Goal: Task Accomplishment & Management: Use online tool/utility

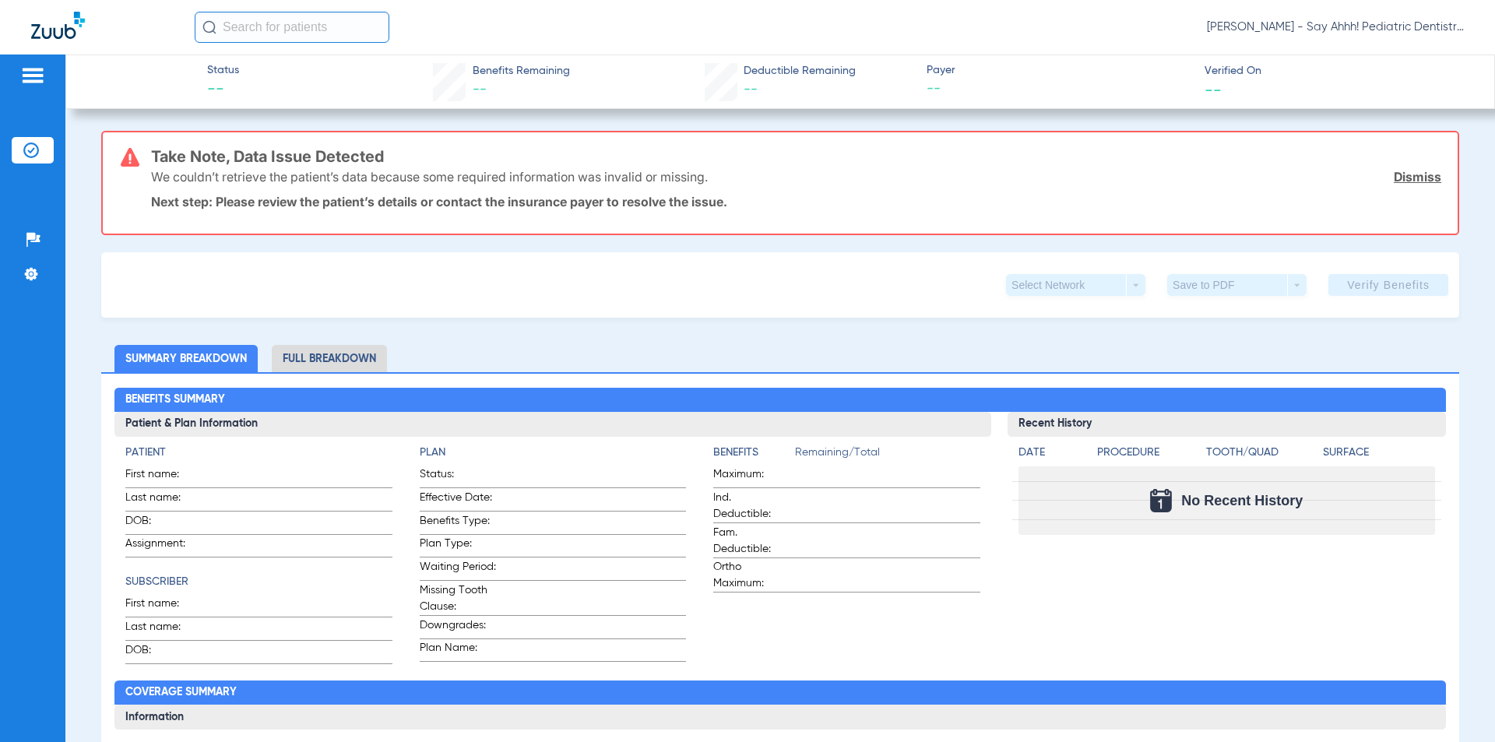
click at [39, 164] on ul "Insurance Verification" at bounding box center [33, 158] width 42 height 42
click at [44, 153] on li "Insurance Verification" at bounding box center [33, 150] width 42 height 26
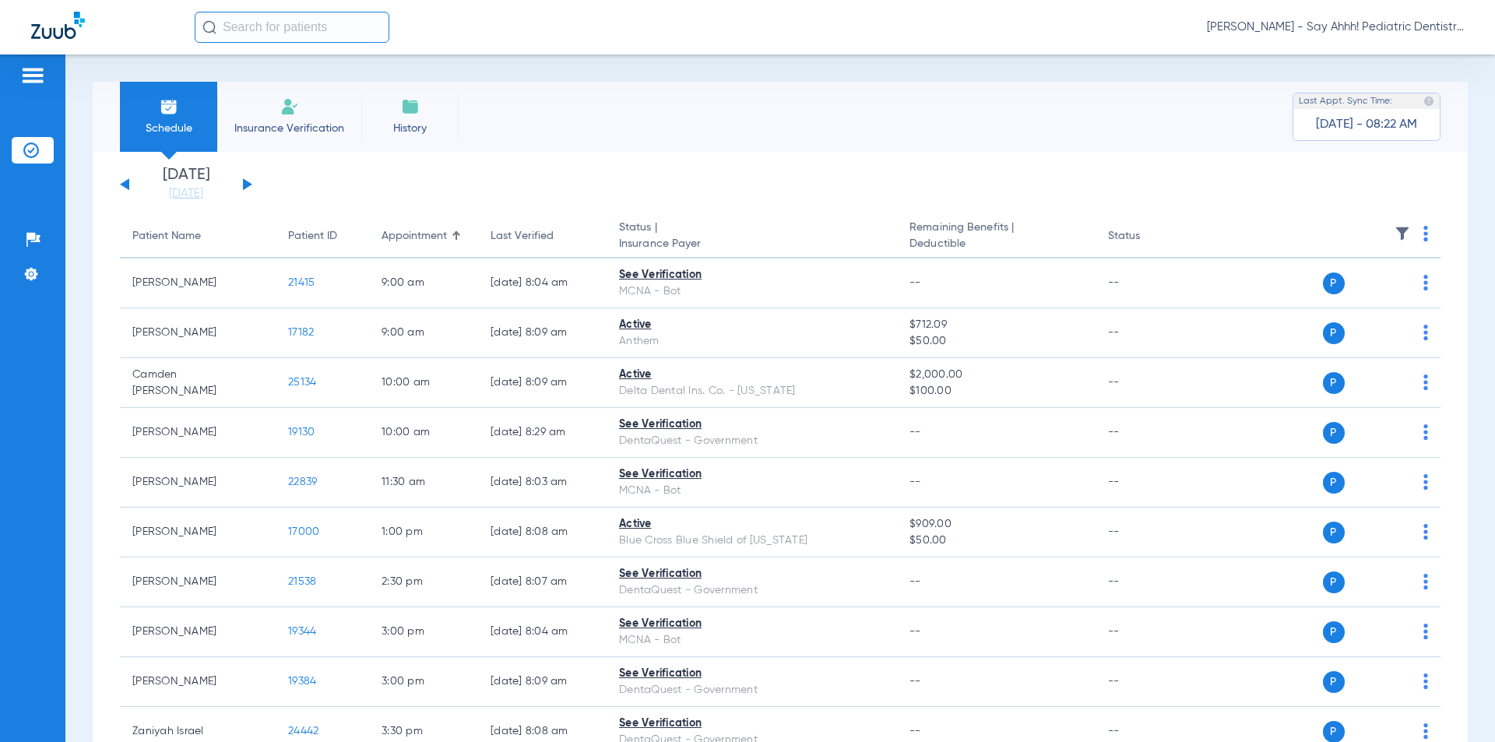
click at [1417, 235] on th at bounding box center [1321, 237] width 241 height 44
click at [1410, 235] on th at bounding box center [1321, 237] width 241 height 44
click at [1410, 234] on th at bounding box center [1321, 237] width 241 height 44
click at [1424, 234] on img at bounding box center [1426, 234] width 5 height 16
click at [1356, 295] on span "Verify All" at bounding box center [1356, 295] width 93 height 11
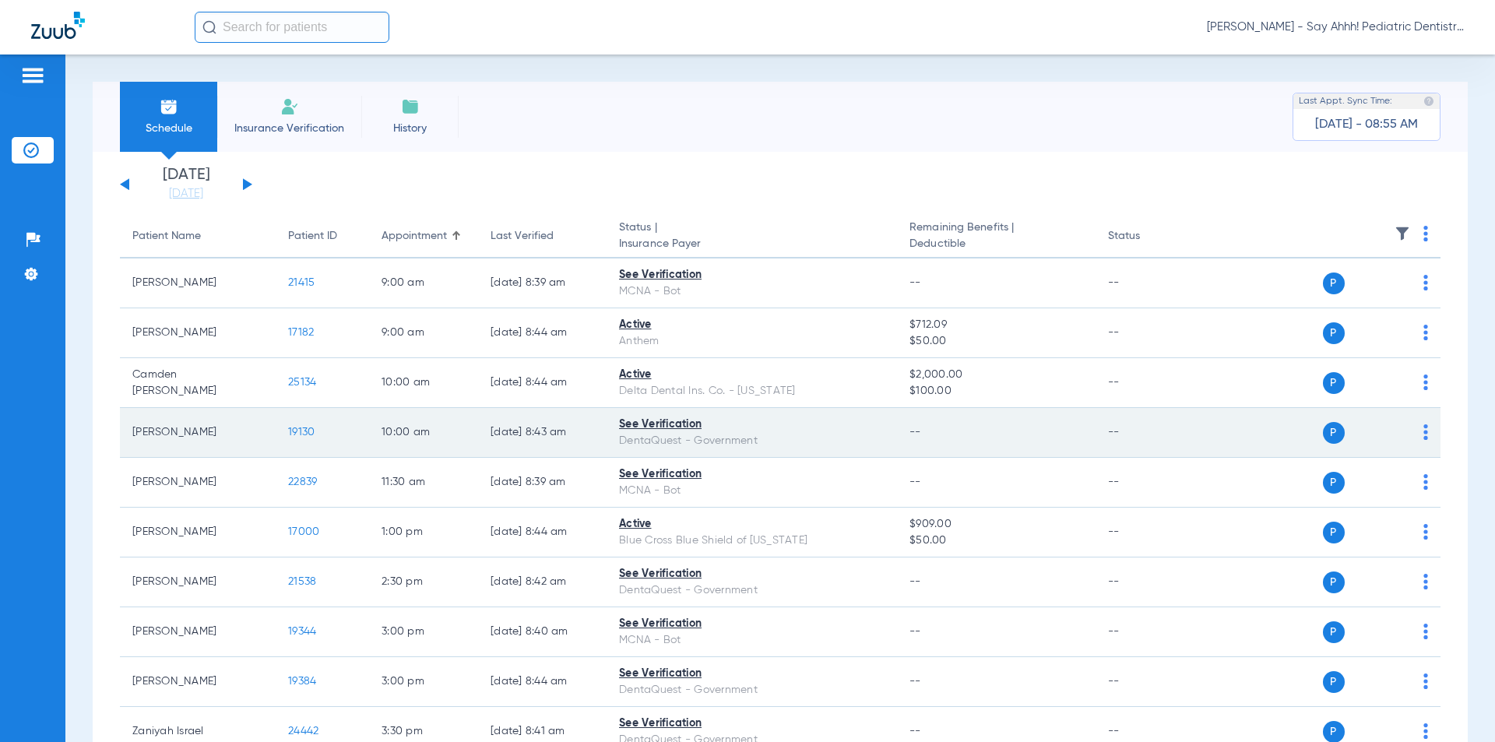
click at [302, 424] on td "19130" at bounding box center [322, 433] width 93 height 50
click at [302, 430] on span "19130" at bounding box center [301, 432] width 26 height 11
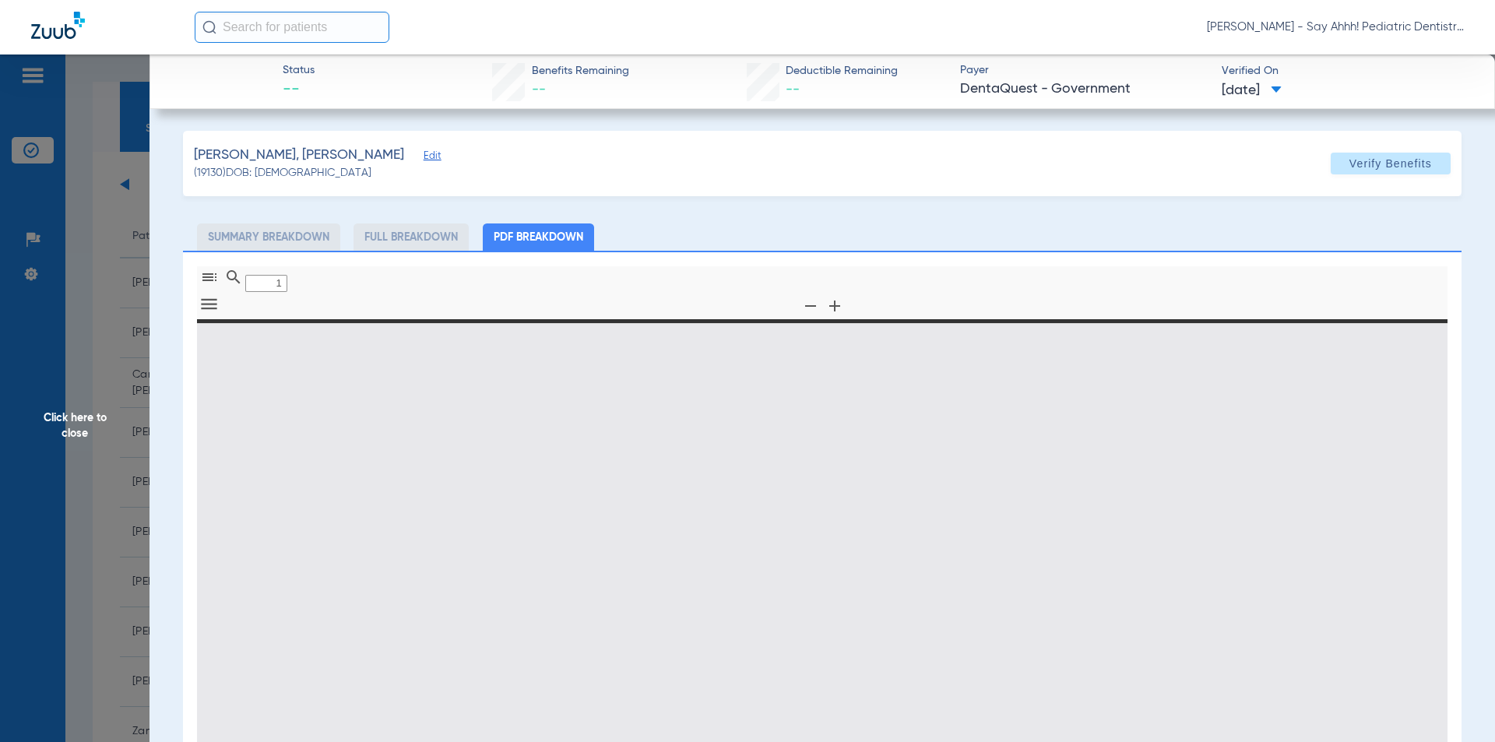
type input "0"
select select "page-width"
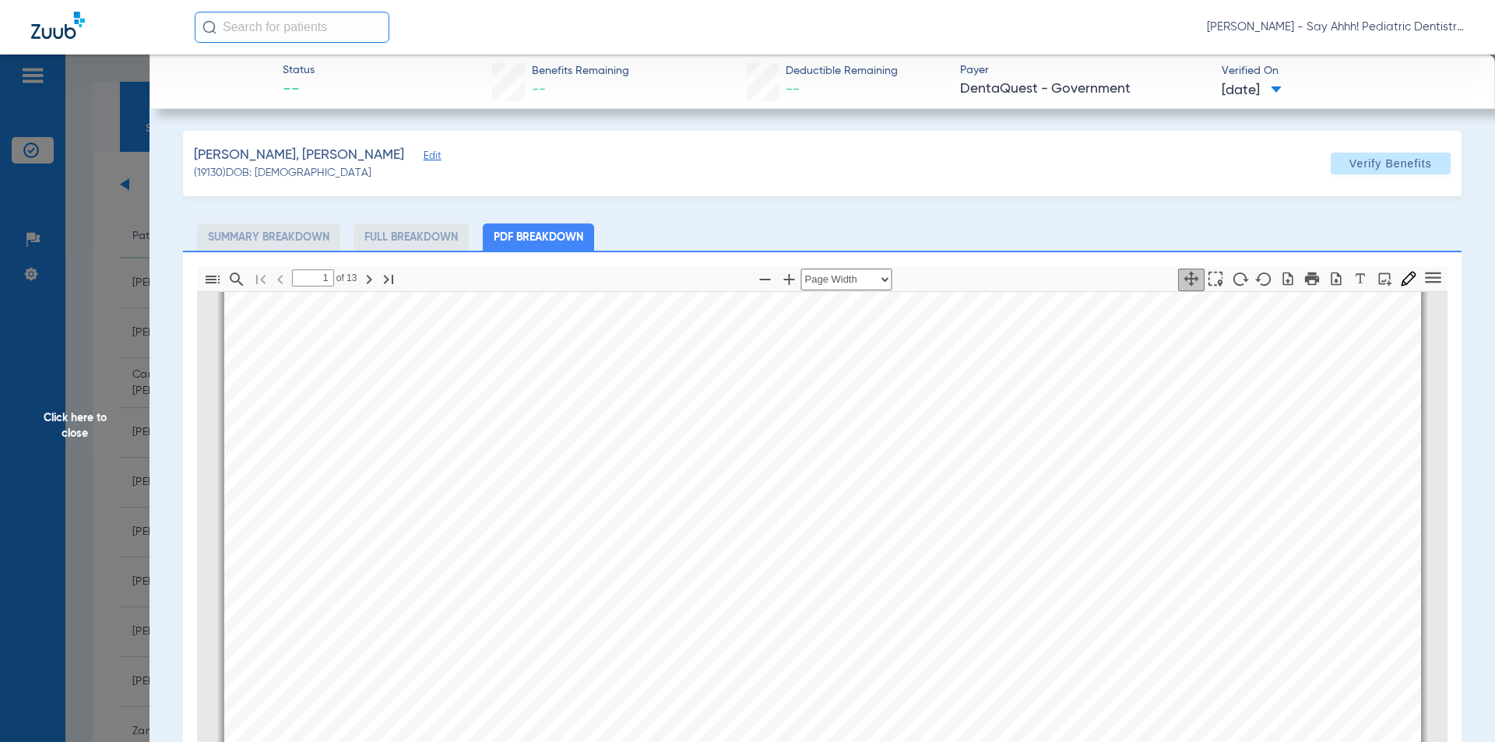
scroll to position [86, 0]
type input "2"
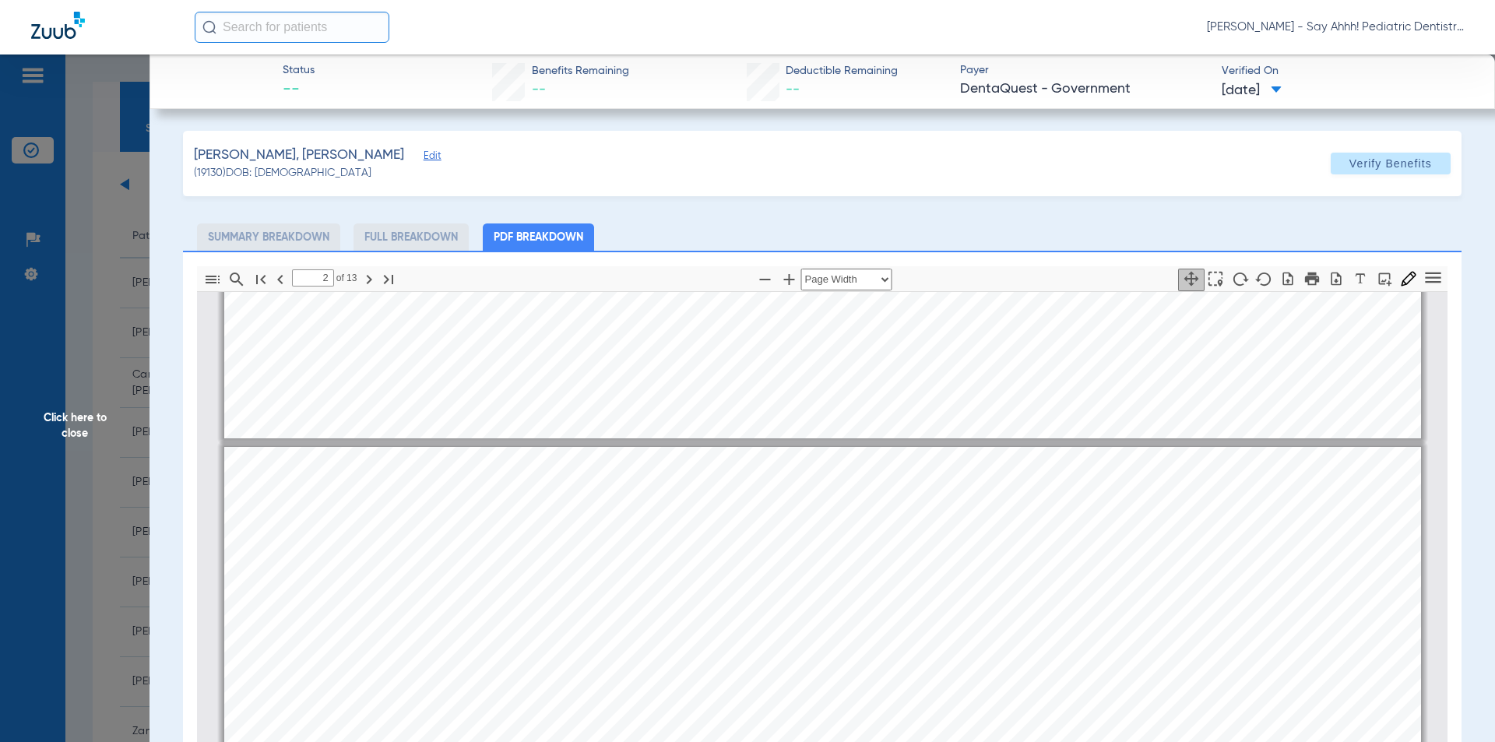
click at [111, 315] on span "Click here to close" at bounding box center [75, 426] width 150 height 742
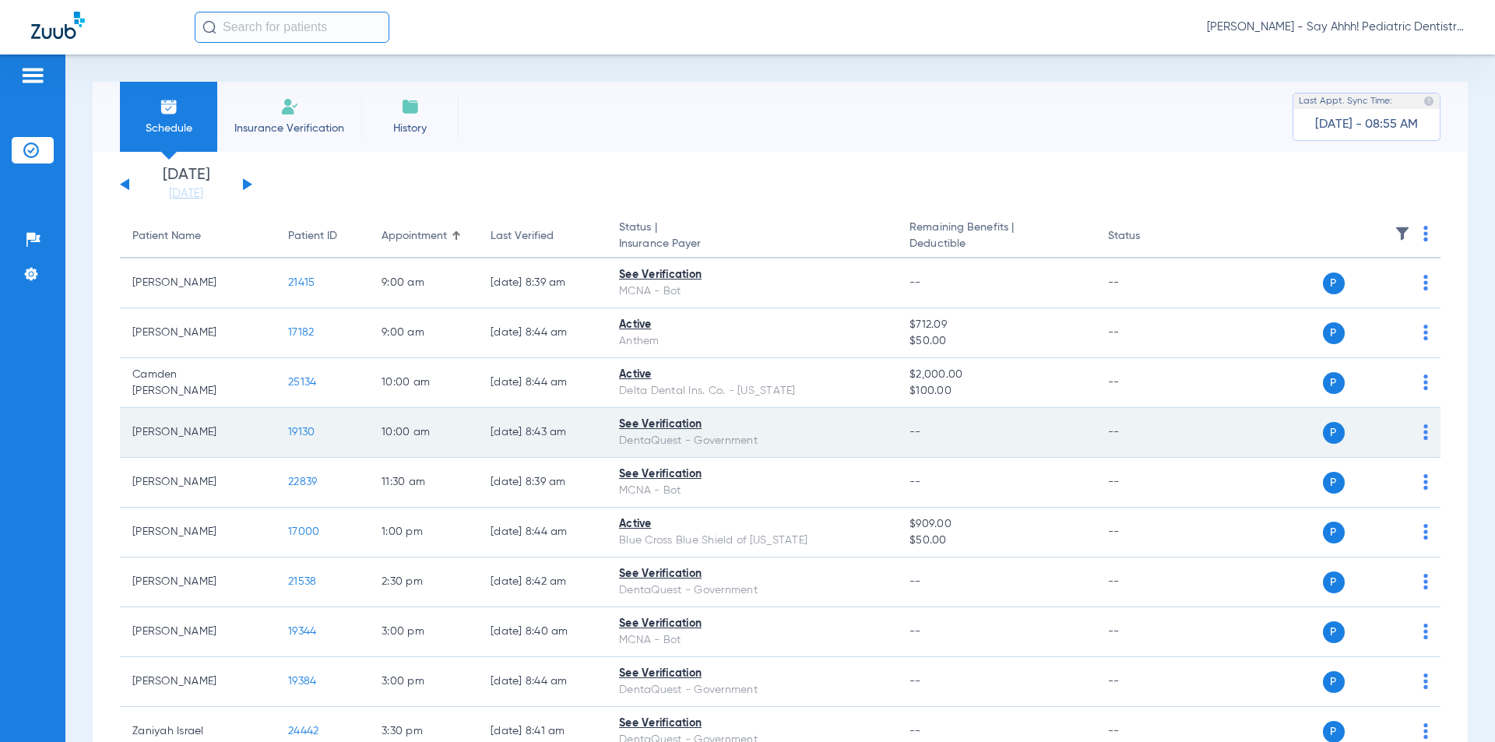
click at [301, 434] on span "19130" at bounding box center [301, 432] width 26 height 11
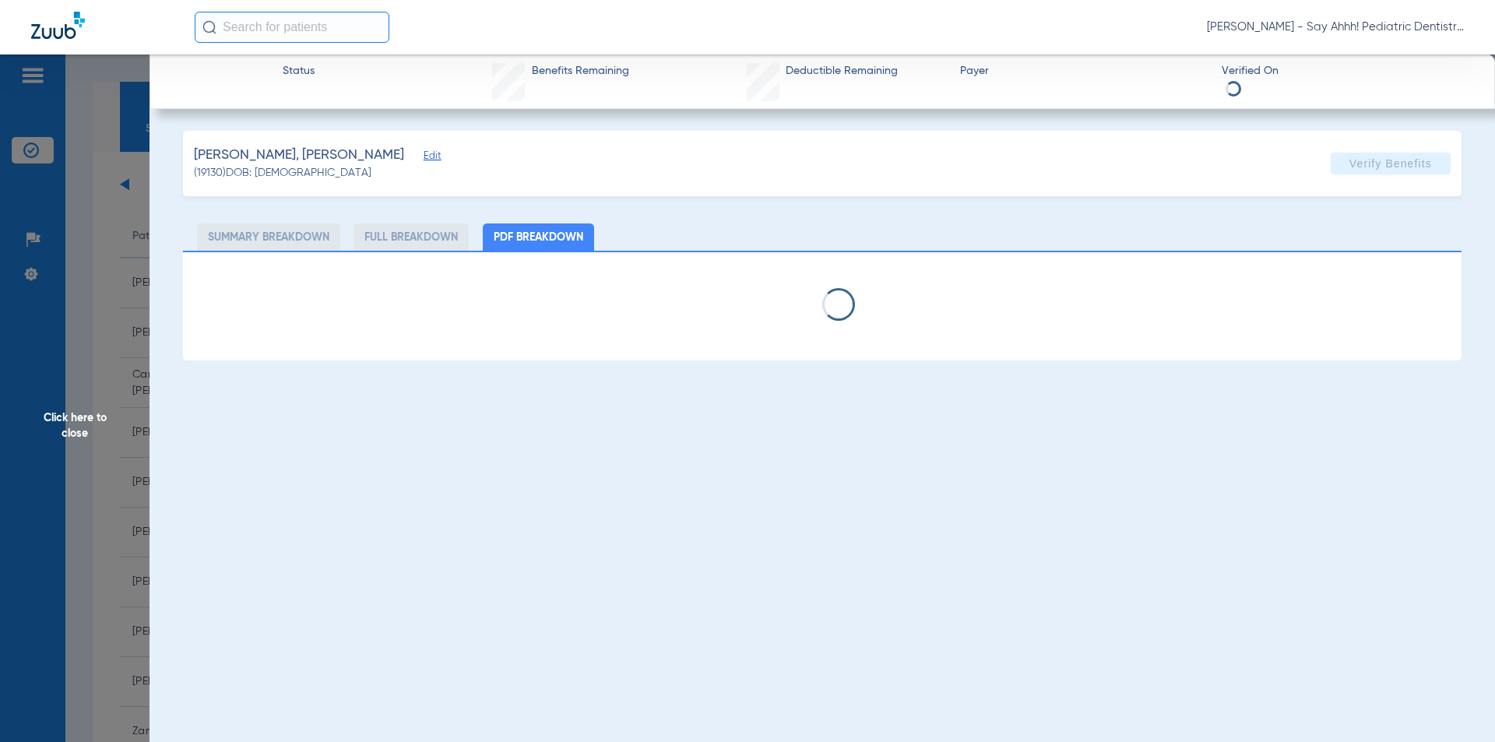
select select "page-width"
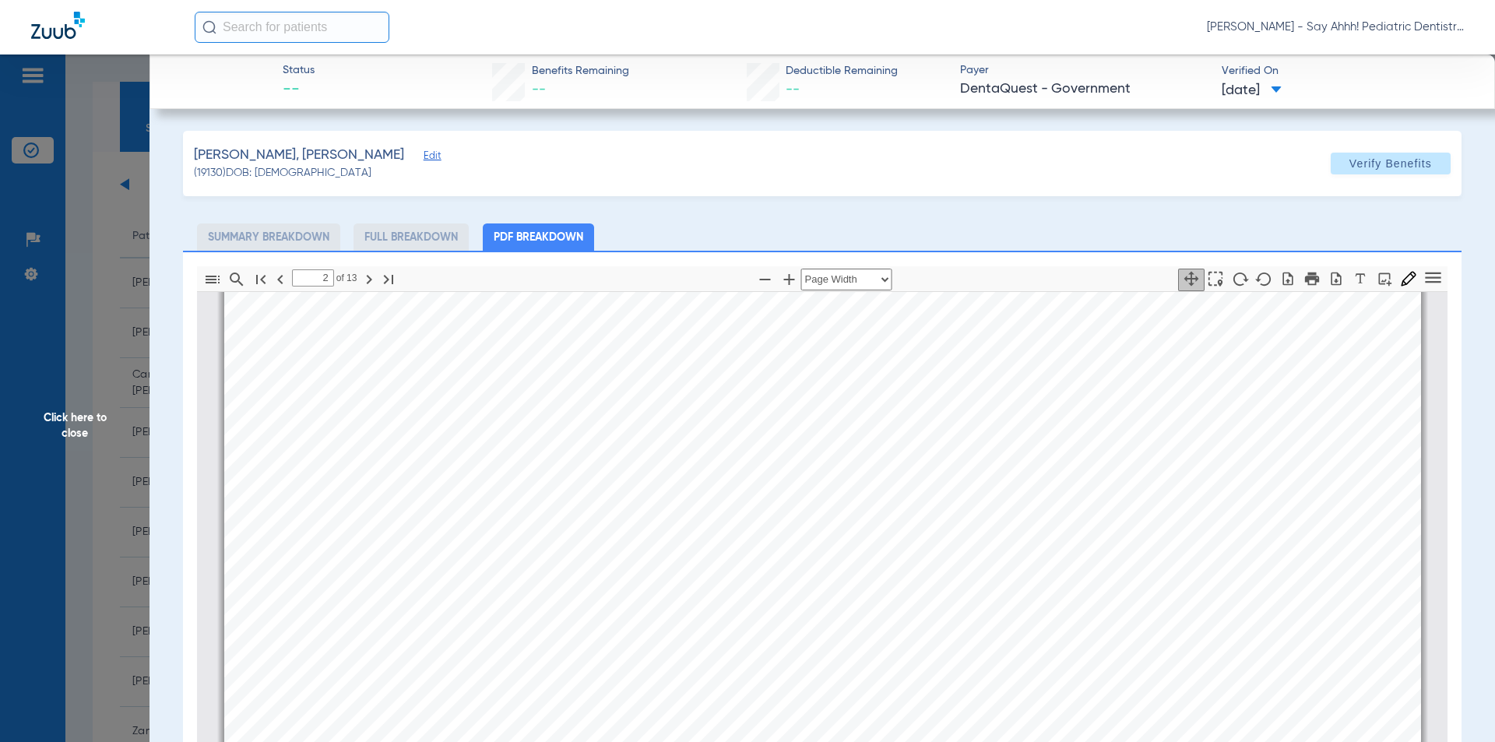
scroll to position [942, 0]
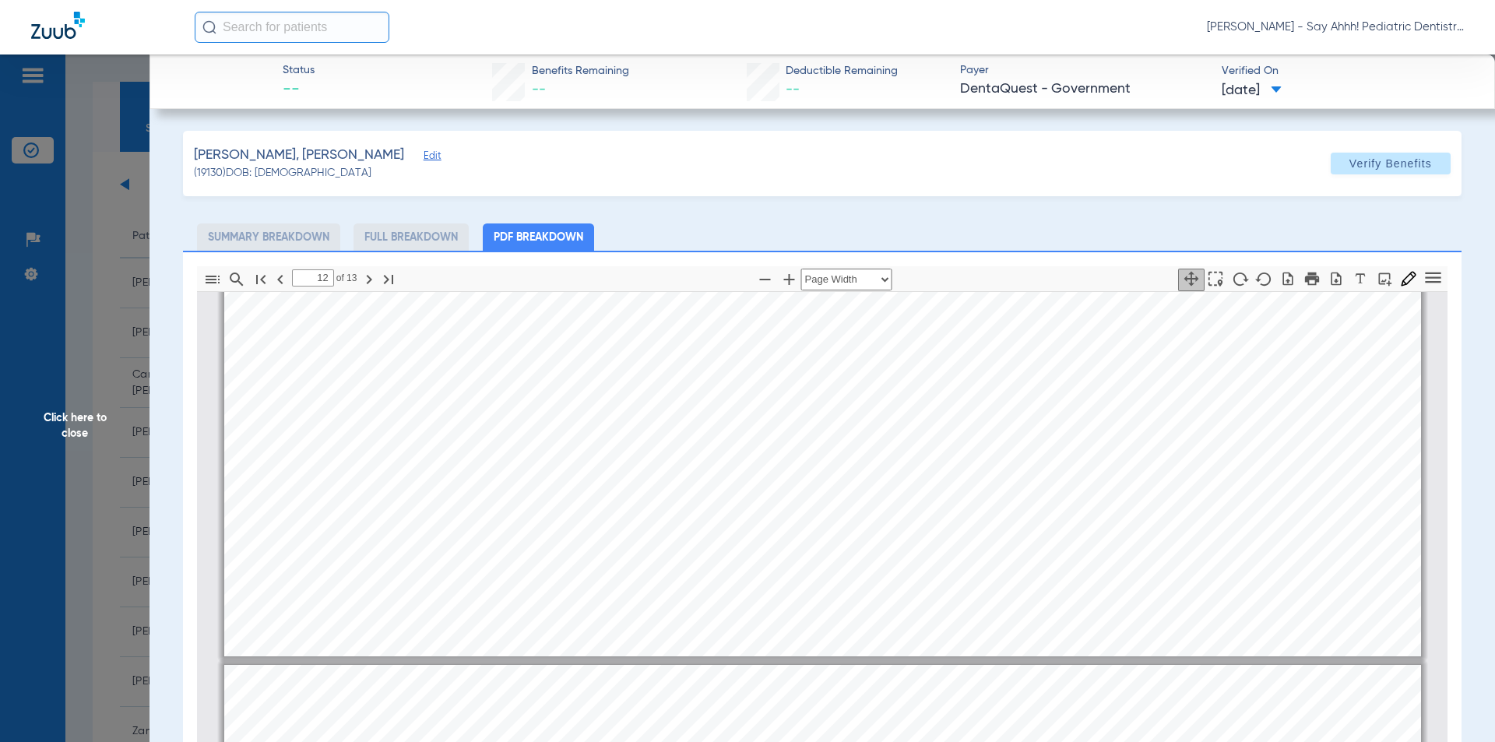
type input "13"
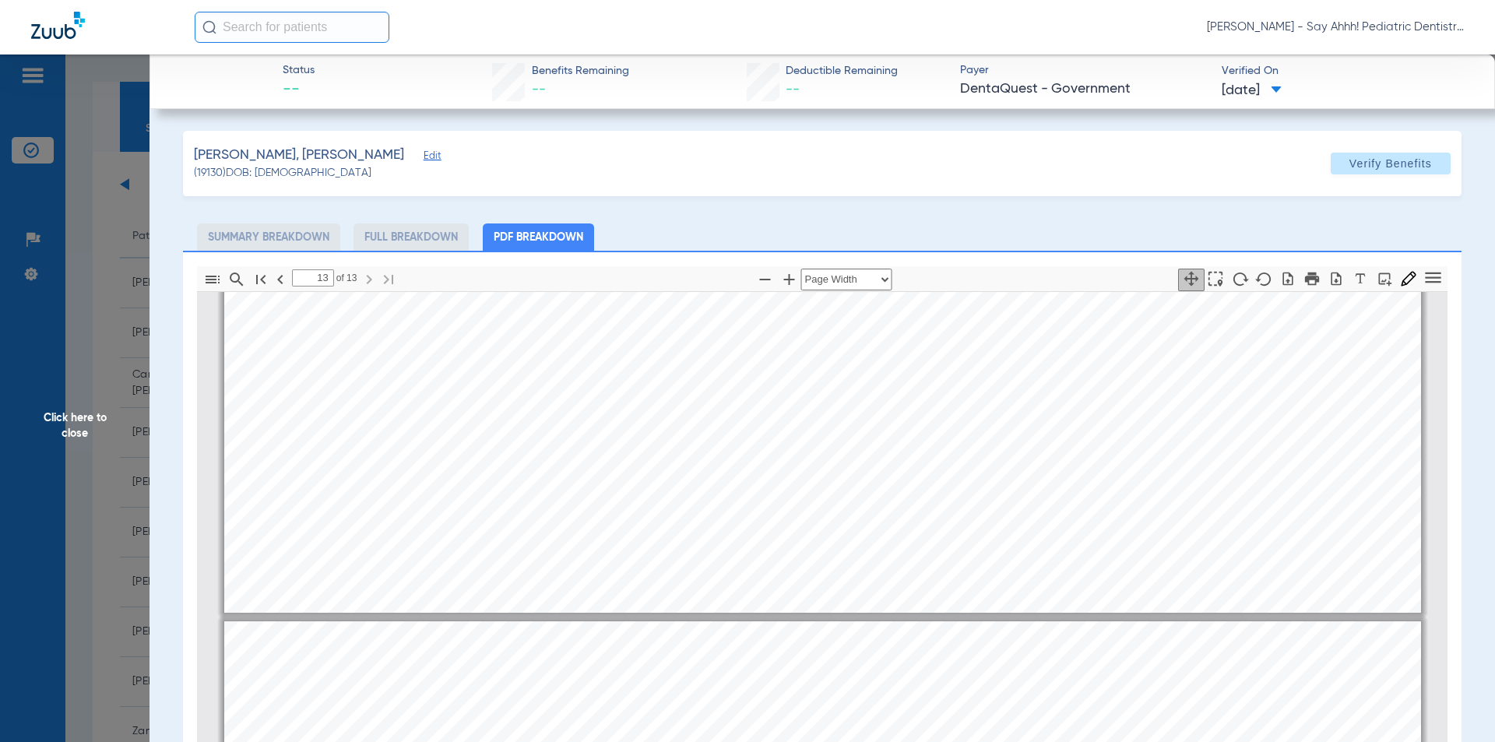
scroll to position [10183, 0]
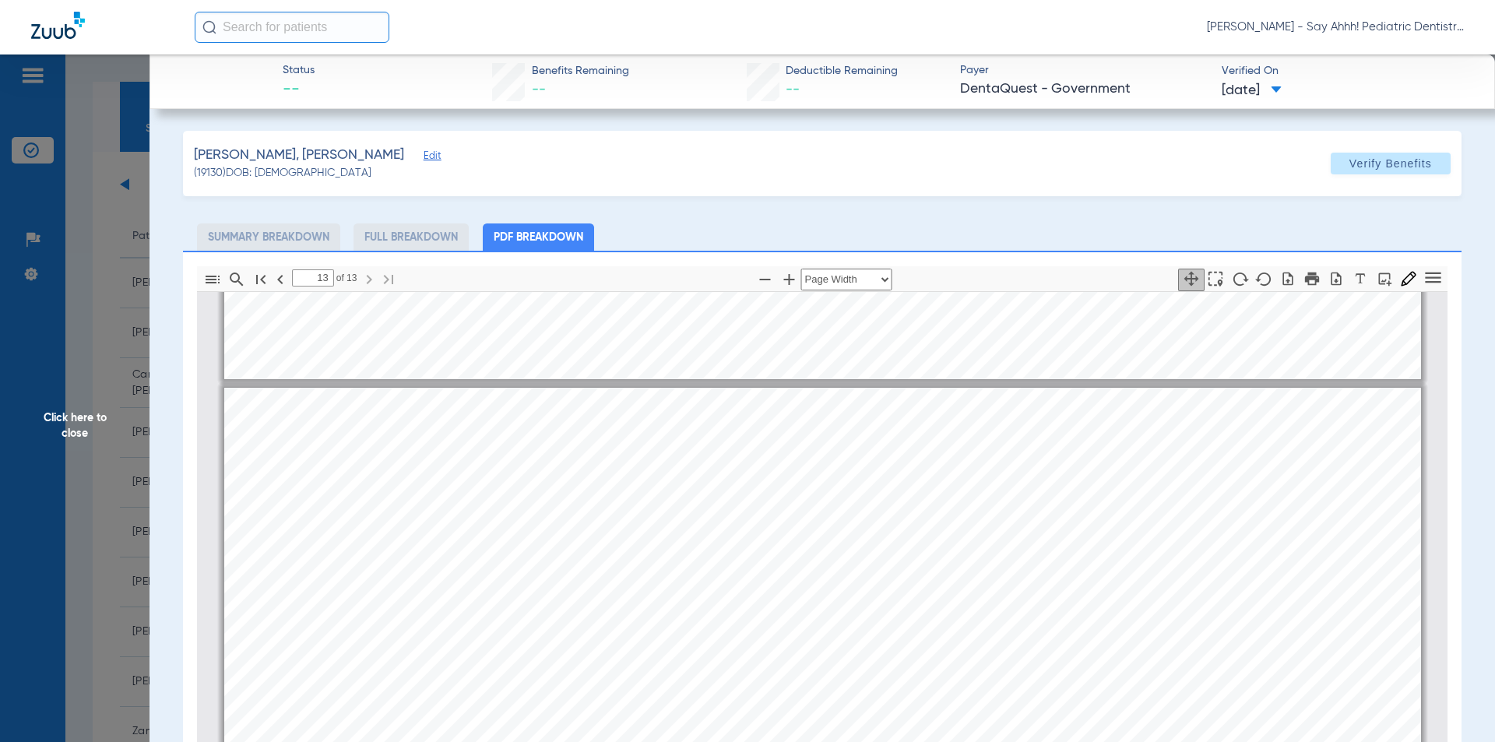
click at [55, 428] on span "Click here to close" at bounding box center [75, 426] width 150 height 742
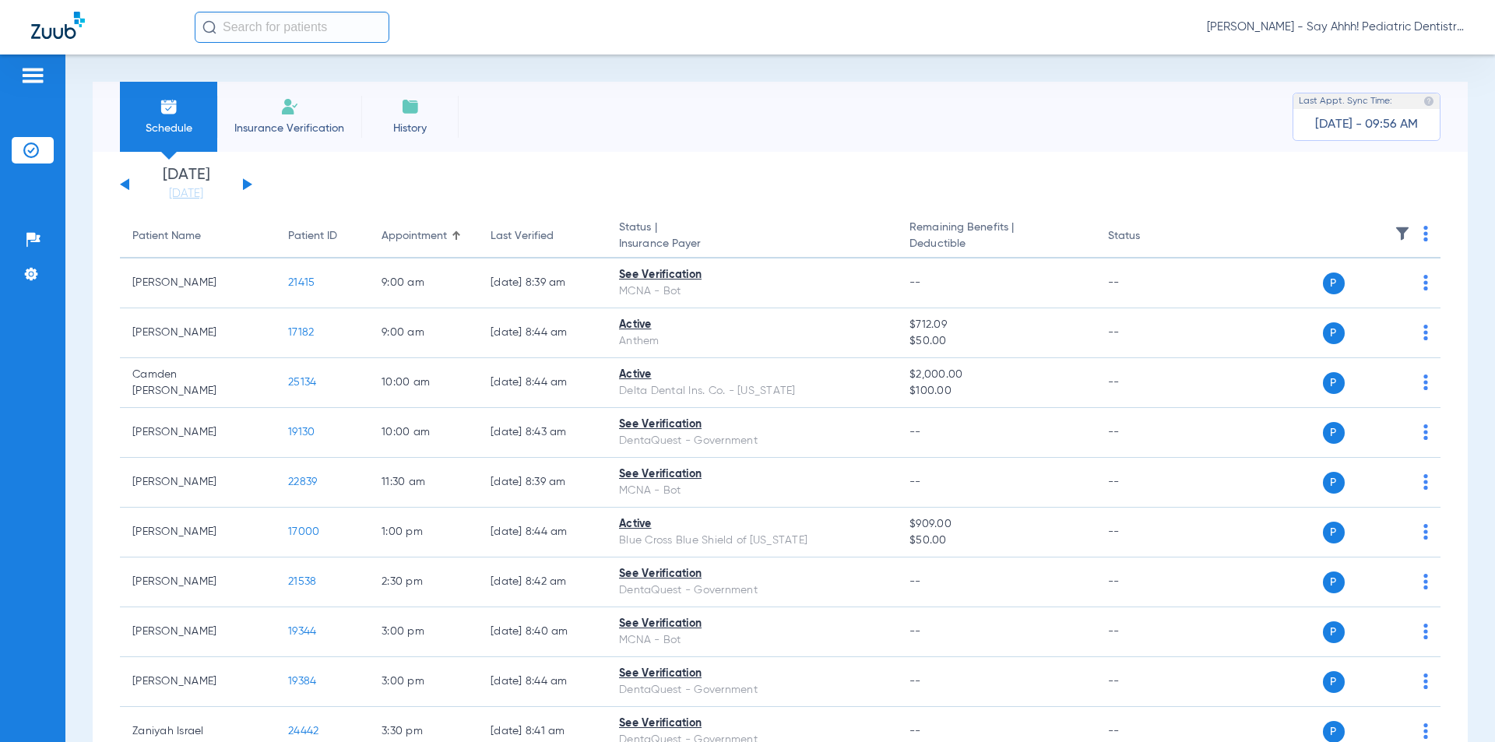
click at [241, 184] on div "Monday 06-09-2025 Tuesday 06-10-2025 Wednesday 06-11-2025 Thursday 06-12-2025 F…" at bounding box center [186, 184] width 132 height 34
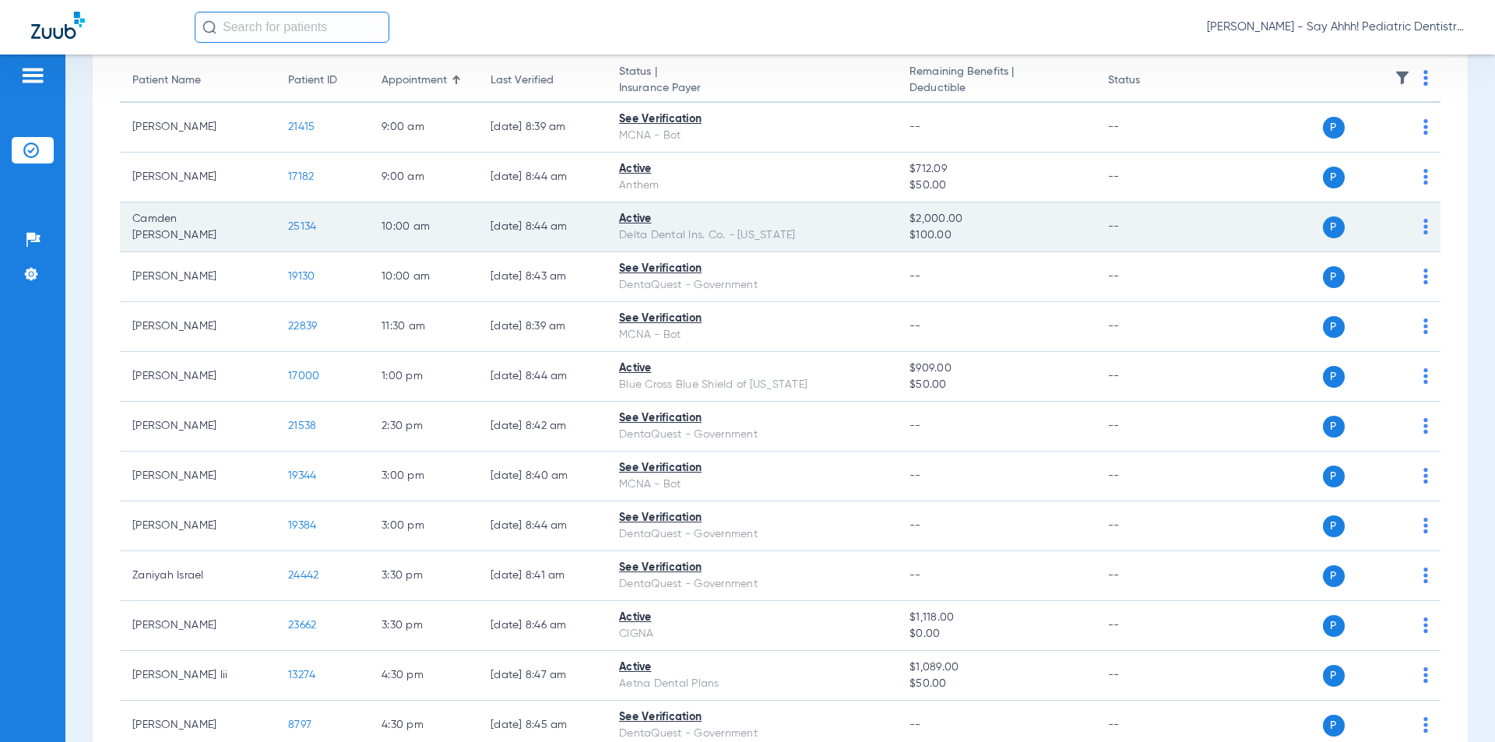
scroll to position [0, 0]
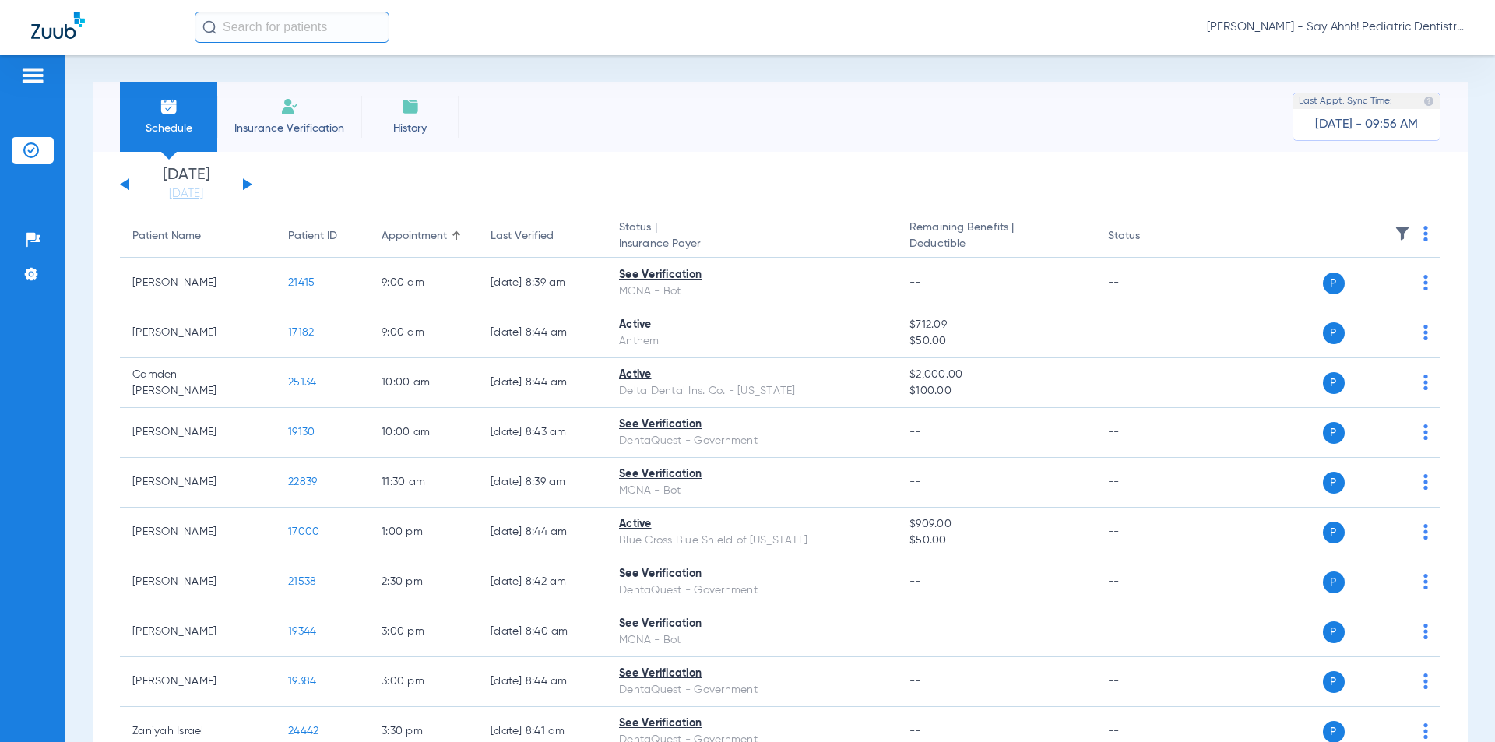
click at [246, 189] on div "Monday 06-09-2025 Tuesday 06-10-2025 Wednesday 06-11-2025 Thursday 06-12-2025 F…" at bounding box center [186, 184] width 132 height 34
click at [245, 188] on button at bounding box center [247, 184] width 9 height 12
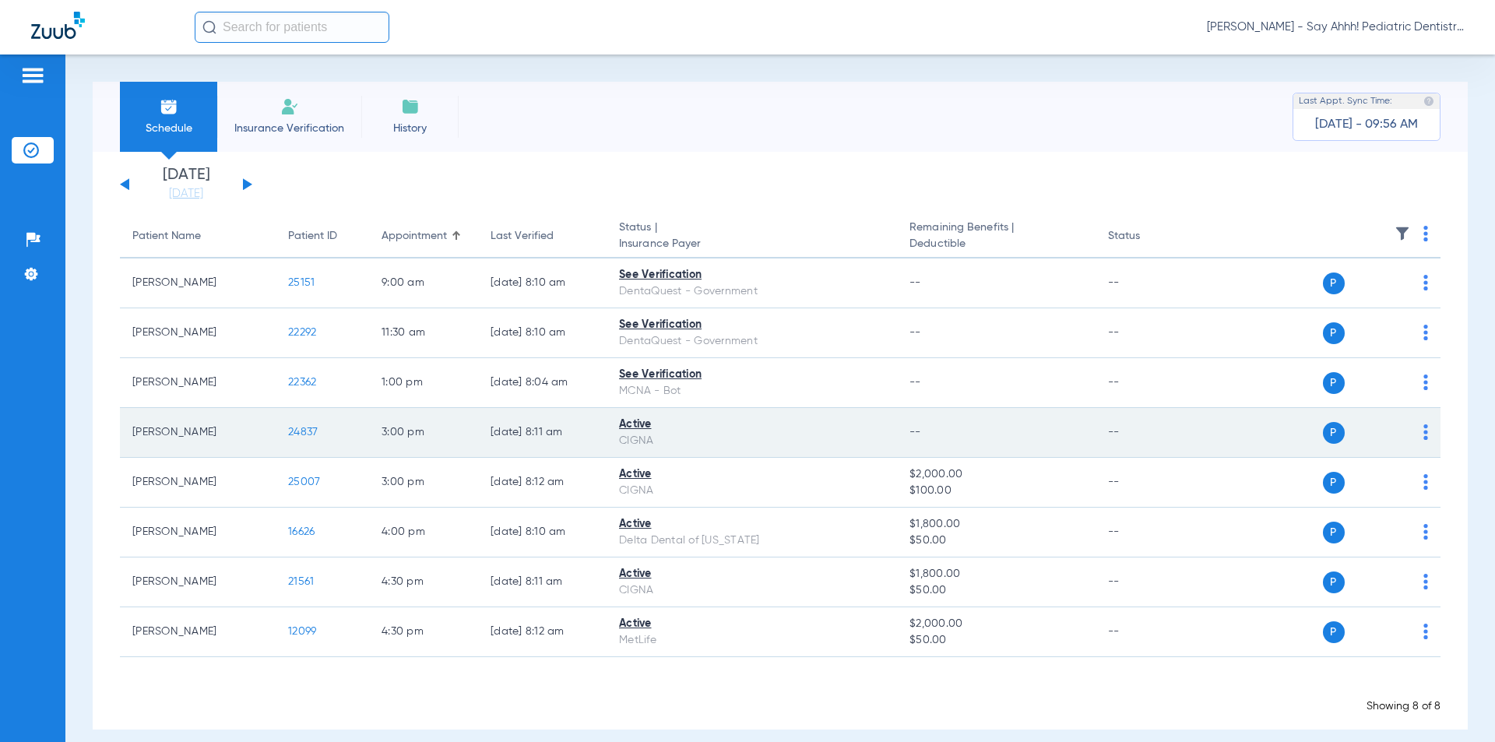
click at [294, 433] on span "24837" at bounding box center [303, 432] width 30 height 11
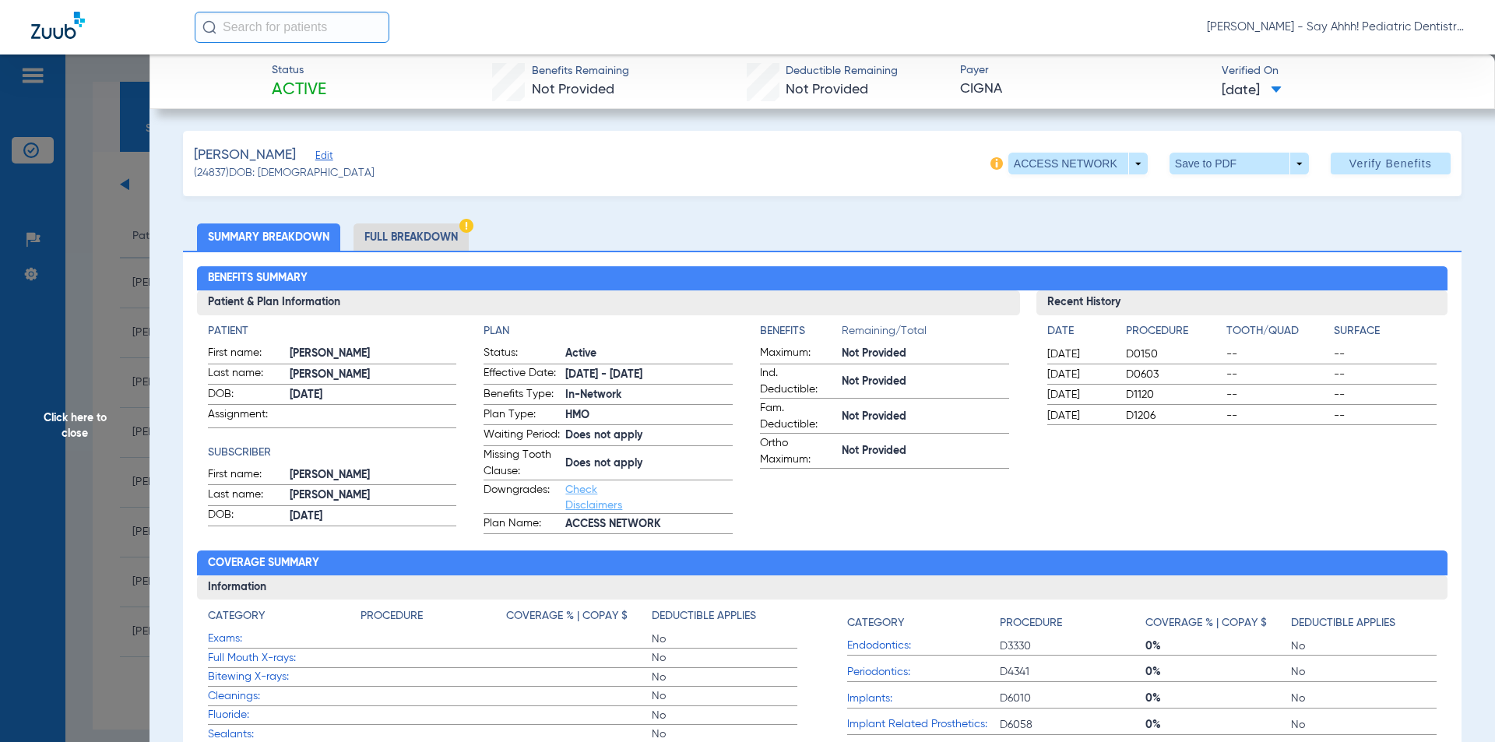
click at [388, 239] on li "Full Breakdown" at bounding box center [411, 237] width 115 height 27
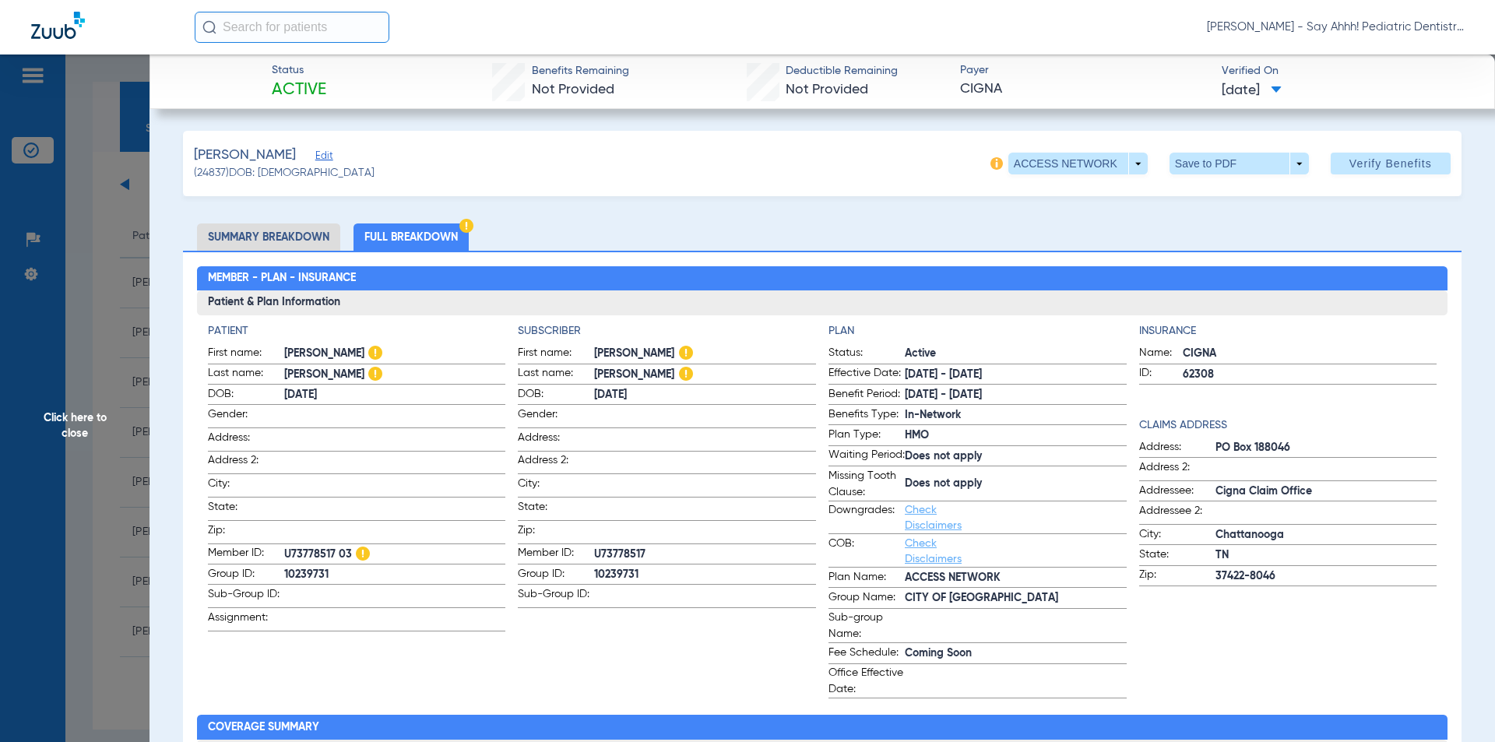
click at [88, 415] on span "Click here to close" at bounding box center [75, 426] width 150 height 742
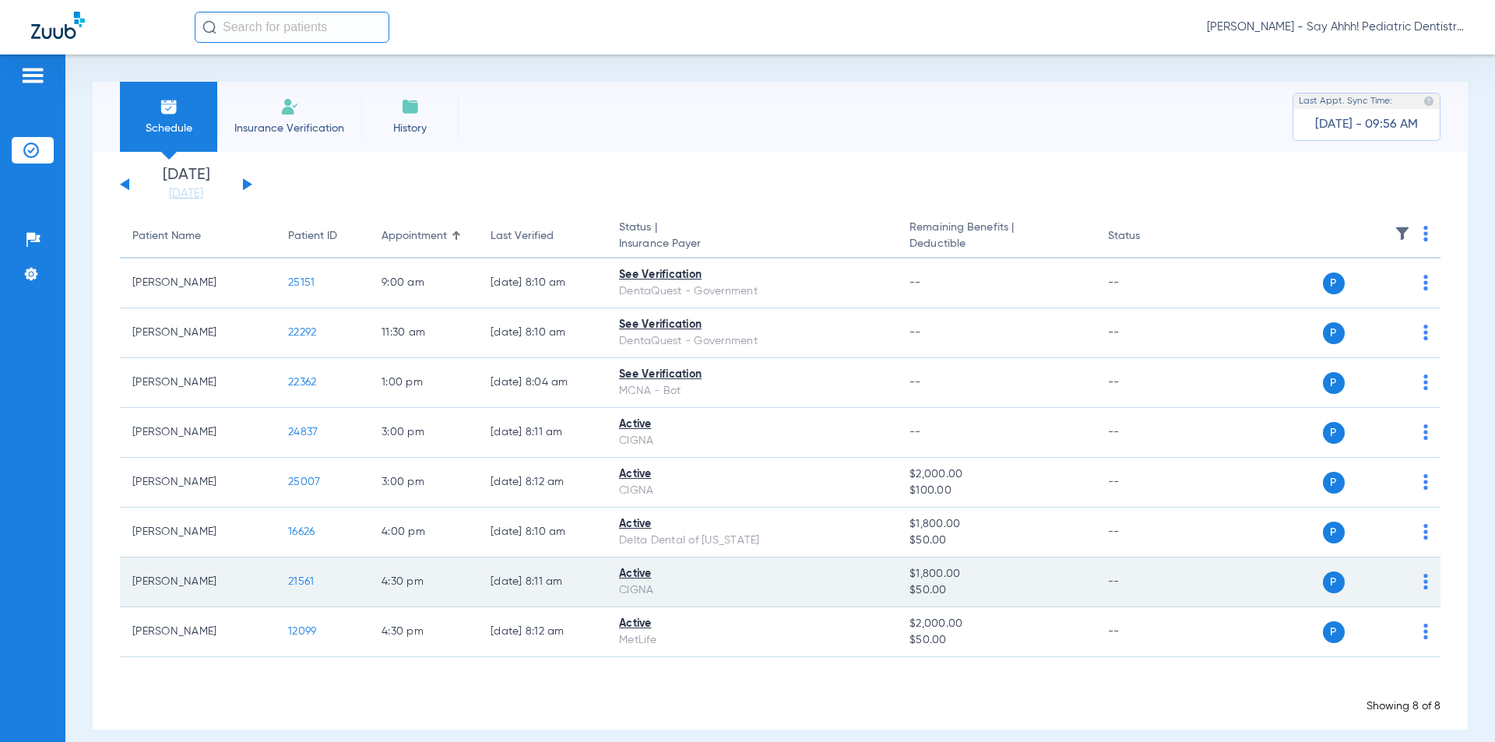
click at [292, 583] on span "21561" at bounding box center [301, 581] width 26 height 11
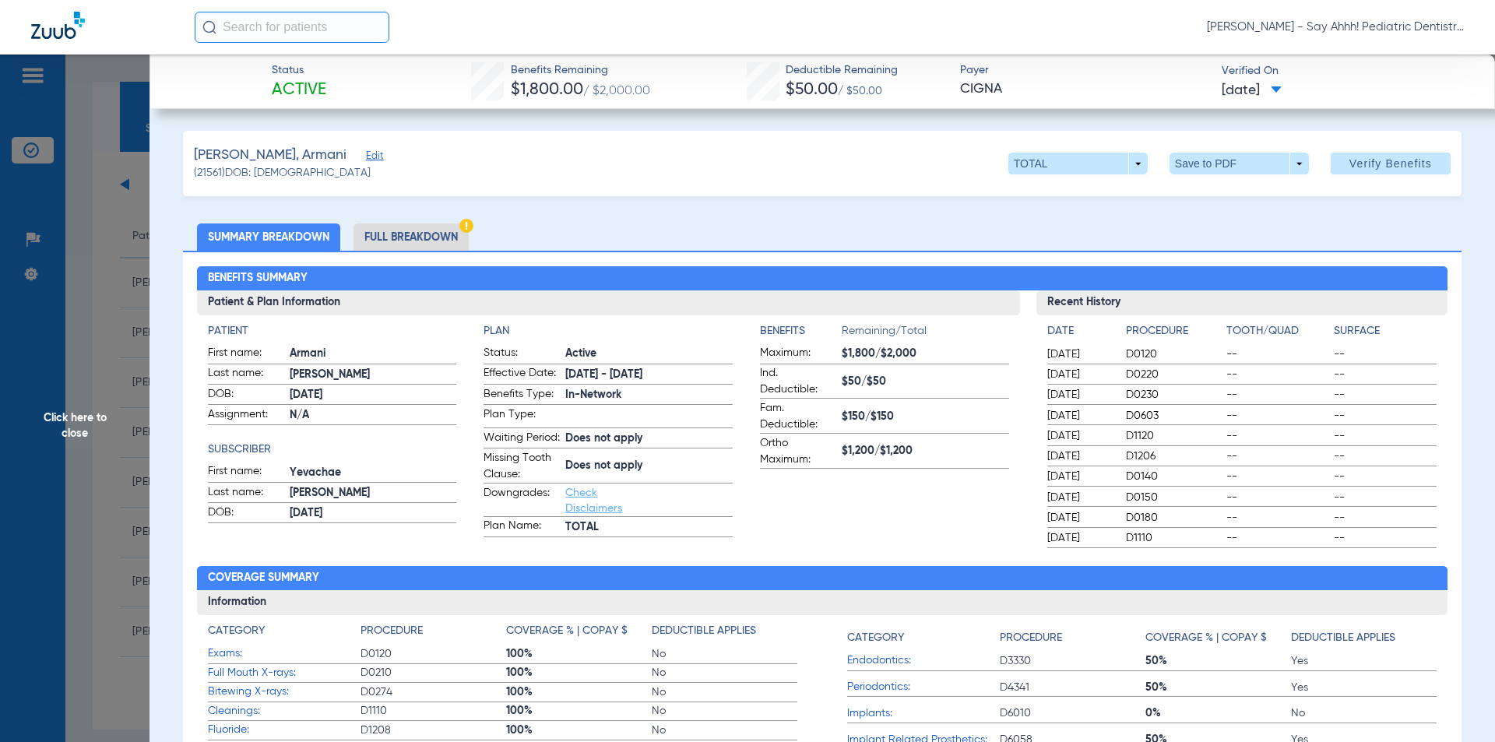
click at [407, 235] on li "Full Breakdown" at bounding box center [411, 237] width 115 height 27
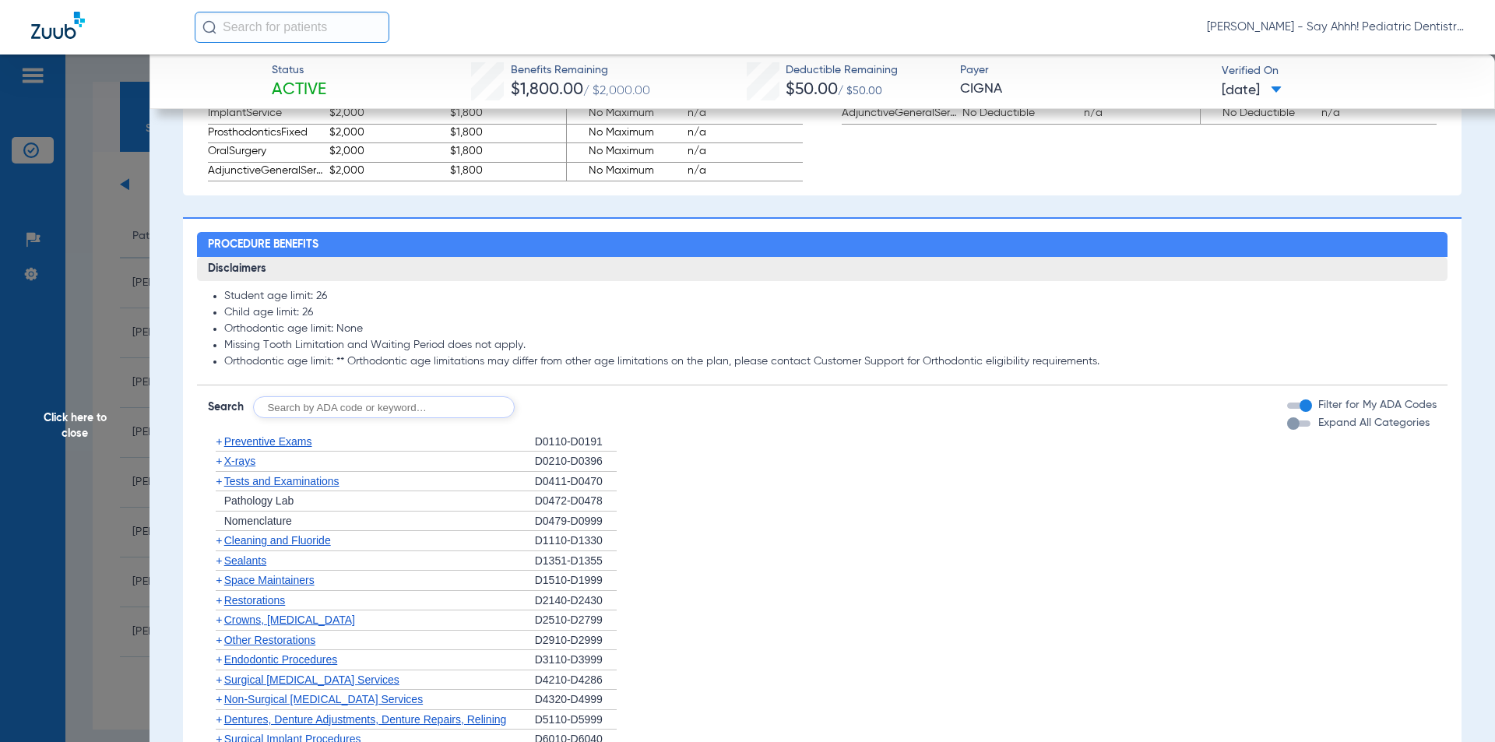
scroll to position [1168, 0]
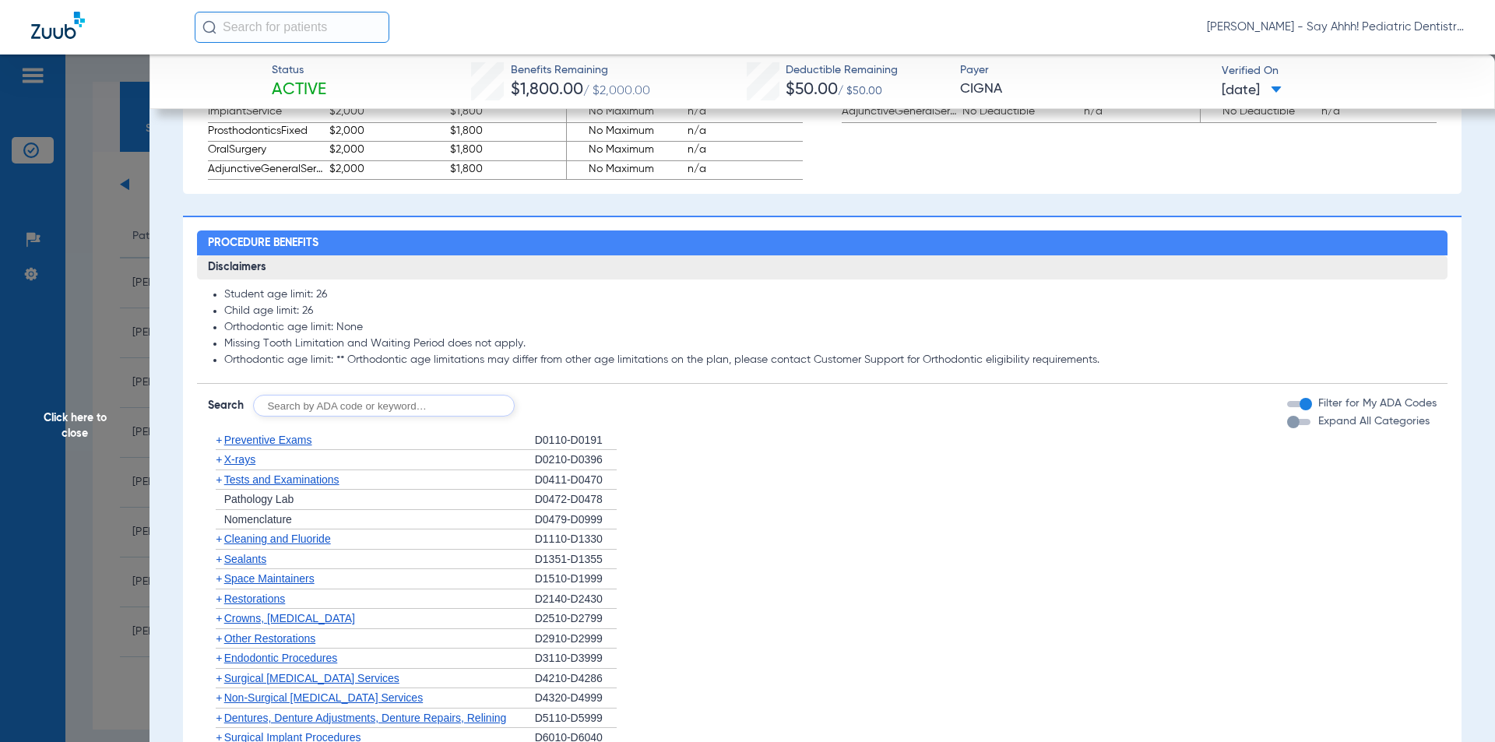
click at [218, 446] on span "+" at bounding box center [219, 440] width 6 height 12
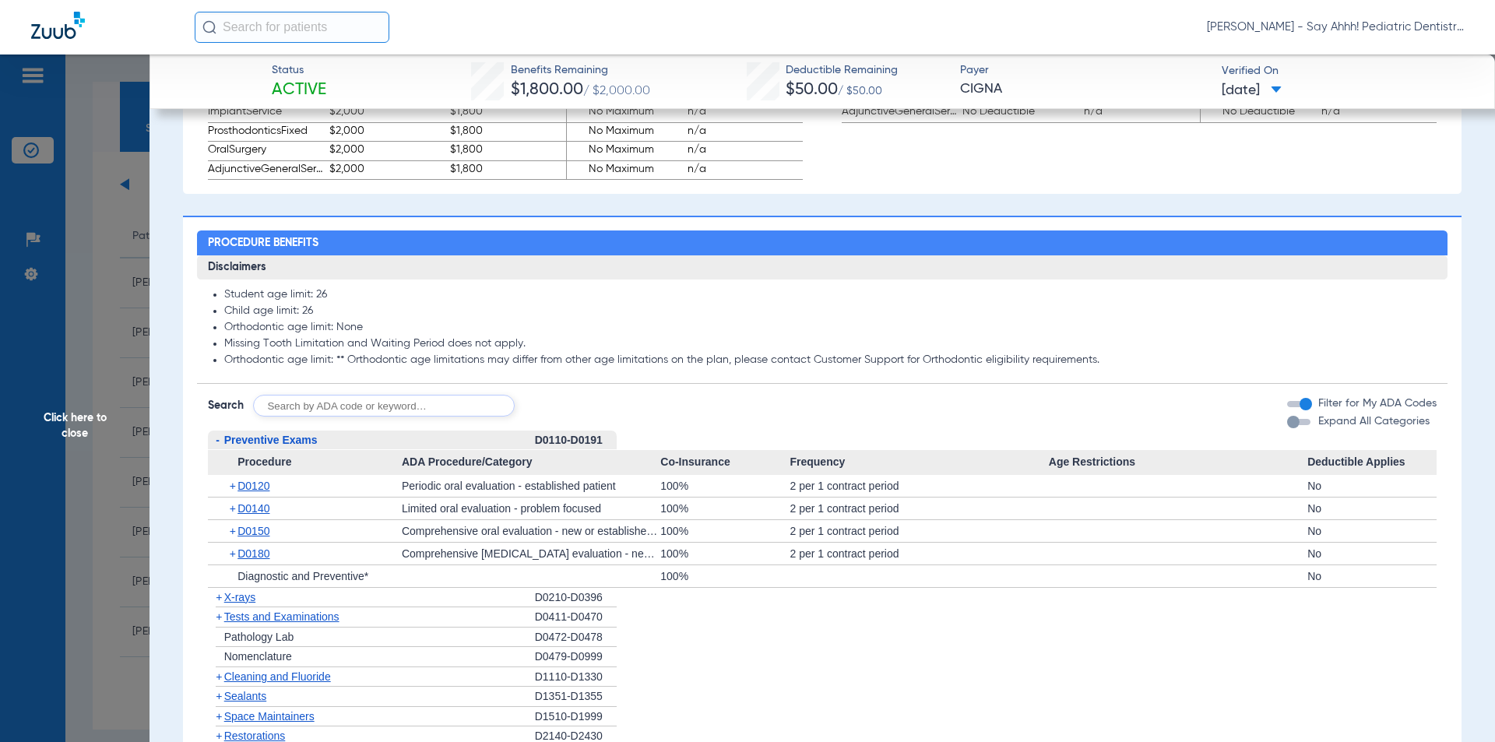
click at [230, 497] on span "+" at bounding box center [234, 486] width 9 height 22
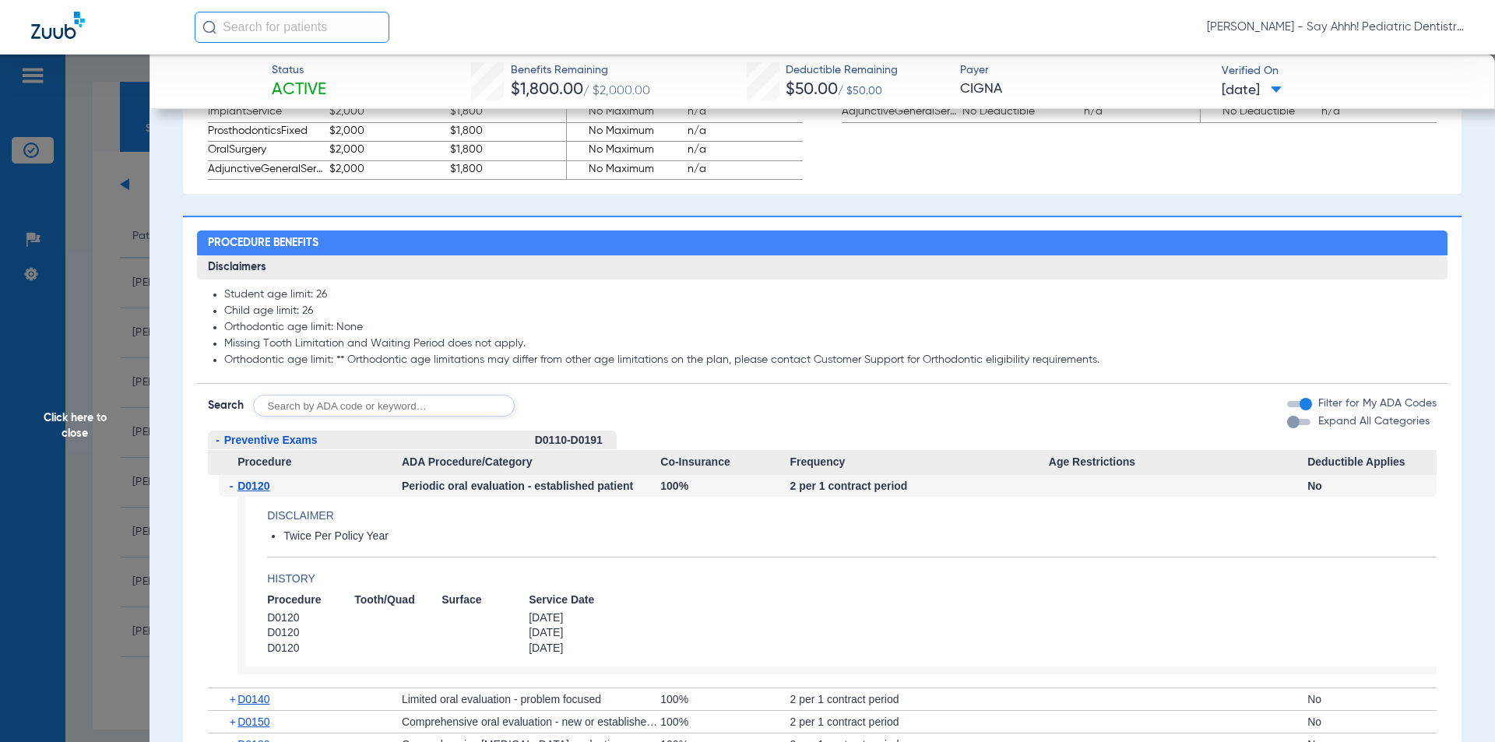
scroll to position [1324, 0]
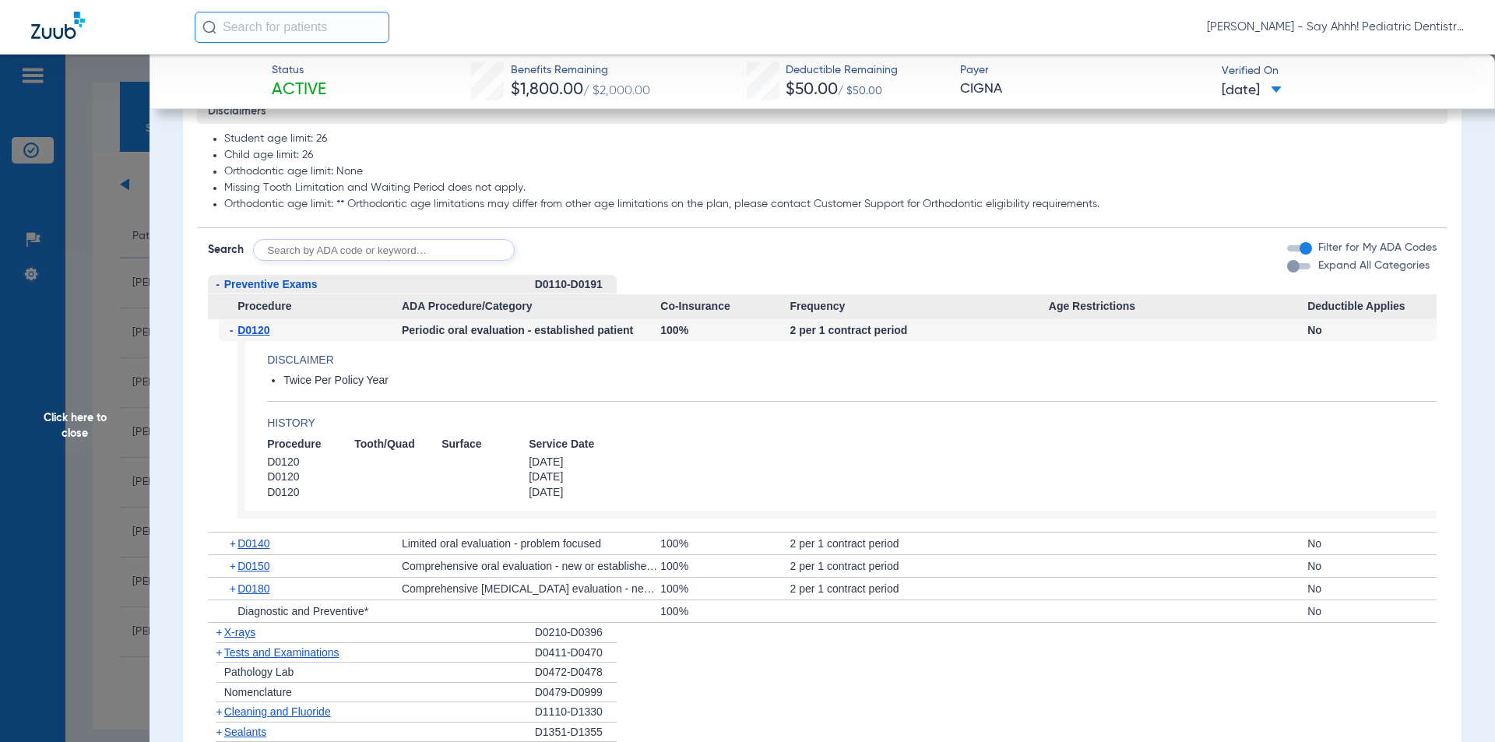
click at [234, 555] on span "+" at bounding box center [234, 544] width 9 height 22
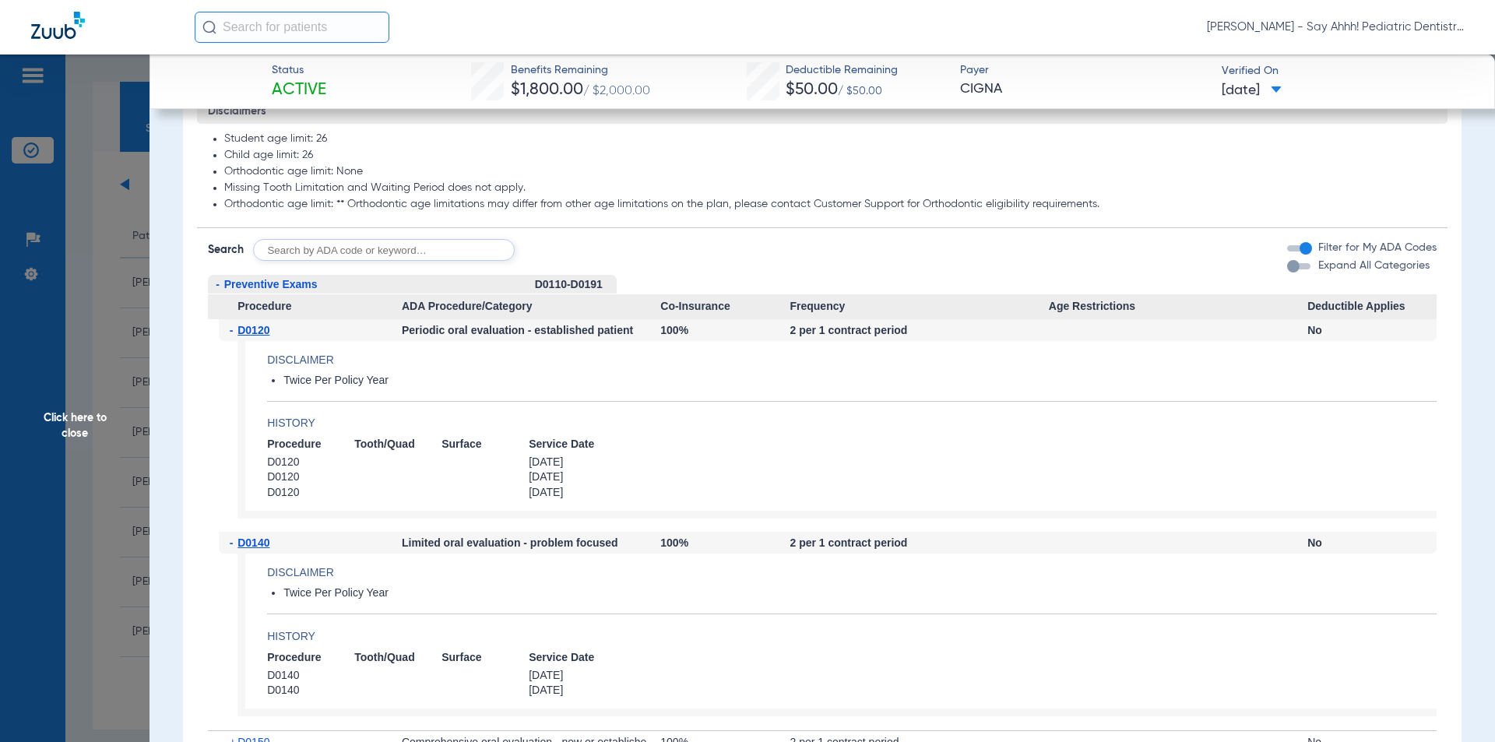
click at [85, 421] on span "Click here to close" at bounding box center [75, 426] width 150 height 742
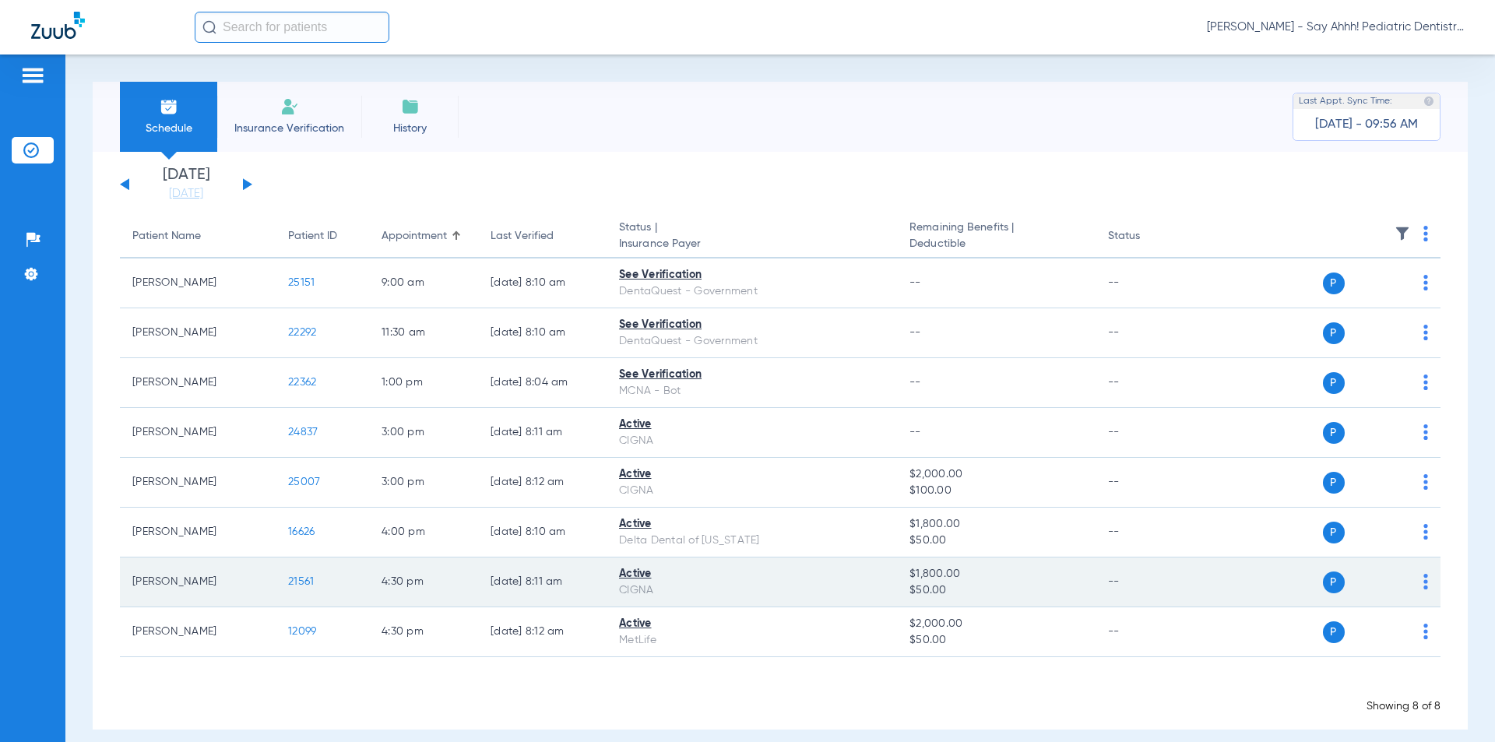
click at [300, 585] on span "21561" at bounding box center [301, 581] width 26 height 11
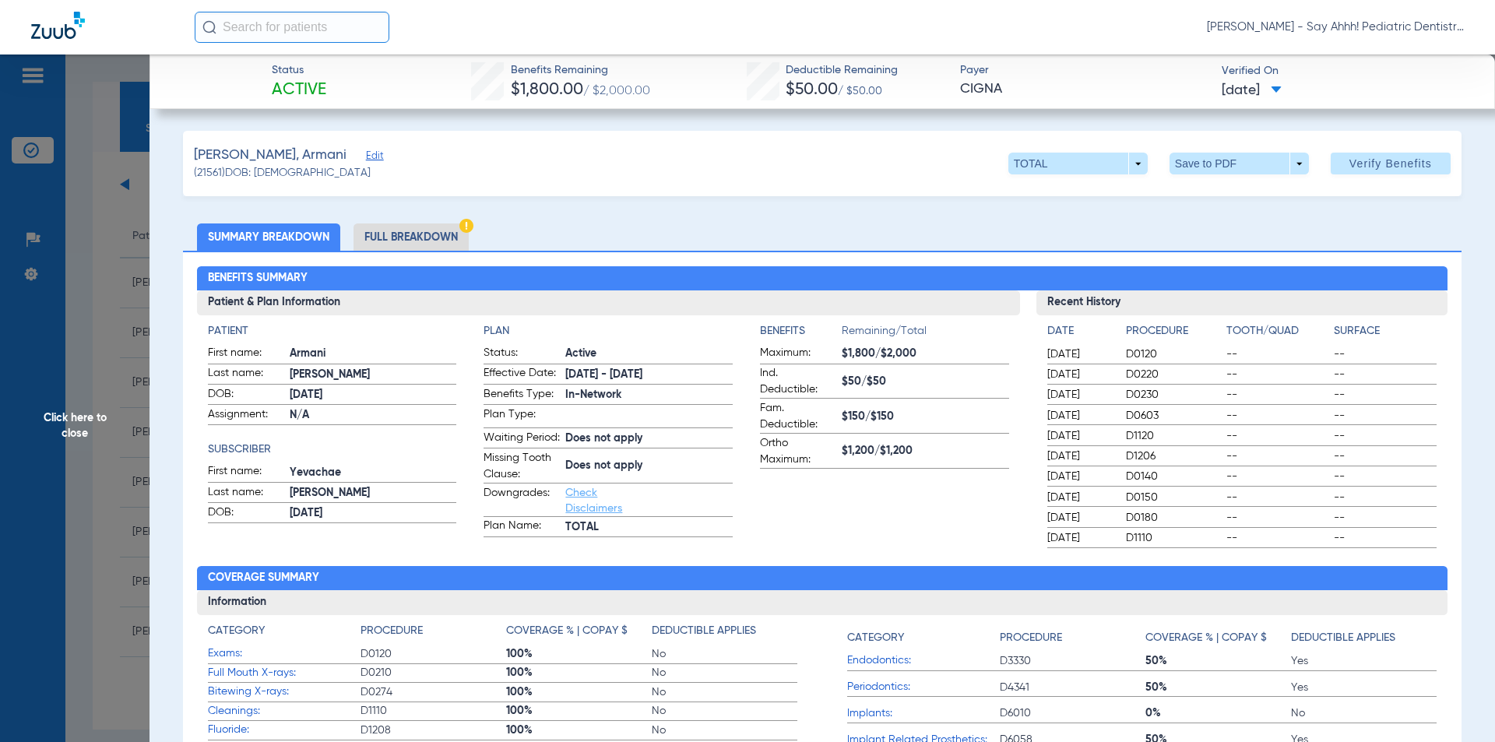
click at [423, 246] on li "Full Breakdown" at bounding box center [411, 237] width 115 height 27
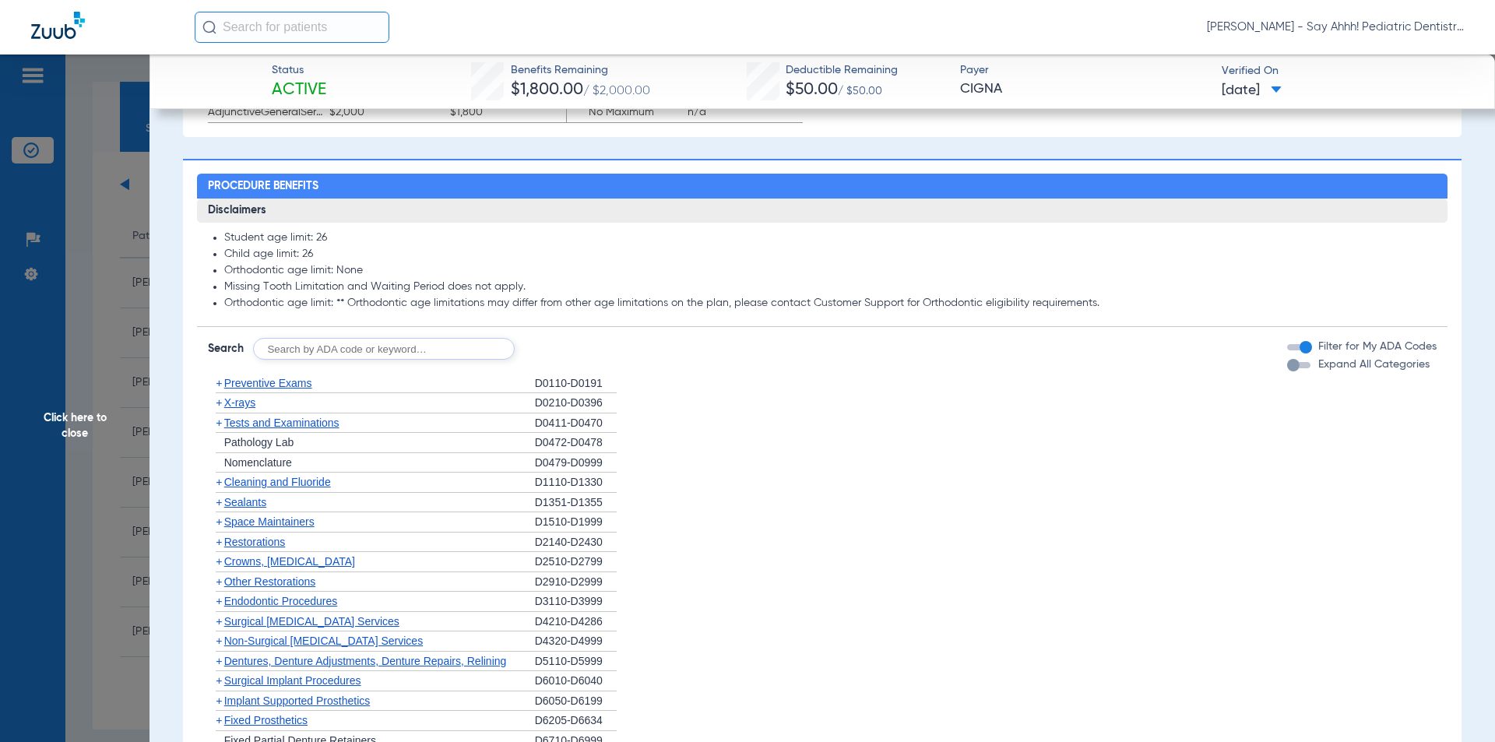
scroll to position [1246, 0]
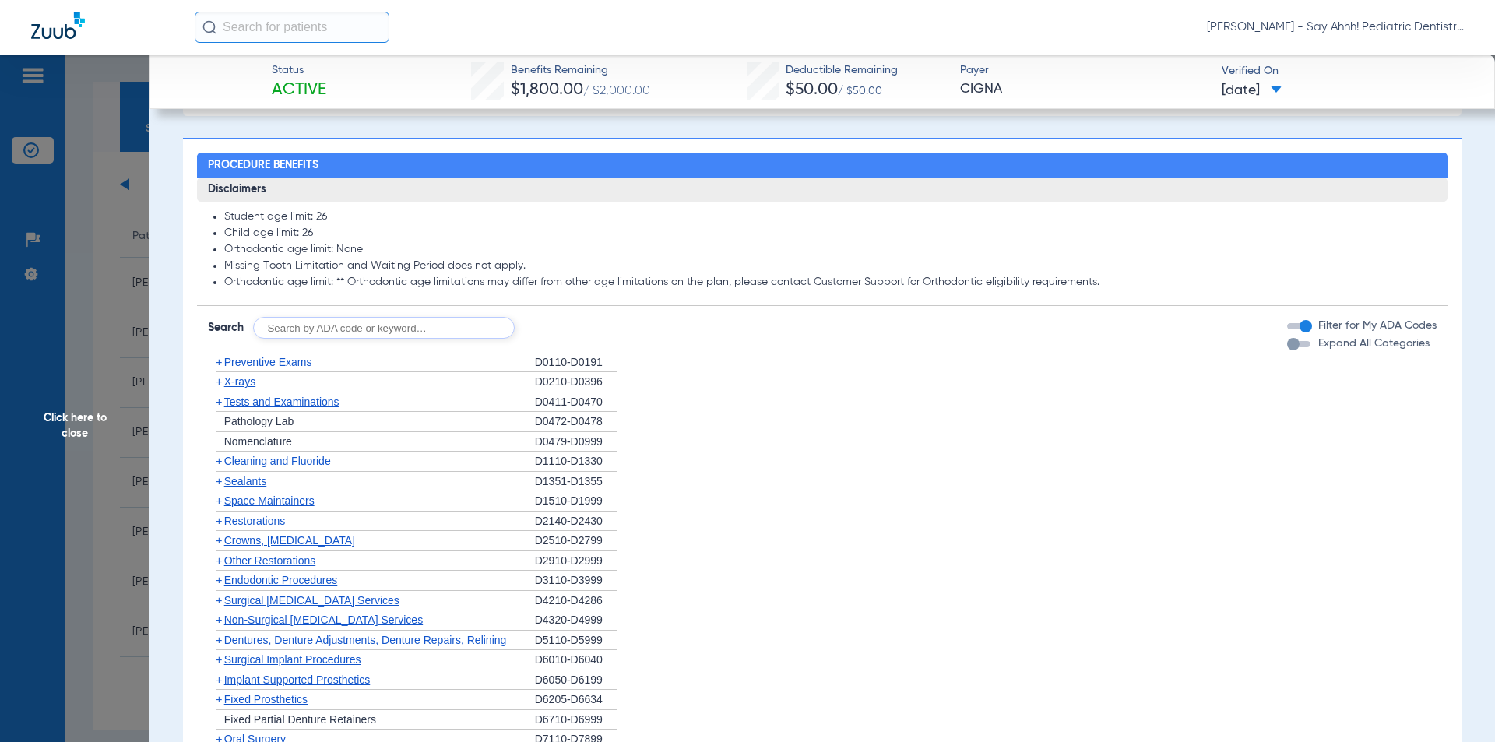
click at [221, 388] on span "+" at bounding box center [219, 381] width 6 height 12
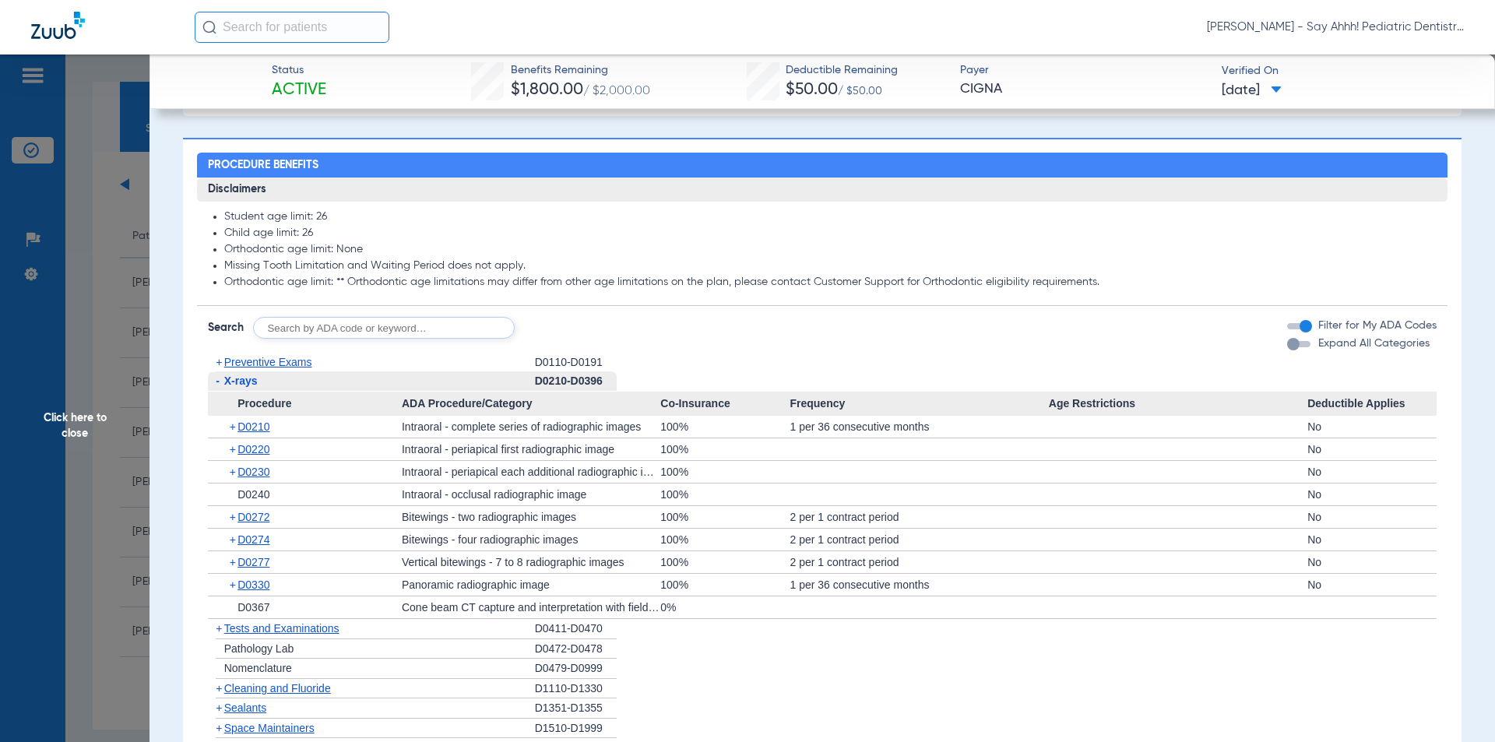
click at [234, 528] on span "+" at bounding box center [234, 517] width 9 height 22
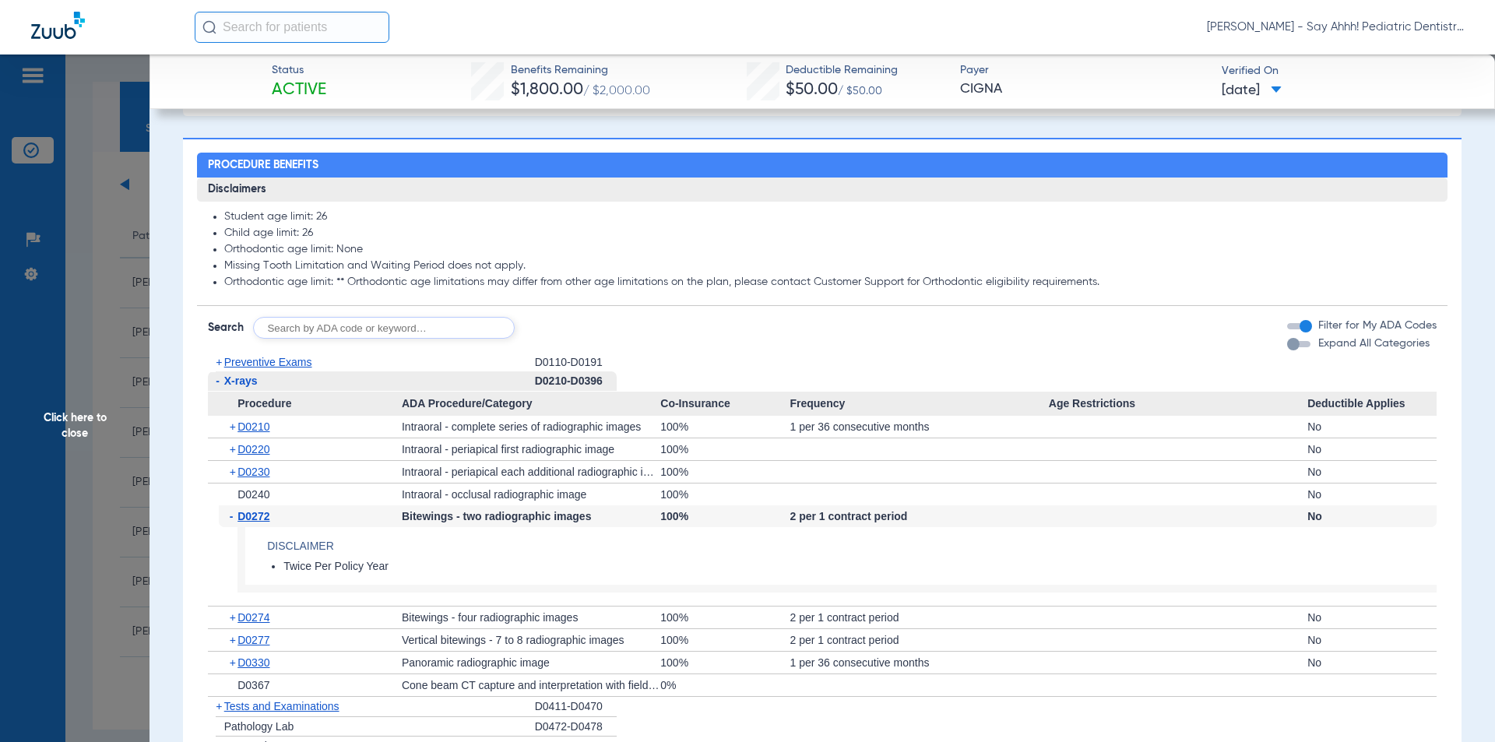
click at [234, 527] on span "-" at bounding box center [234, 516] width 9 height 22
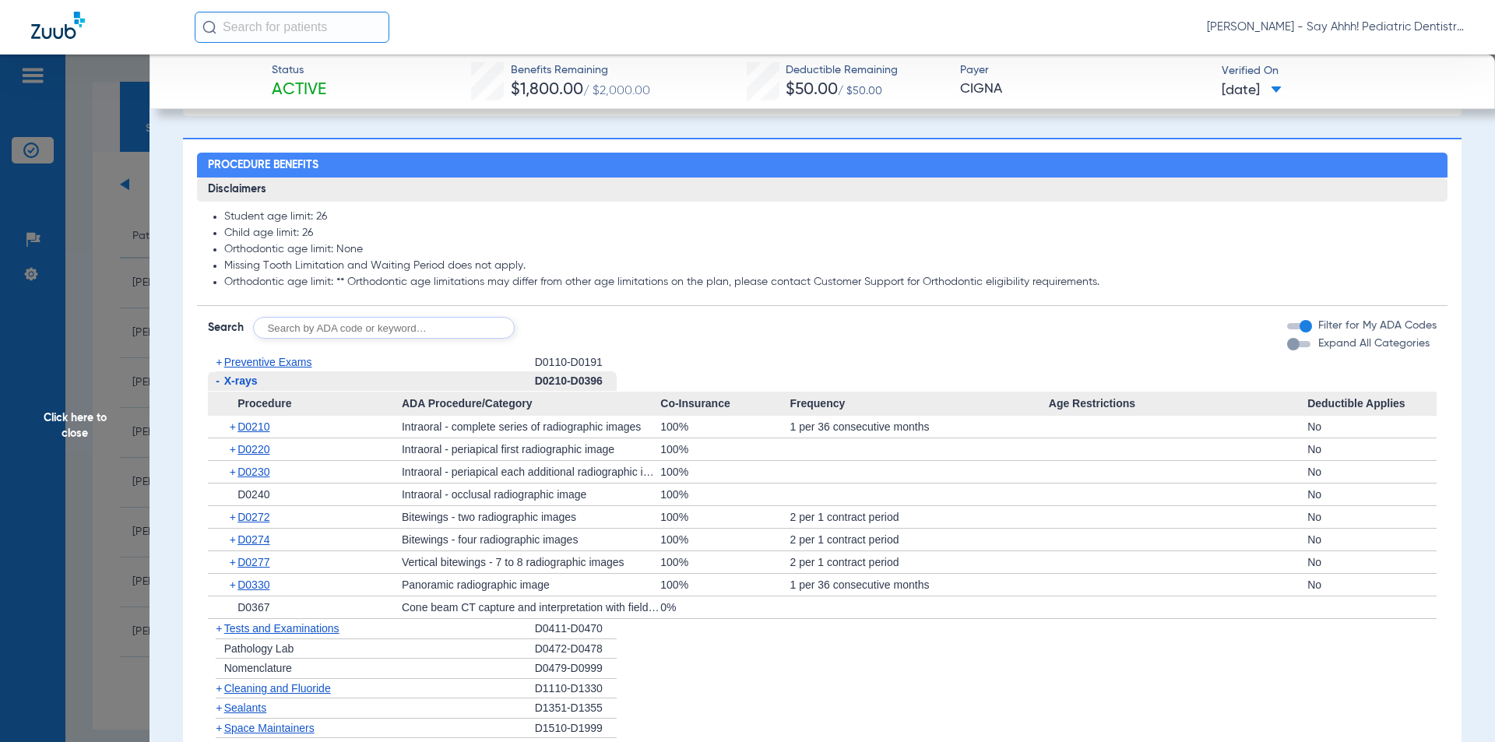
click at [213, 391] on span "-" at bounding box center [216, 381] width 16 height 19
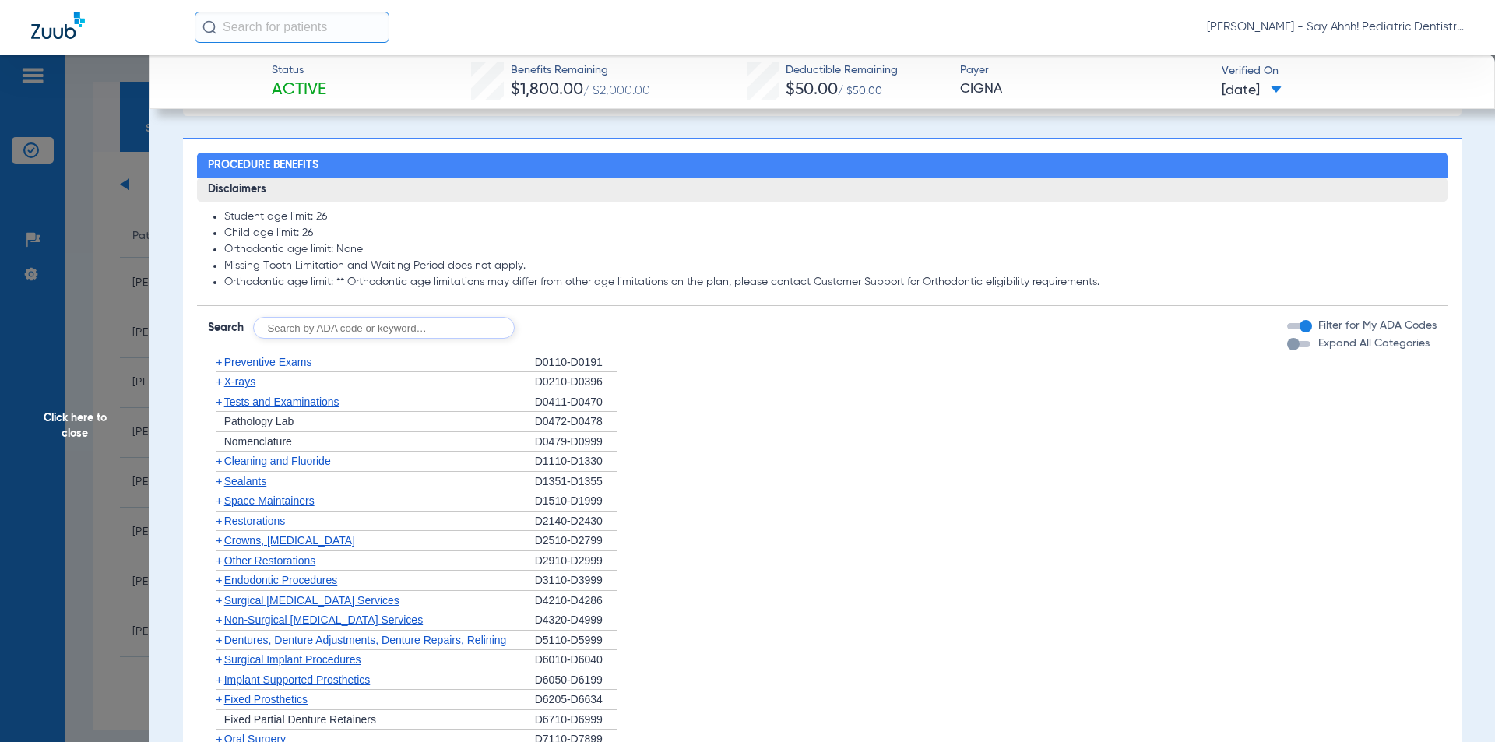
click at [218, 467] on span "+" at bounding box center [219, 461] width 6 height 12
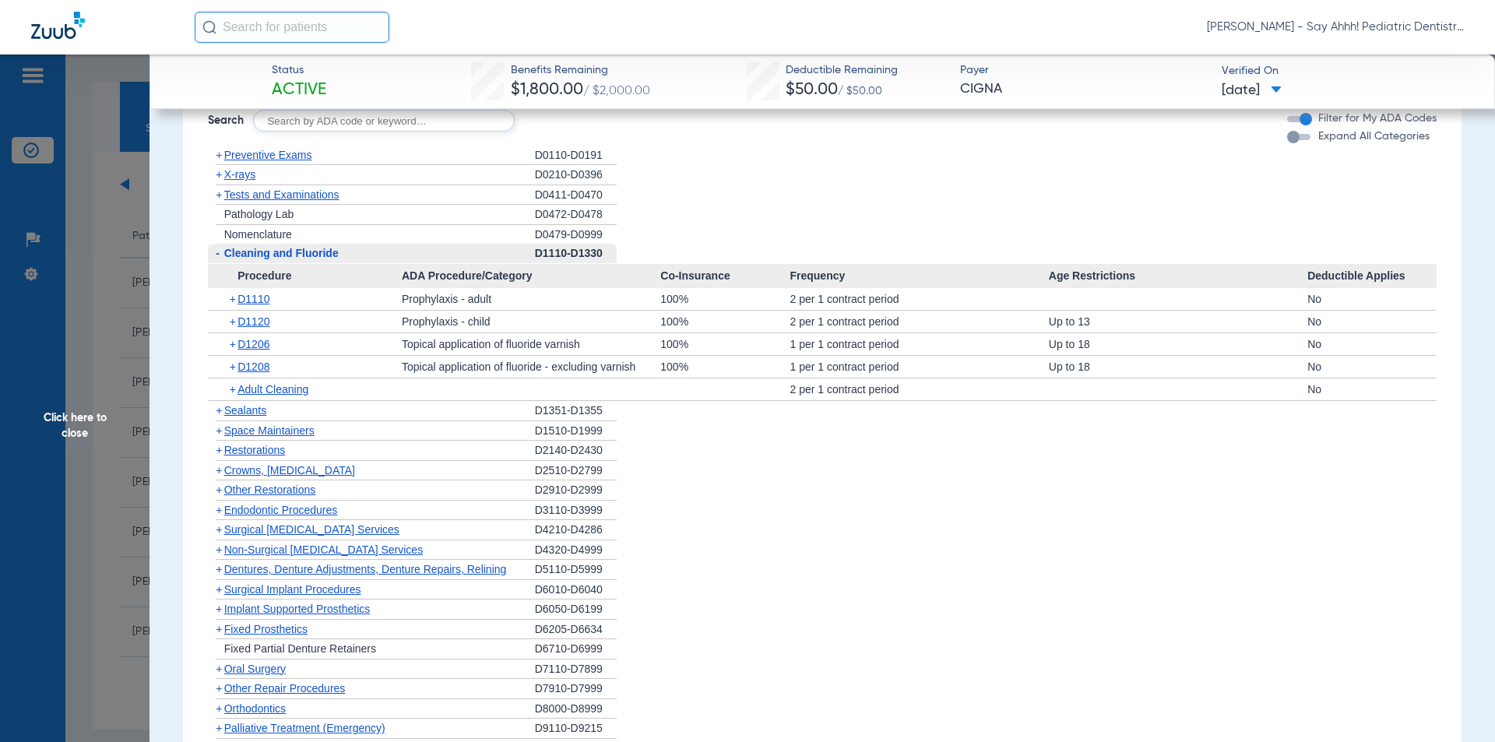
scroll to position [1480, 0]
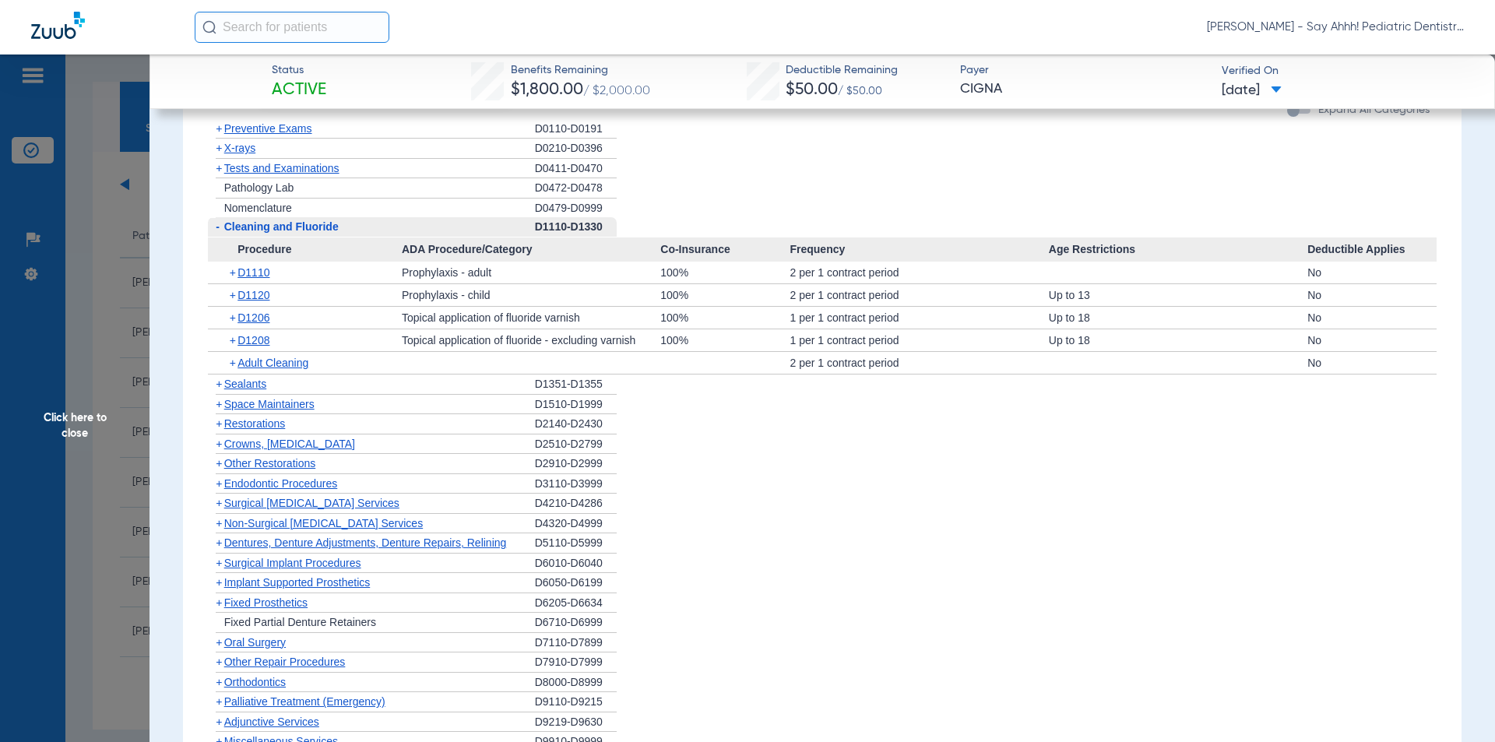
click at [217, 233] on span "-" at bounding box center [218, 226] width 4 height 12
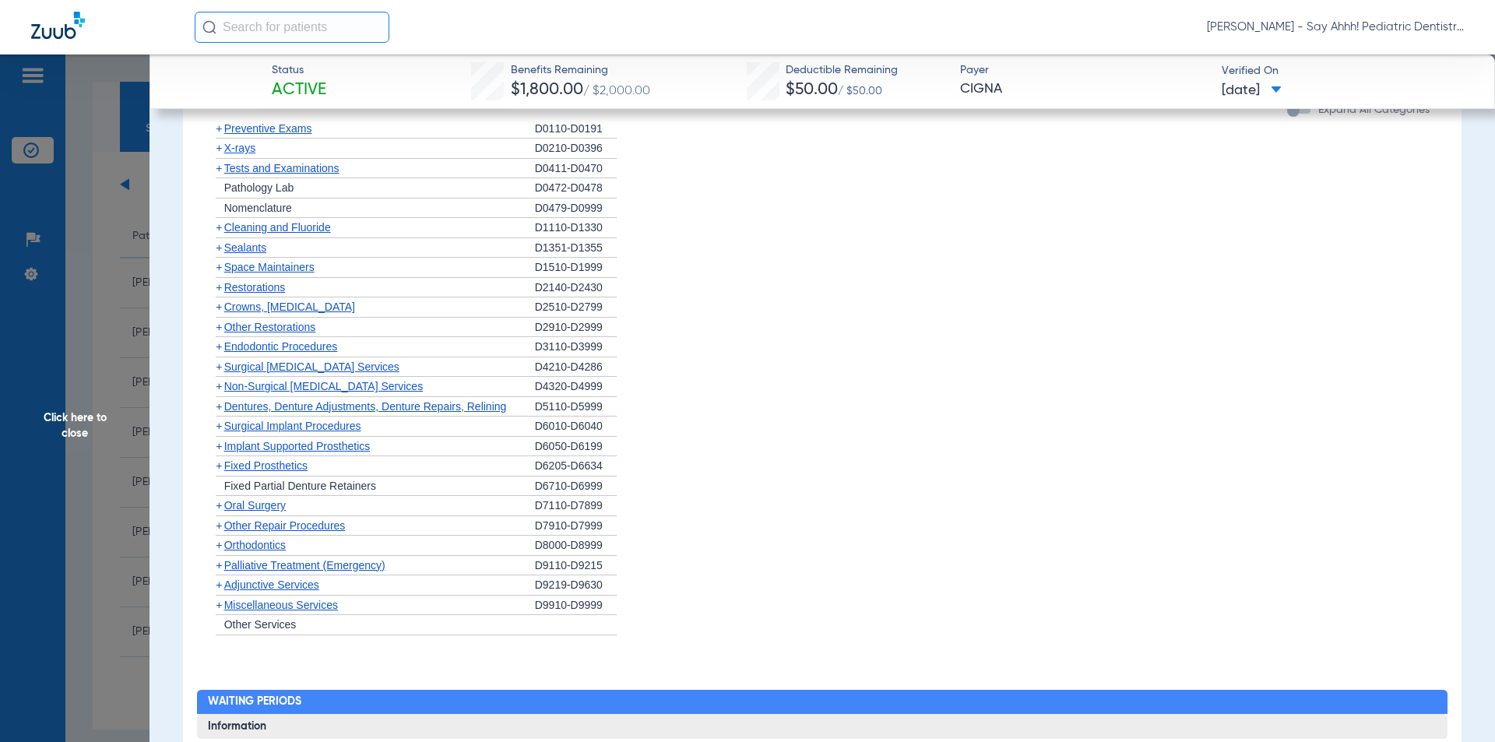
click at [220, 254] on span "+" at bounding box center [219, 247] width 6 height 12
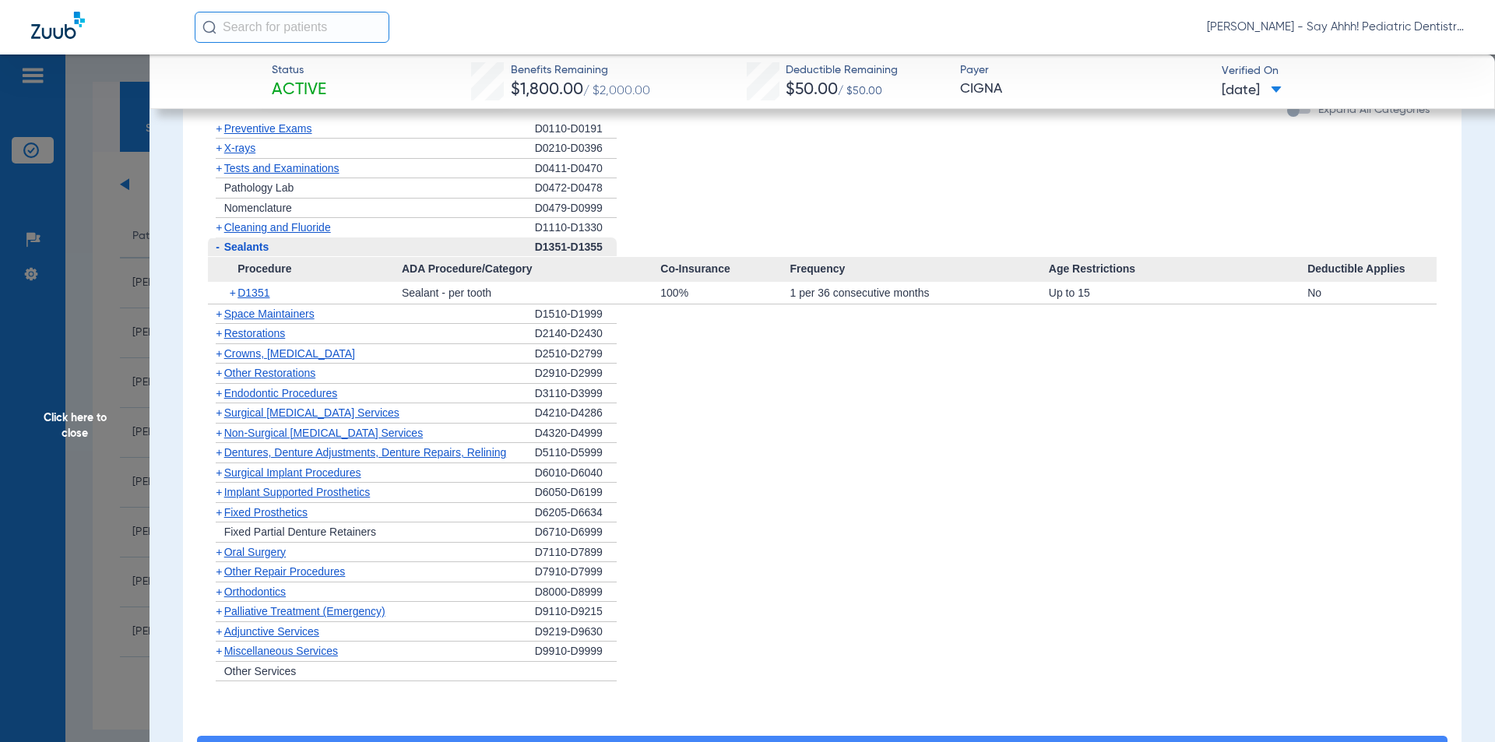
click at [232, 304] on span "+" at bounding box center [234, 293] width 9 height 22
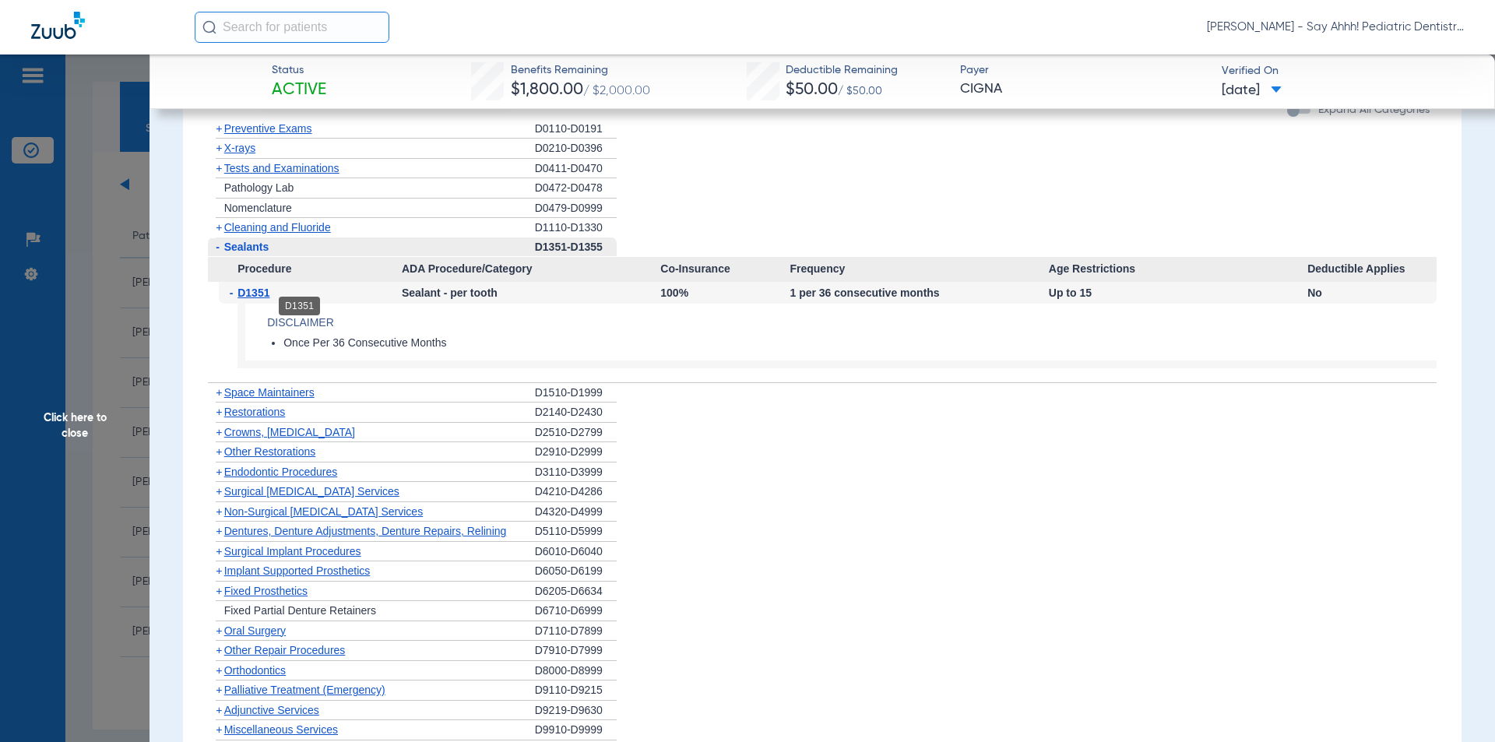
click at [252, 299] on span "D1351" at bounding box center [254, 293] width 32 height 12
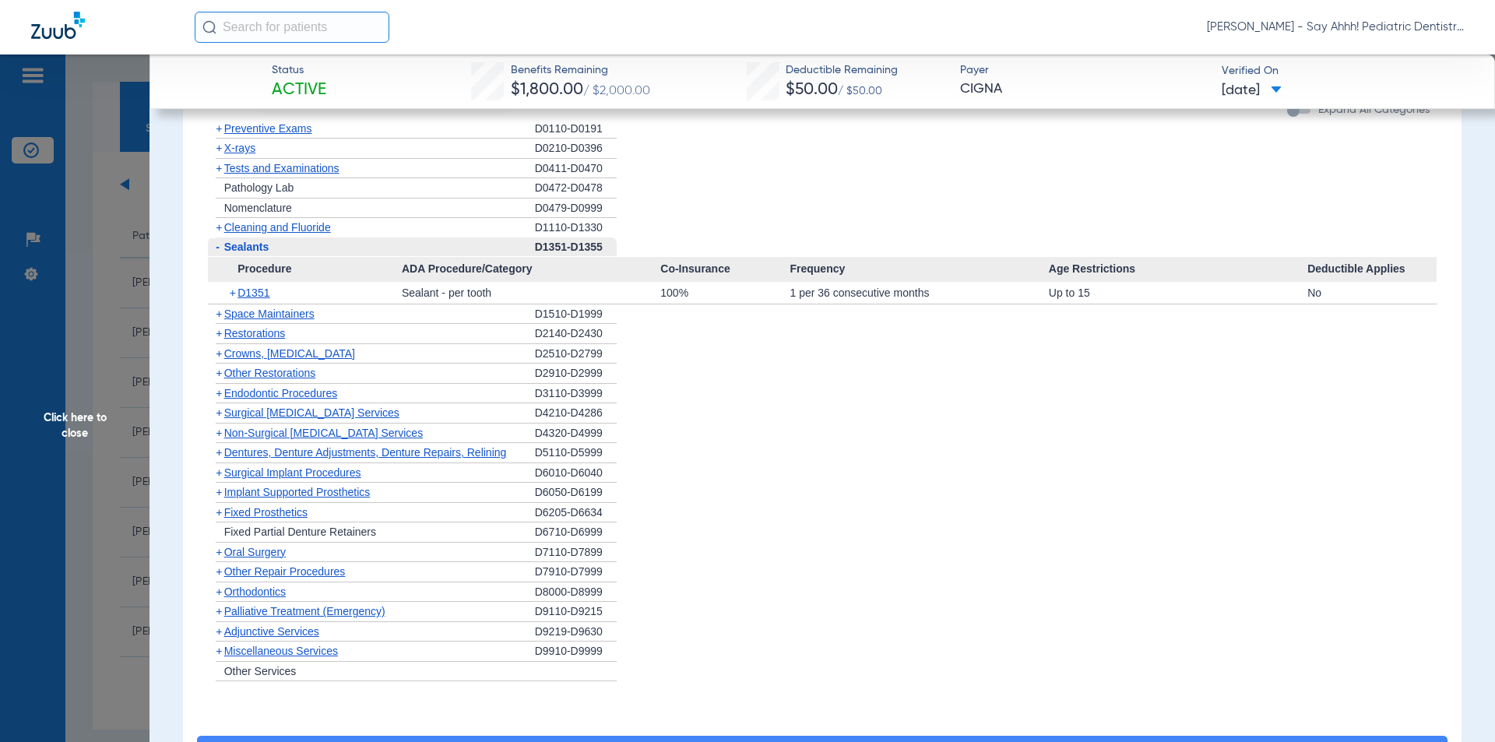
click at [217, 253] on span "-" at bounding box center [218, 247] width 4 height 12
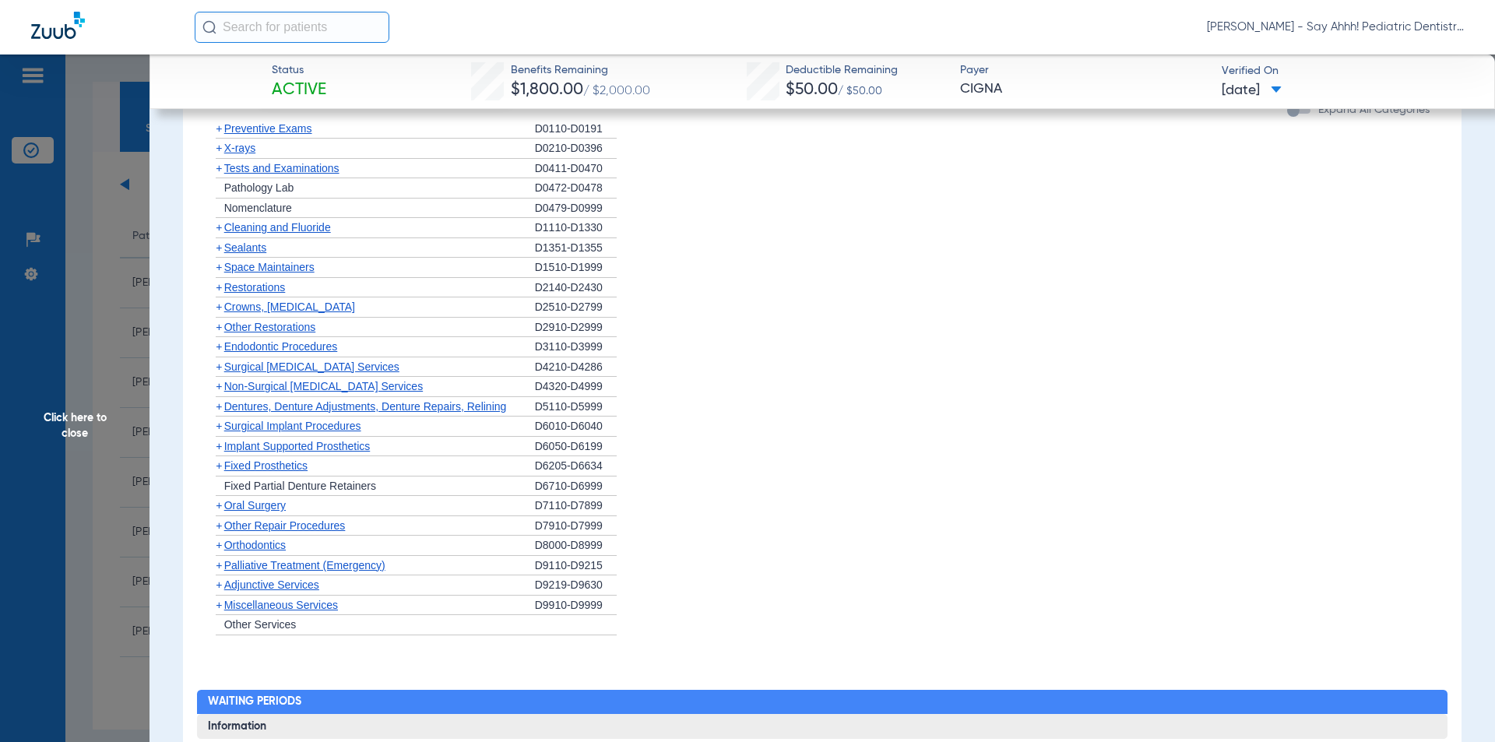
click at [217, 294] on span "+" at bounding box center [219, 287] width 6 height 12
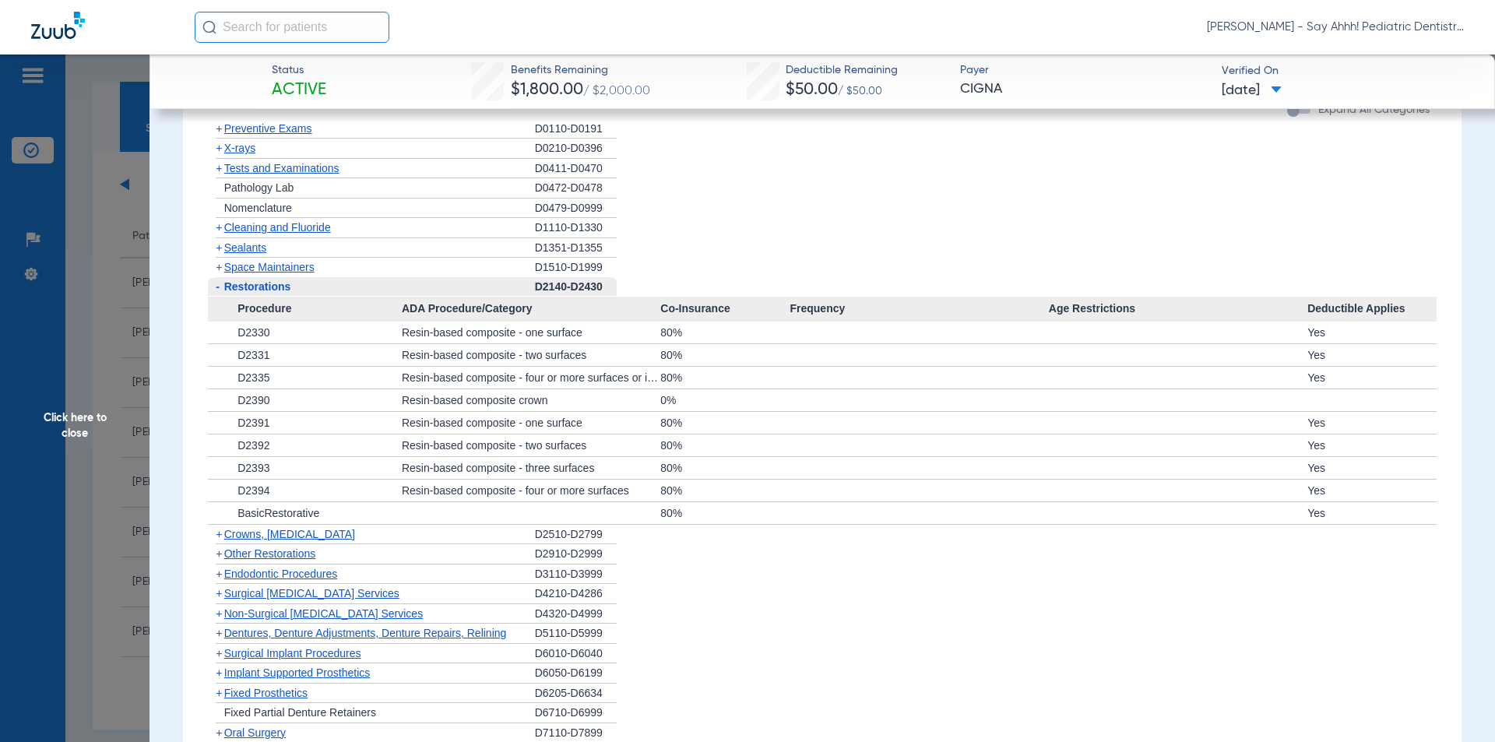
click at [217, 293] on span "-" at bounding box center [218, 286] width 4 height 12
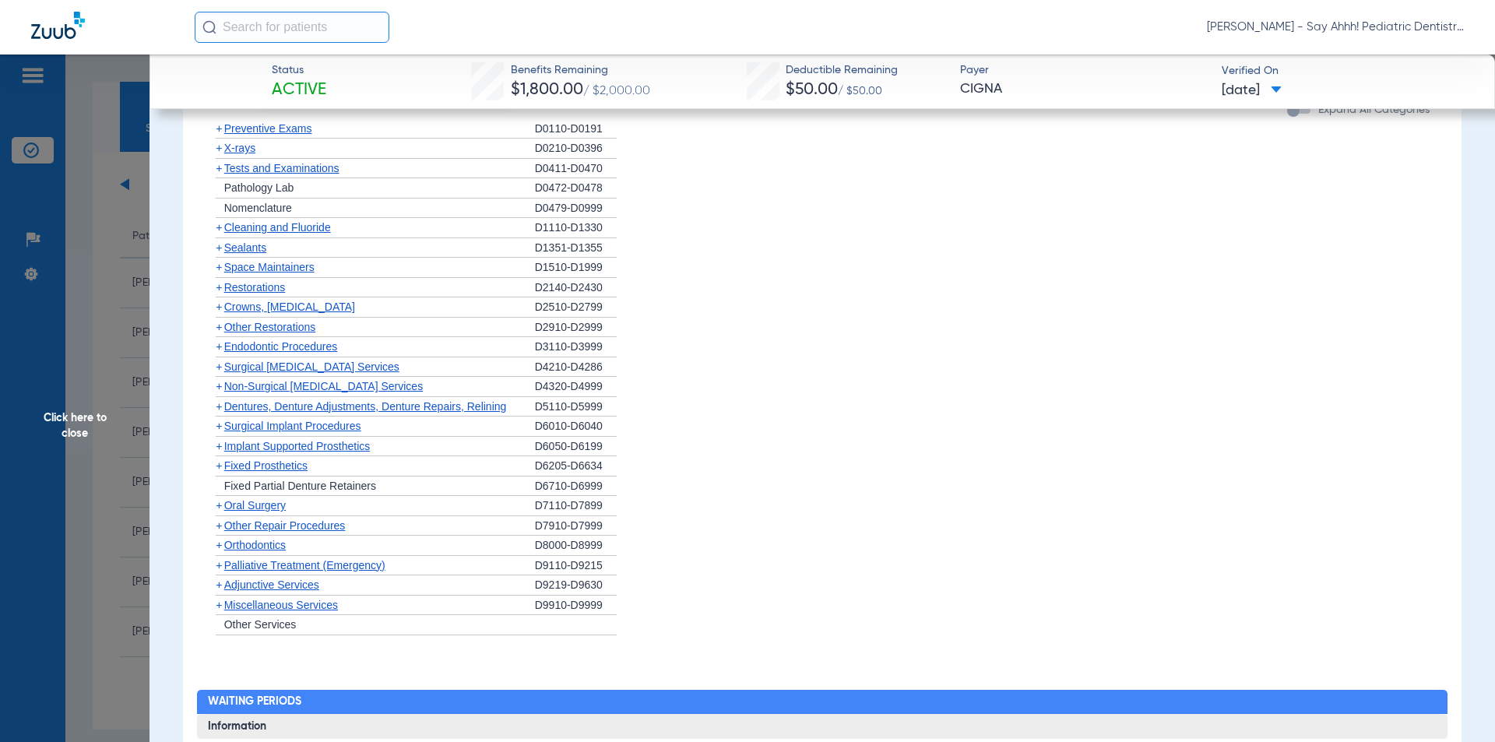
click at [217, 294] on span "+" at bounding box center [219, 287] width 6 height 12
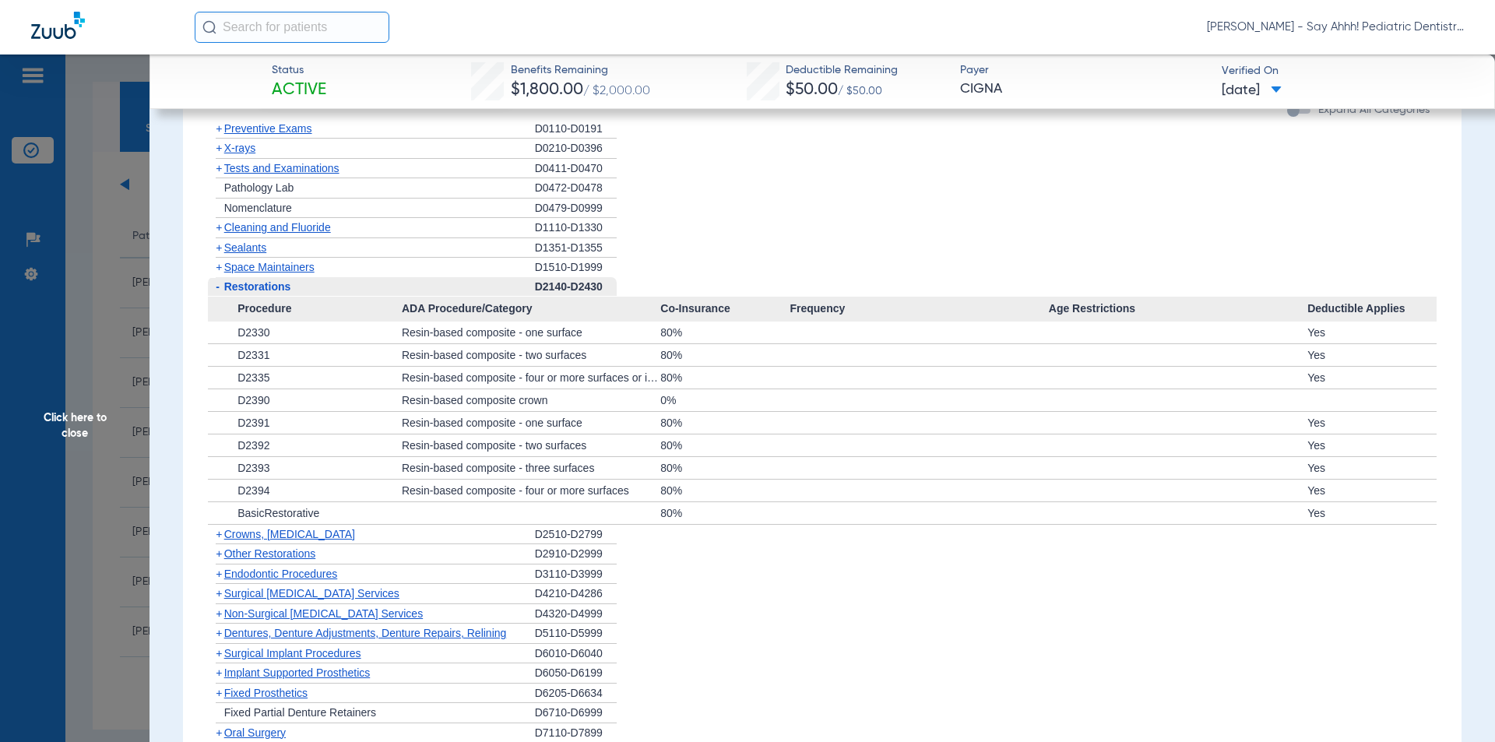
click at [217, 293] on span "-" at bounding box center [218, 286] width 4 height 12
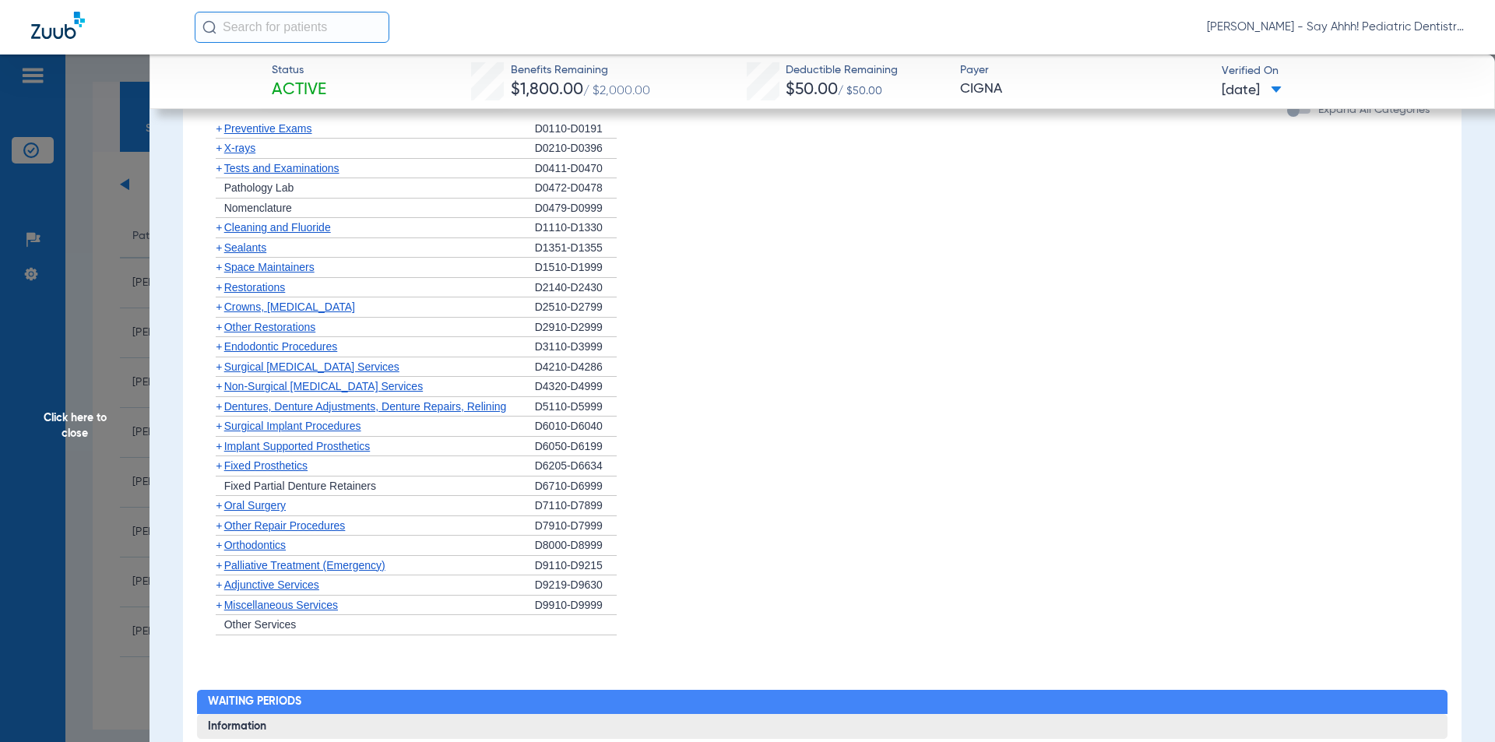
click at [220, 333] on span "+" at bounding box center [219, 327] width 6 height 12
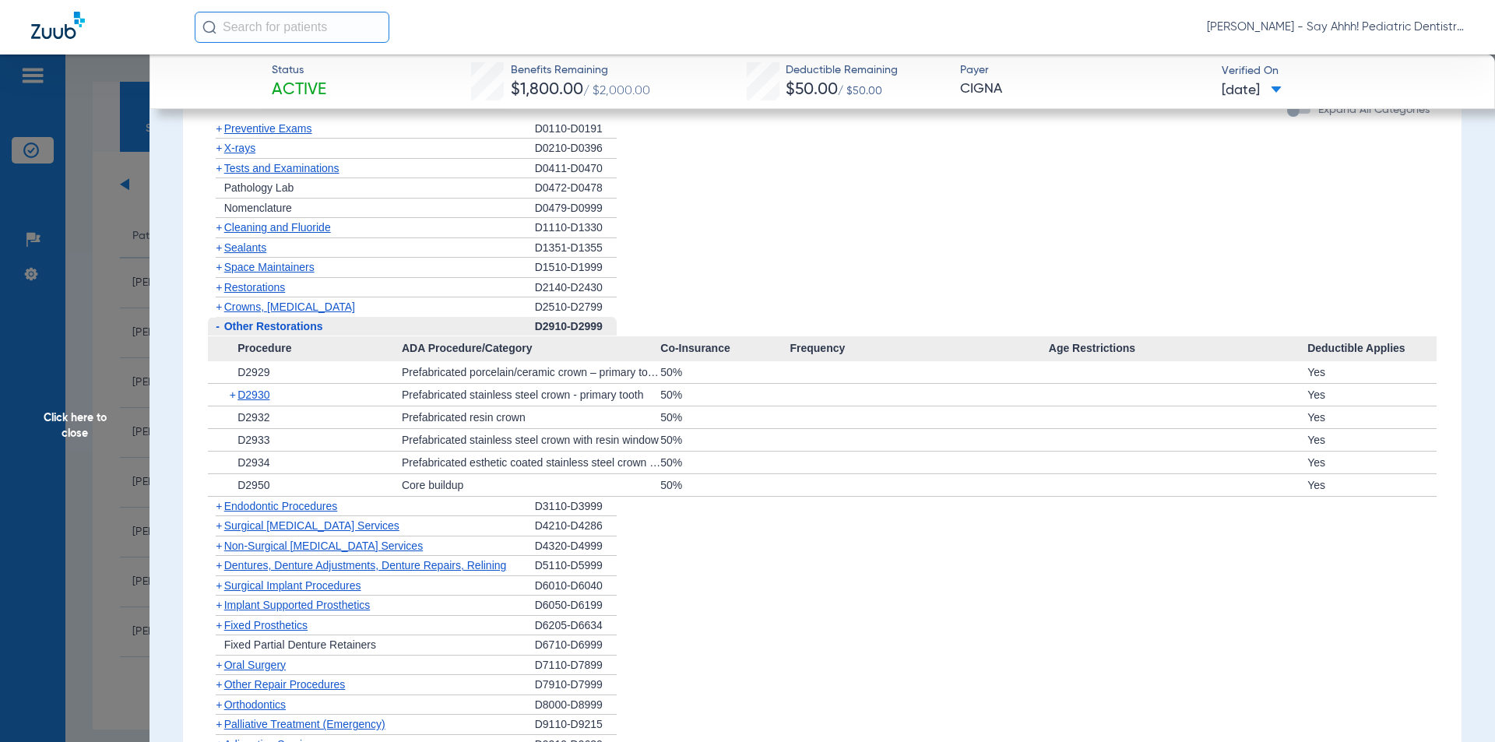
click at [220, 336] on span "-" at bounding box center [216, 326] width 16 height 19
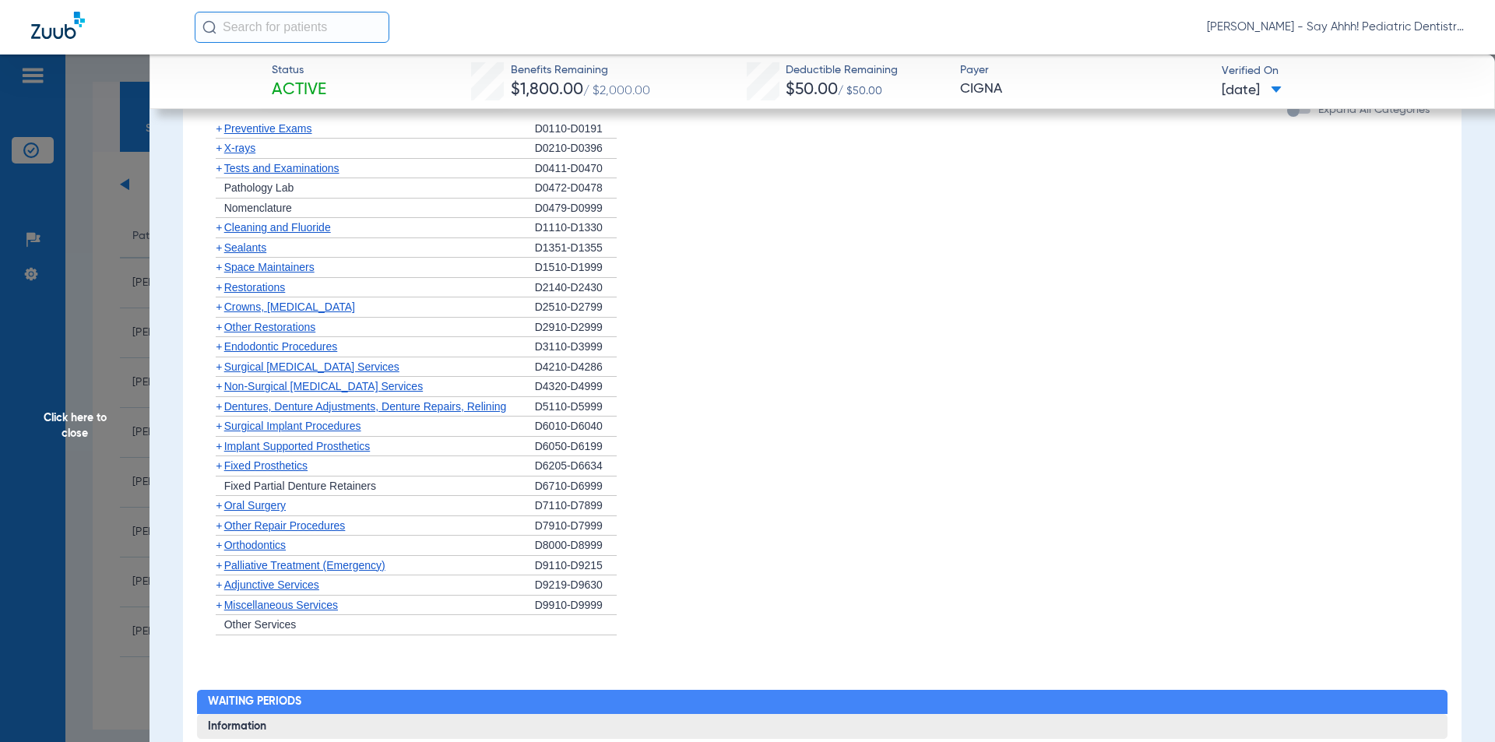
click at [220, 353] on span "+" at bounding box center [219, 346] width 6 height 12
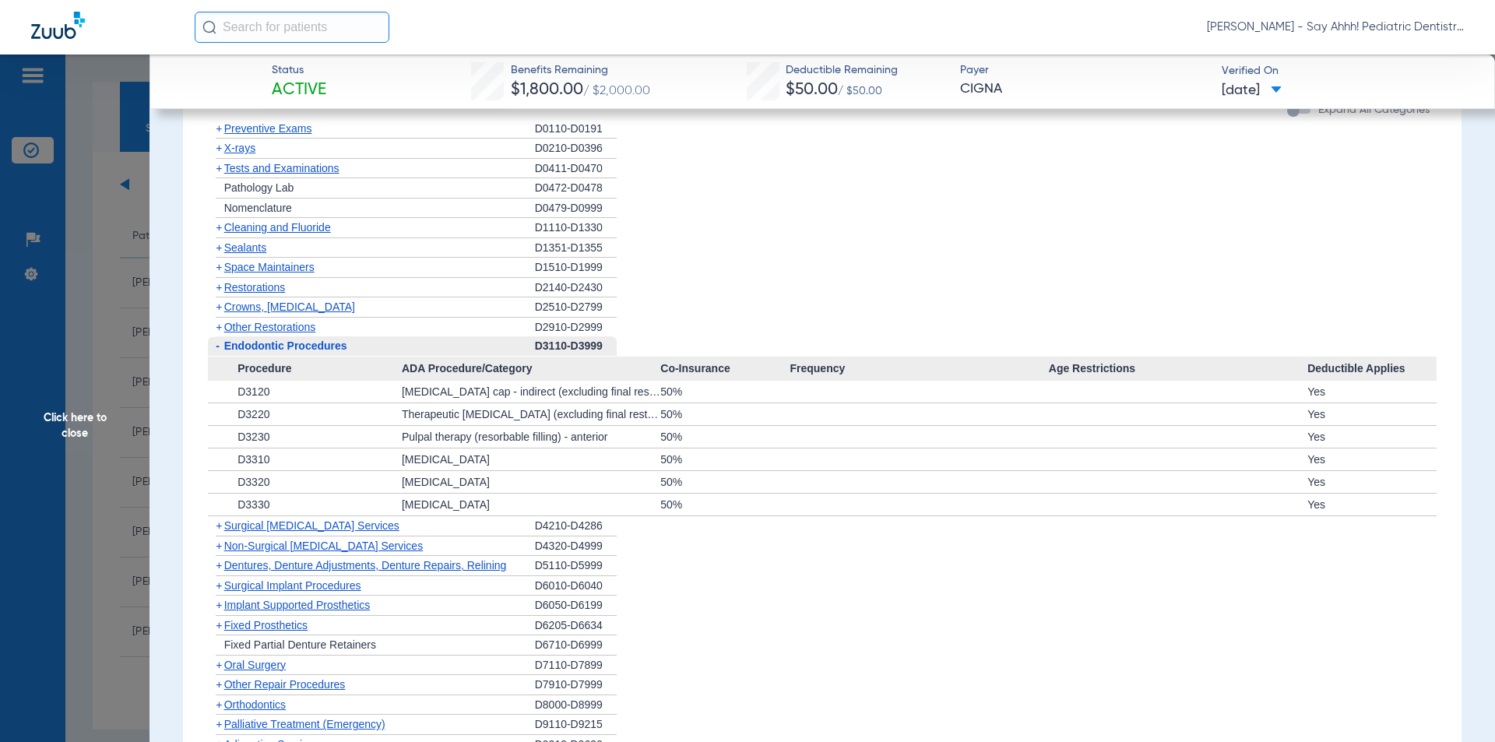
click at [220, 356] on span "-" at bounding box center [216, 345] width 16 height 19
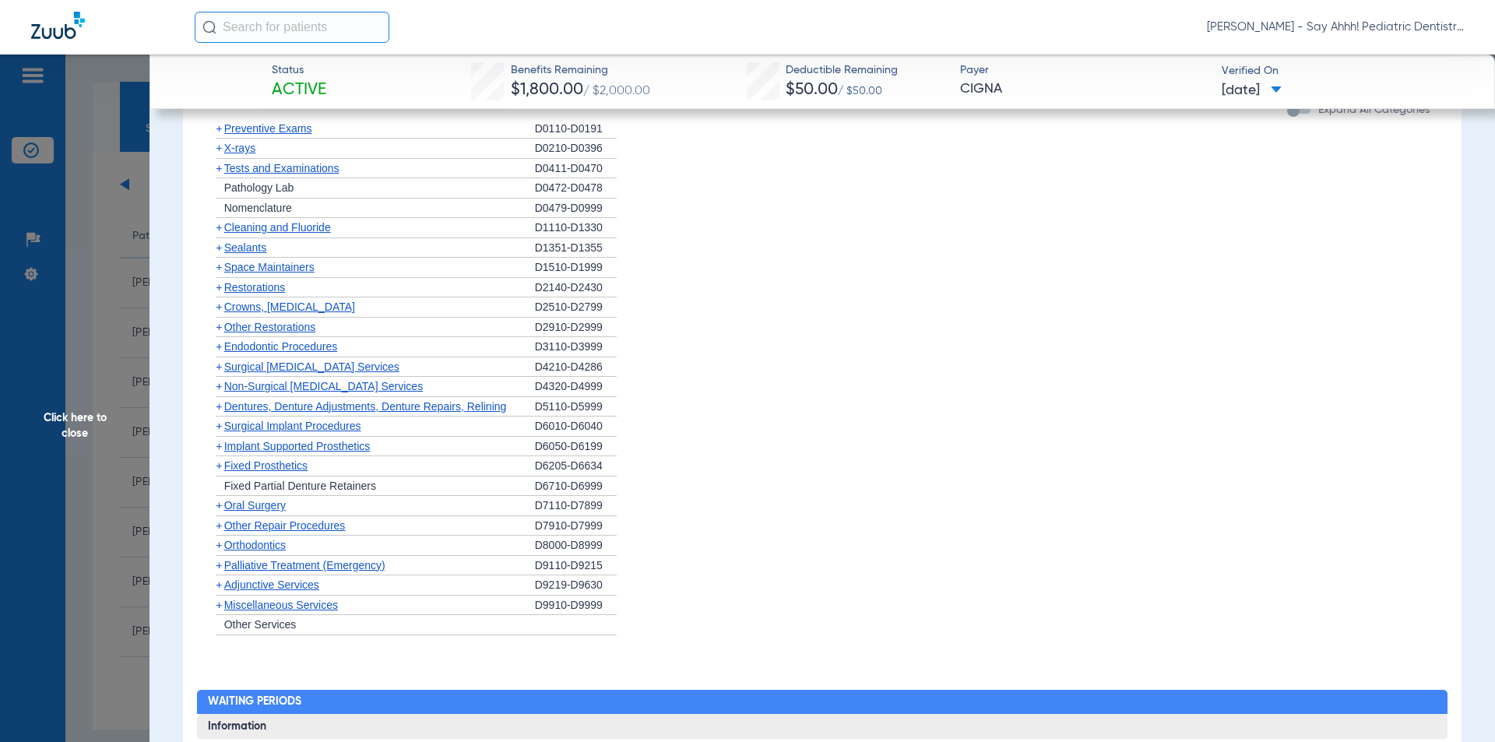
click at [220, 353] on span "+" at bounding box center [219, 346] width 6 height 12
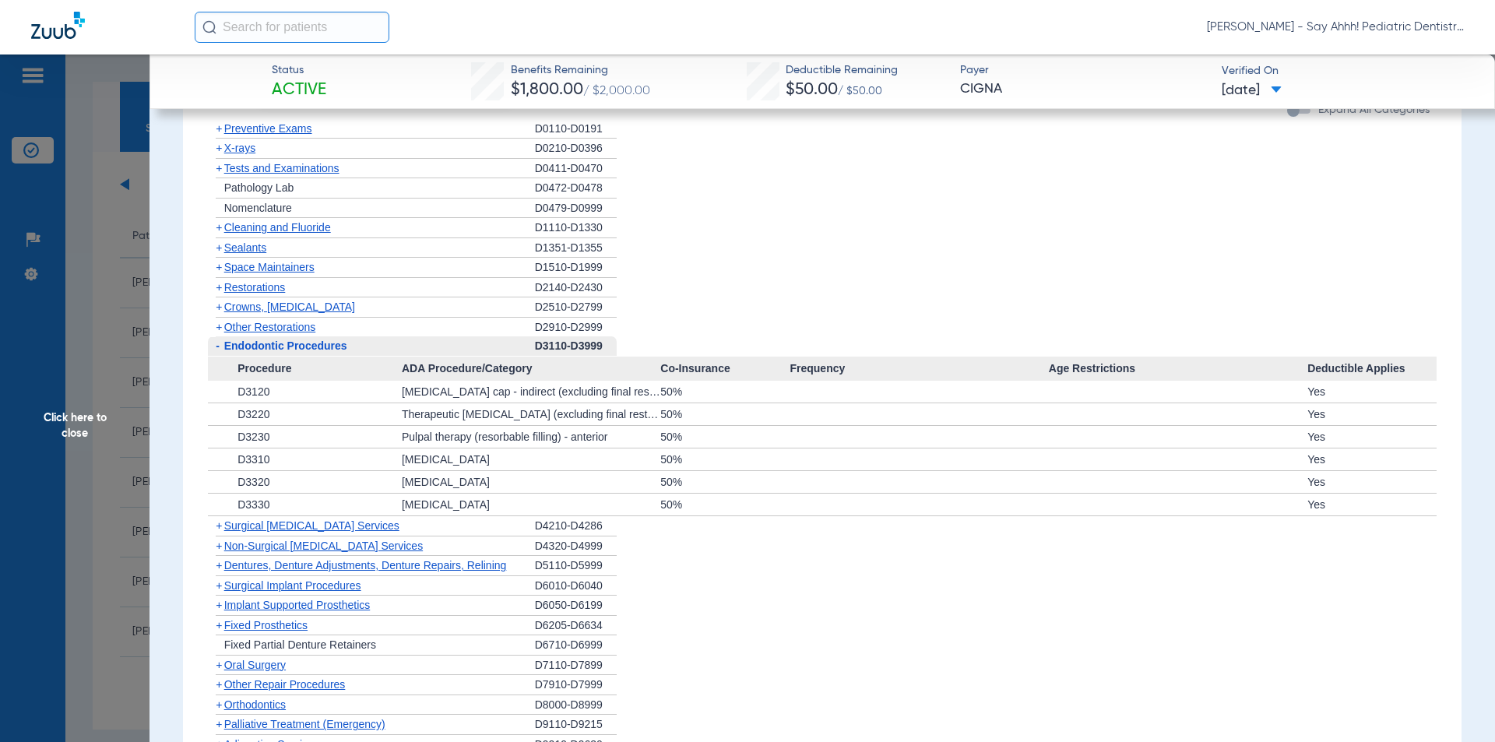
click at [220, 356] on span "-" at bounding box center [216, 345] width 16 height 19
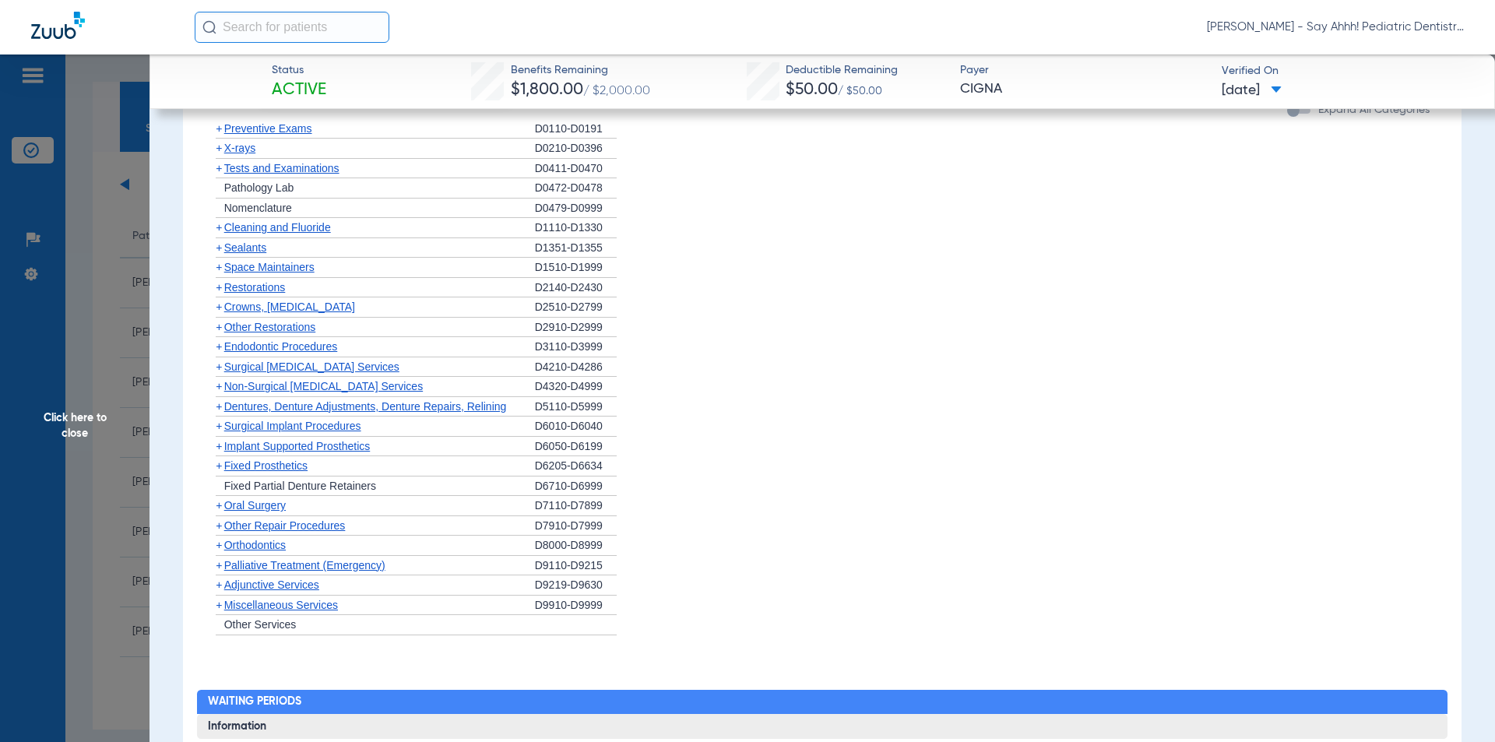
click at [217, 512] on span "+" at bounding box center [219, 505] width 6 height 12
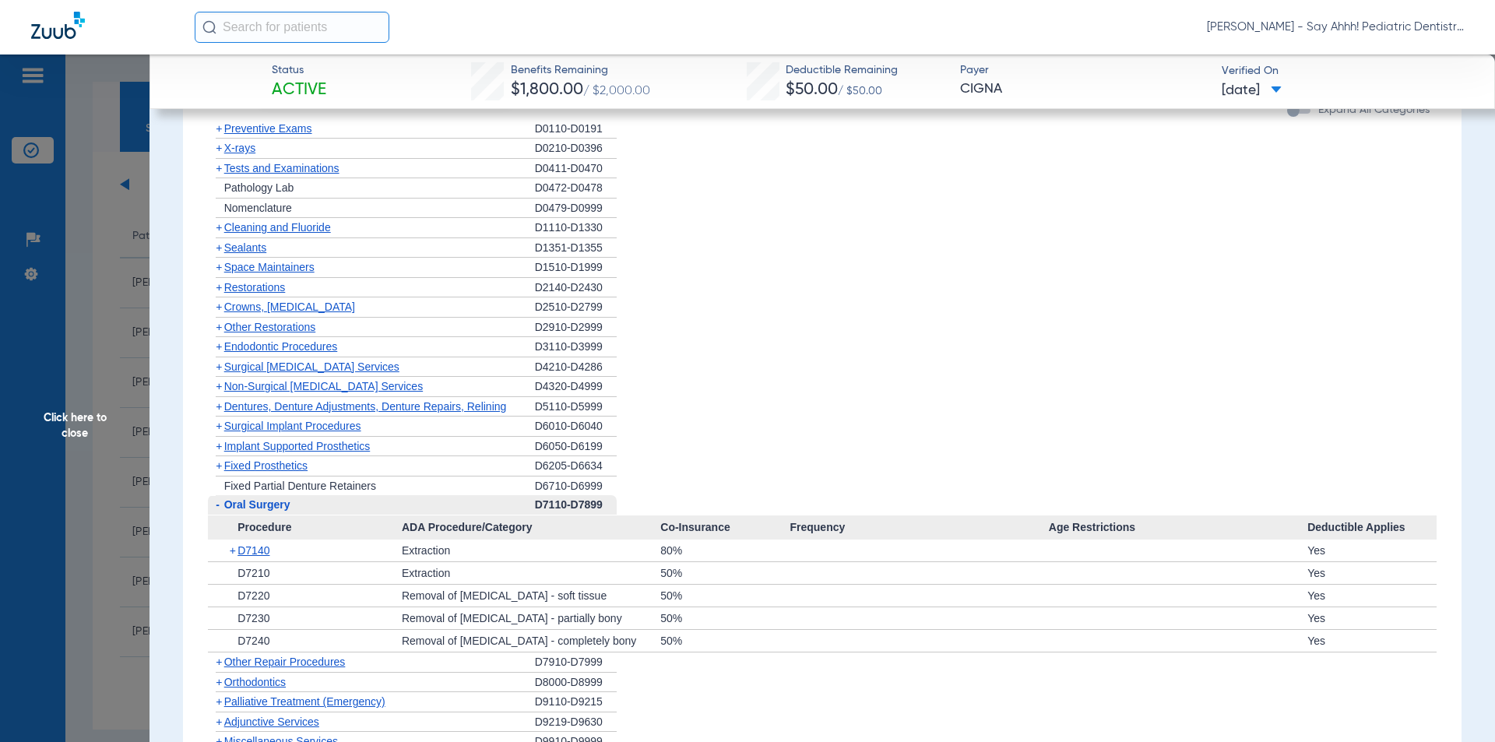
click at [217, 511] on span "-" at bounding box center [218, 504] width 4 height 12
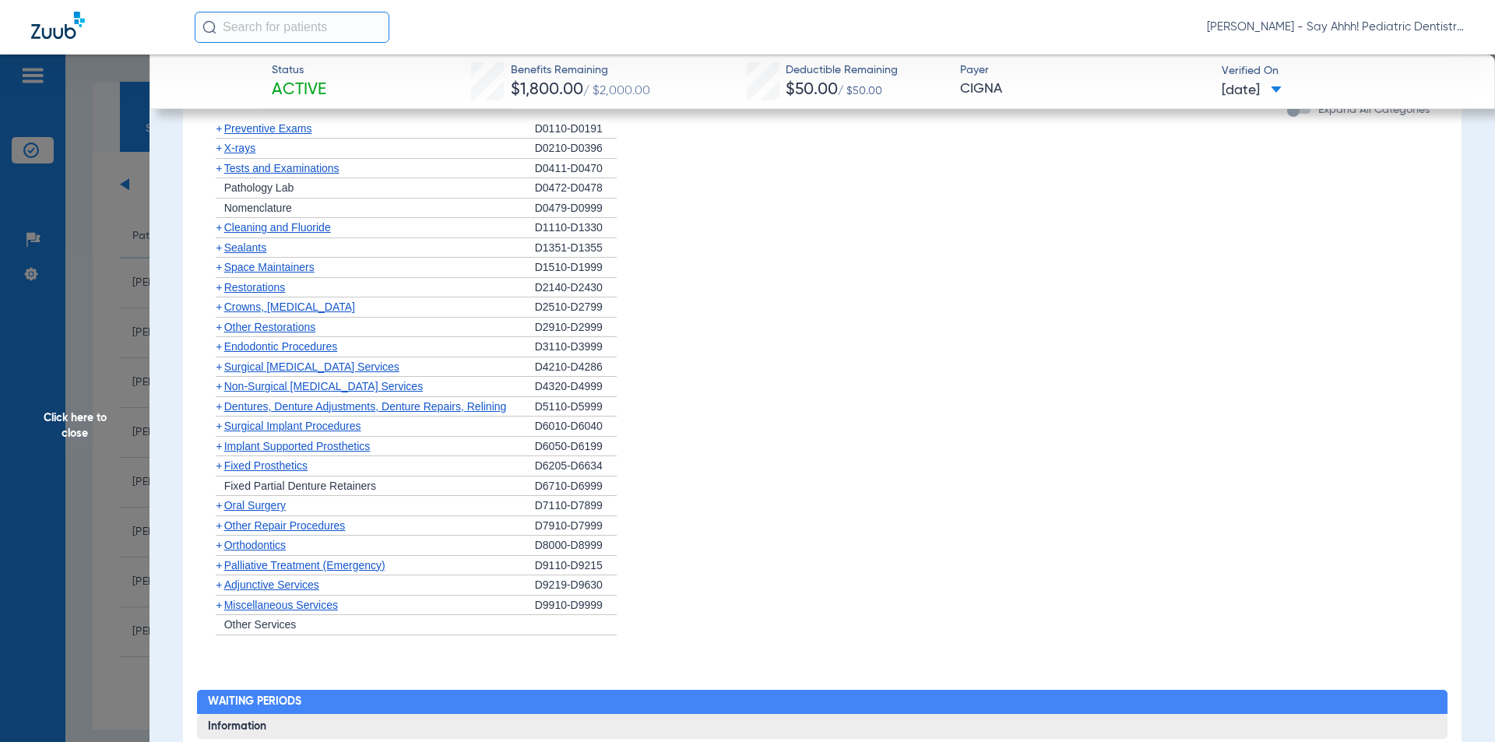
click at [220, 313] on span "+" at bounding box center [219, 307] width 6 height 12
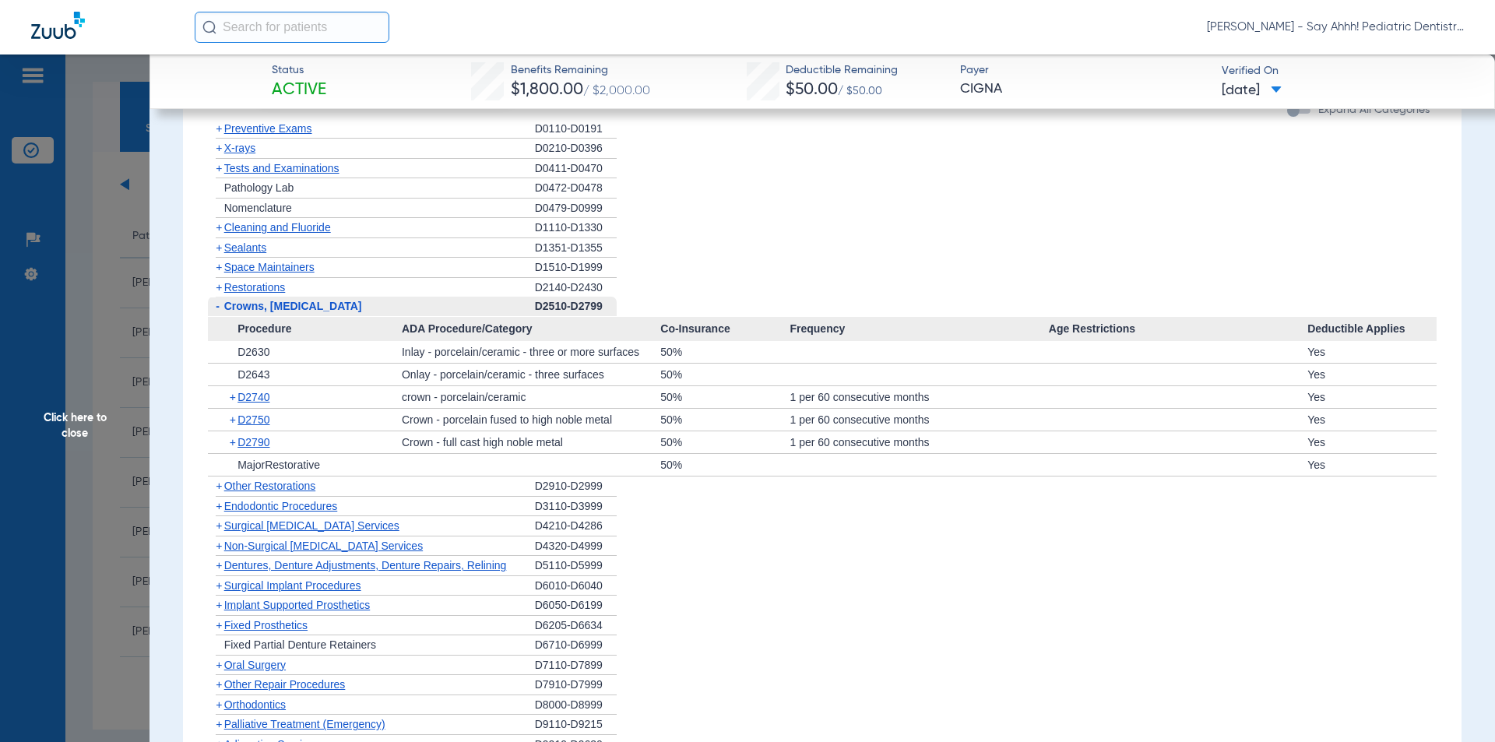
click at [220, 316] on span "-" at bounding box center [216, 306] width 16 height 19
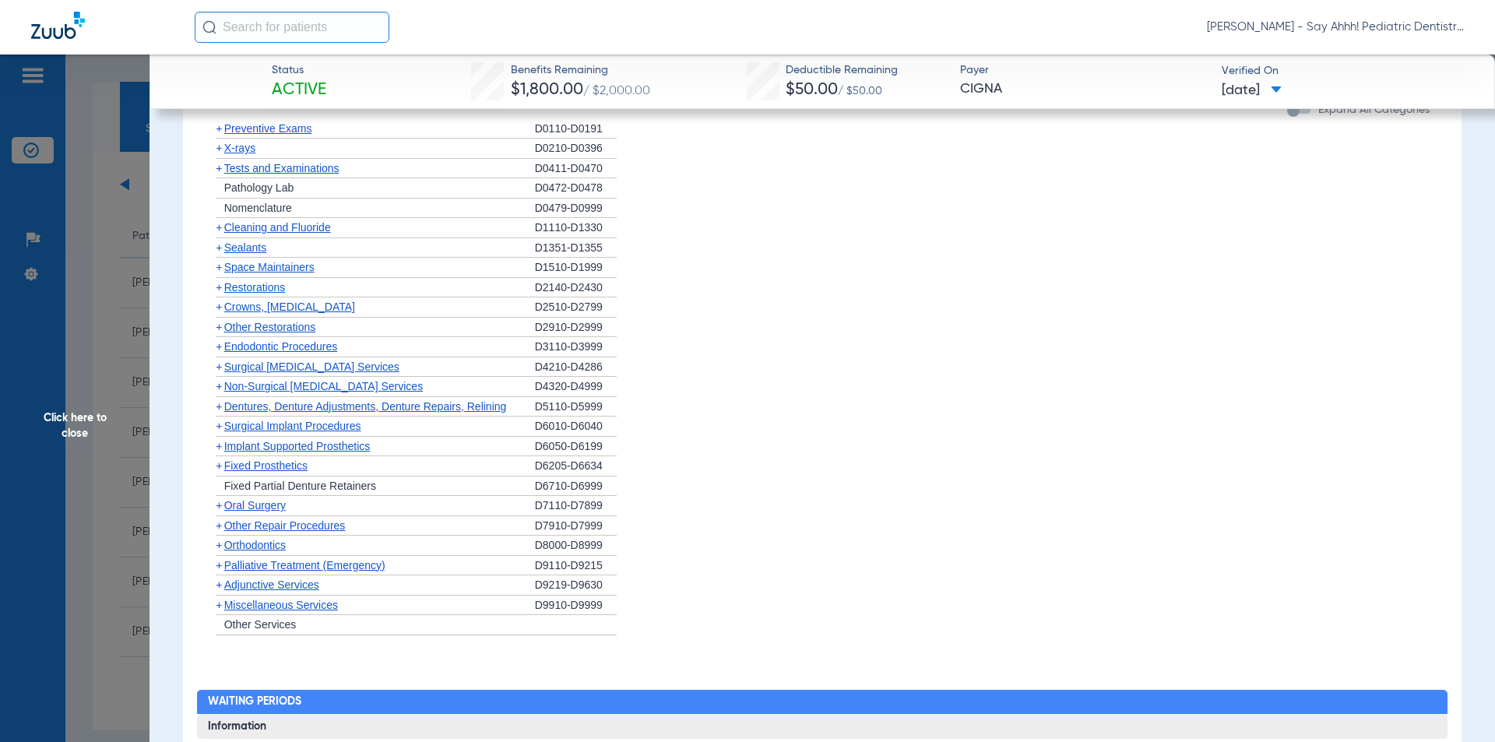
click at [220, 294] on span "+" at bounding box center [219, 287] width 6 height 12
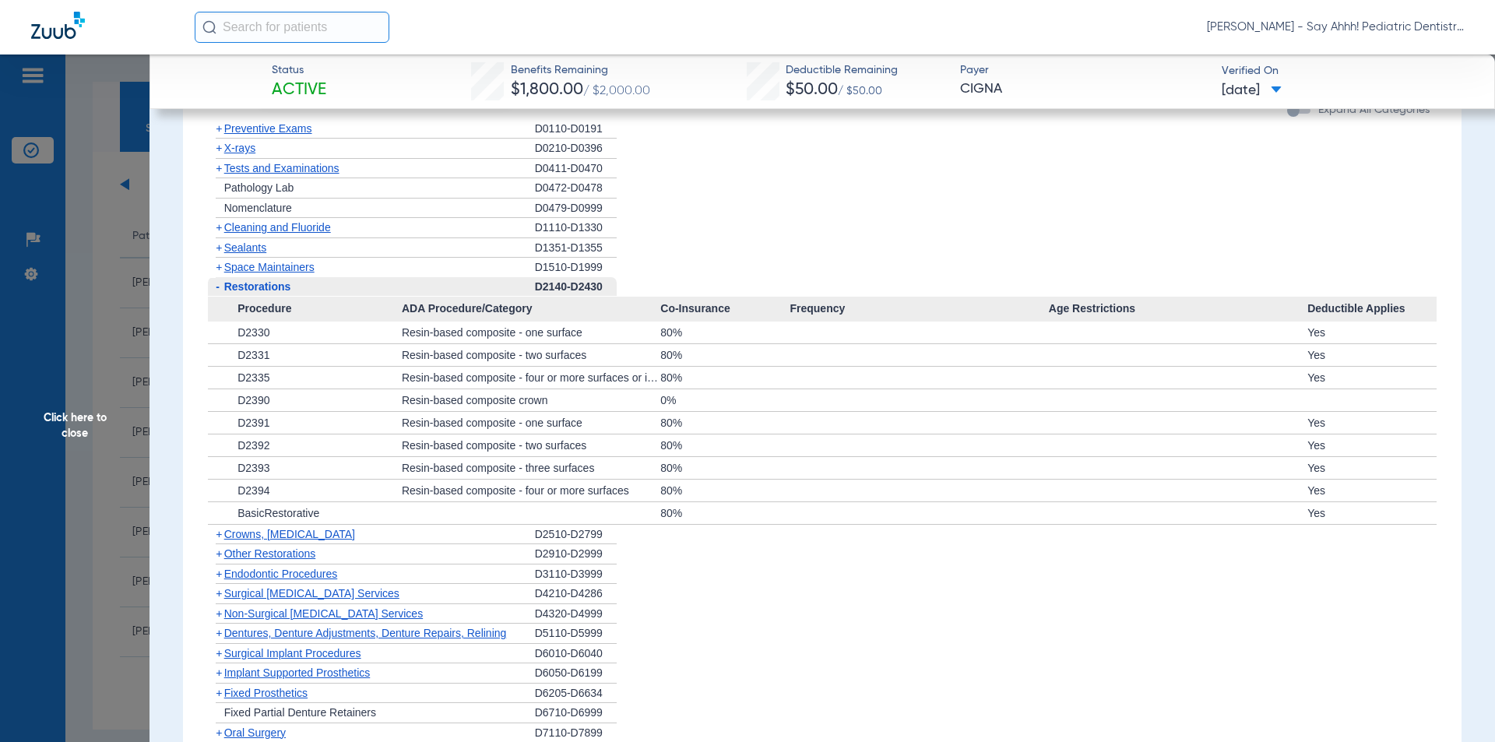
click at [220, 297] on span "-" at bounding box center [216, 286] width 16 height 19
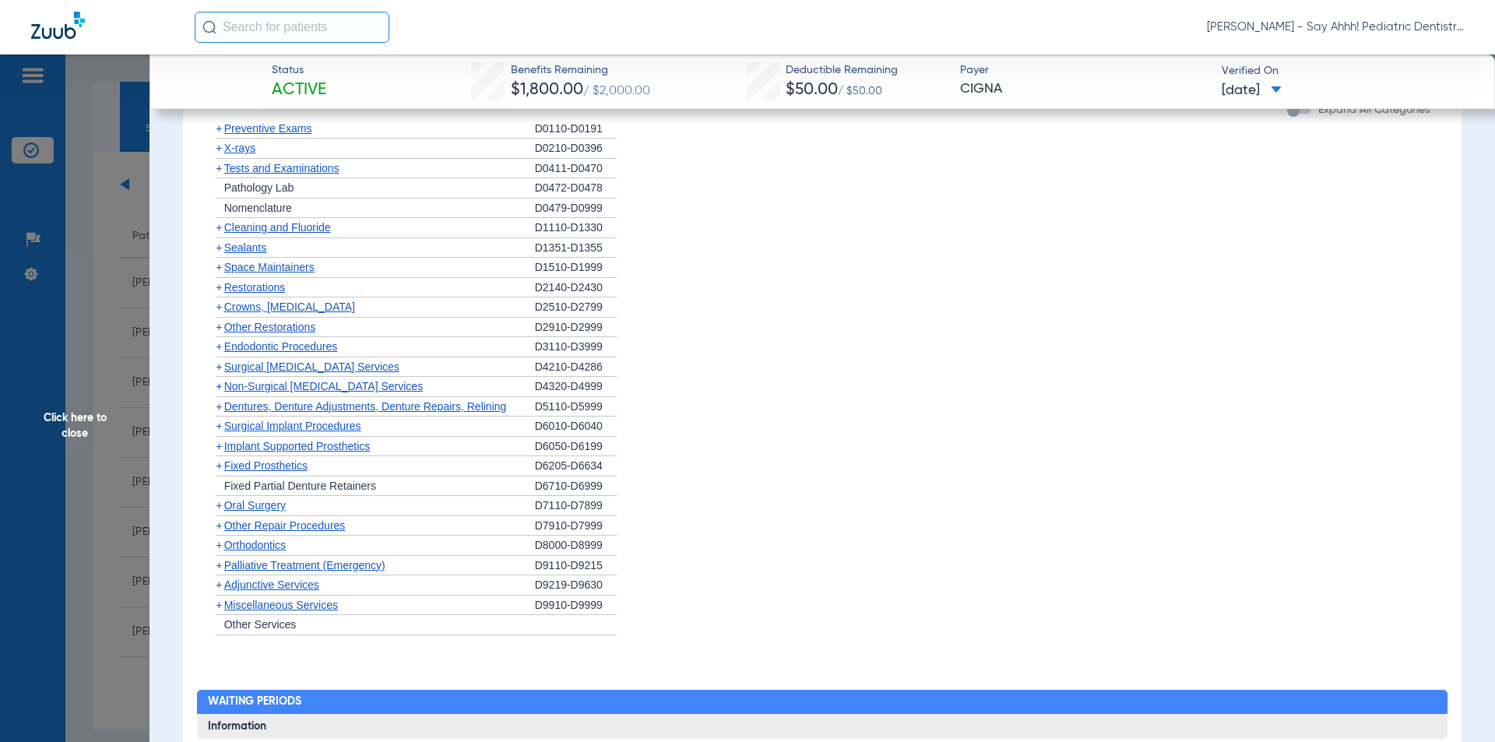
click at [219, 313] on span "+" at bounding box center [219, 307] width 6 height 12
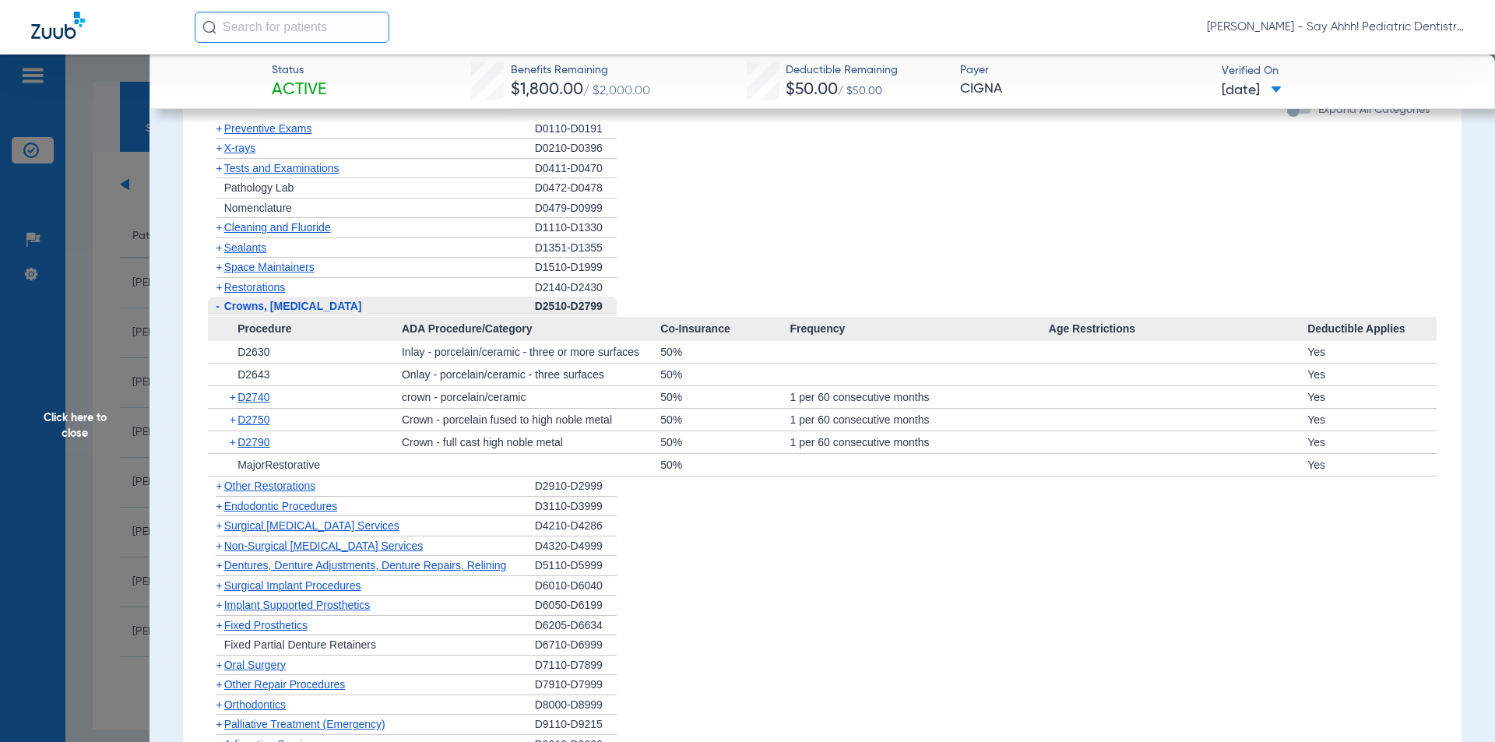
click at [219, 312] on span "-" at bounding box center [218, 306] width 4 height 12
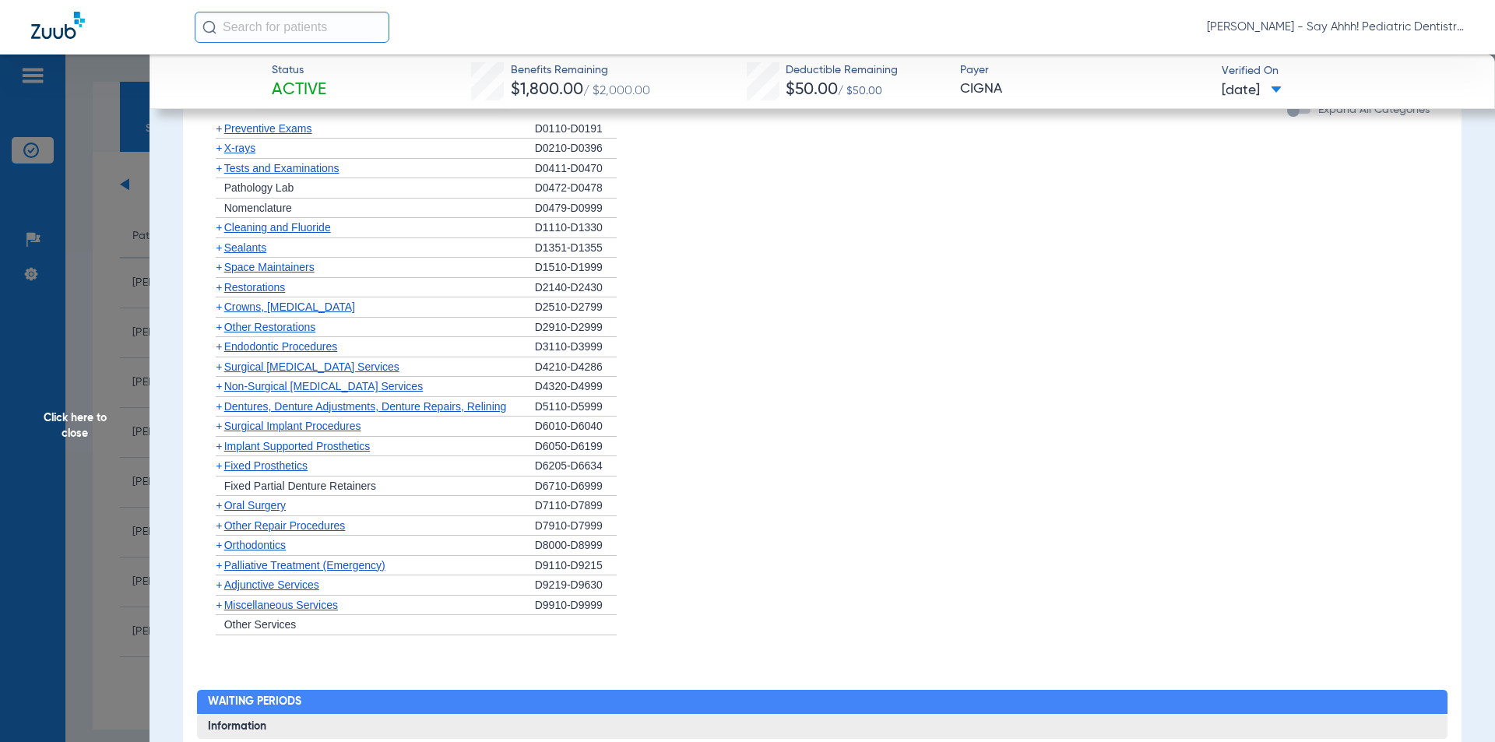
click at [220, 333] on span "+" at bounding box center [219, 327] width 6 height 12
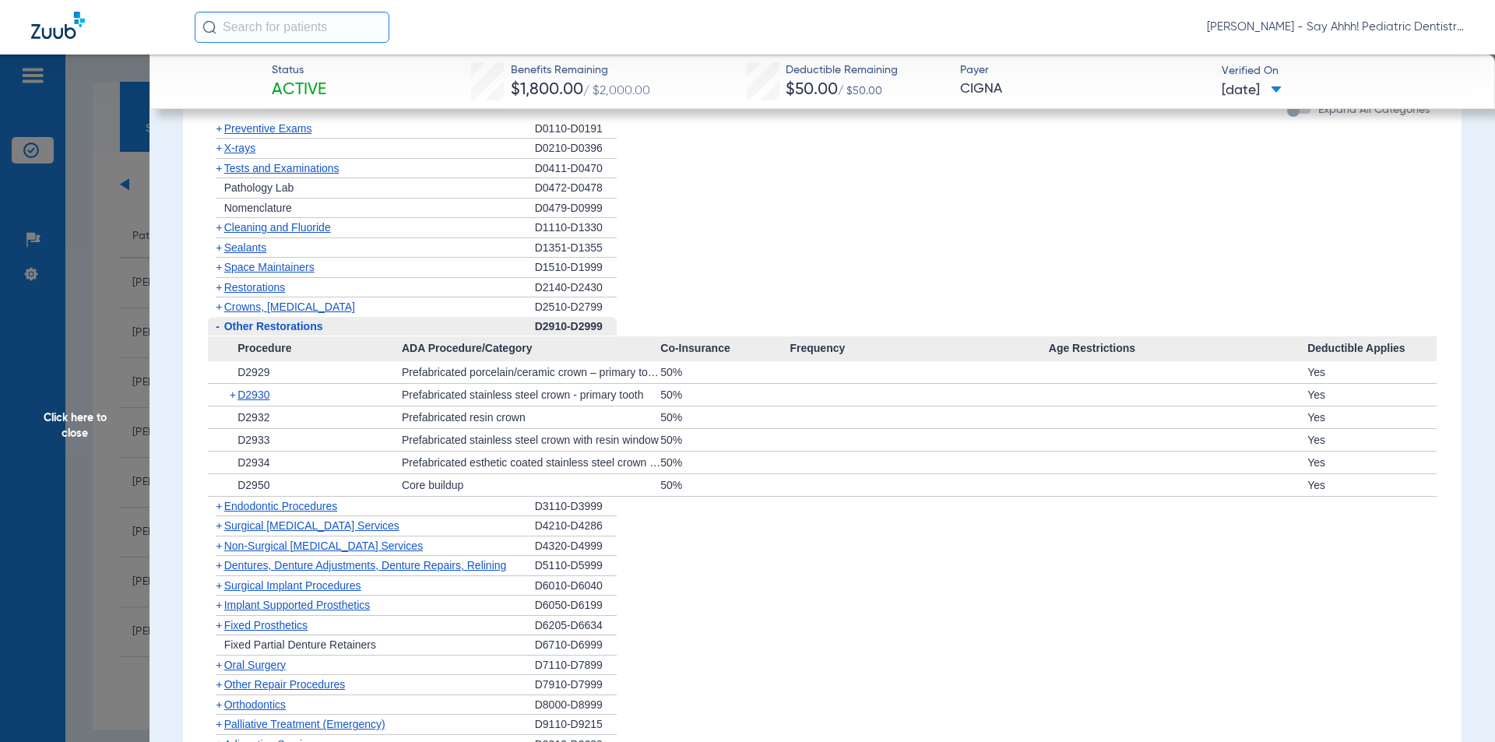
click at [234, 406] on span "+" at bounding box center [234, 395] width 9 height 22
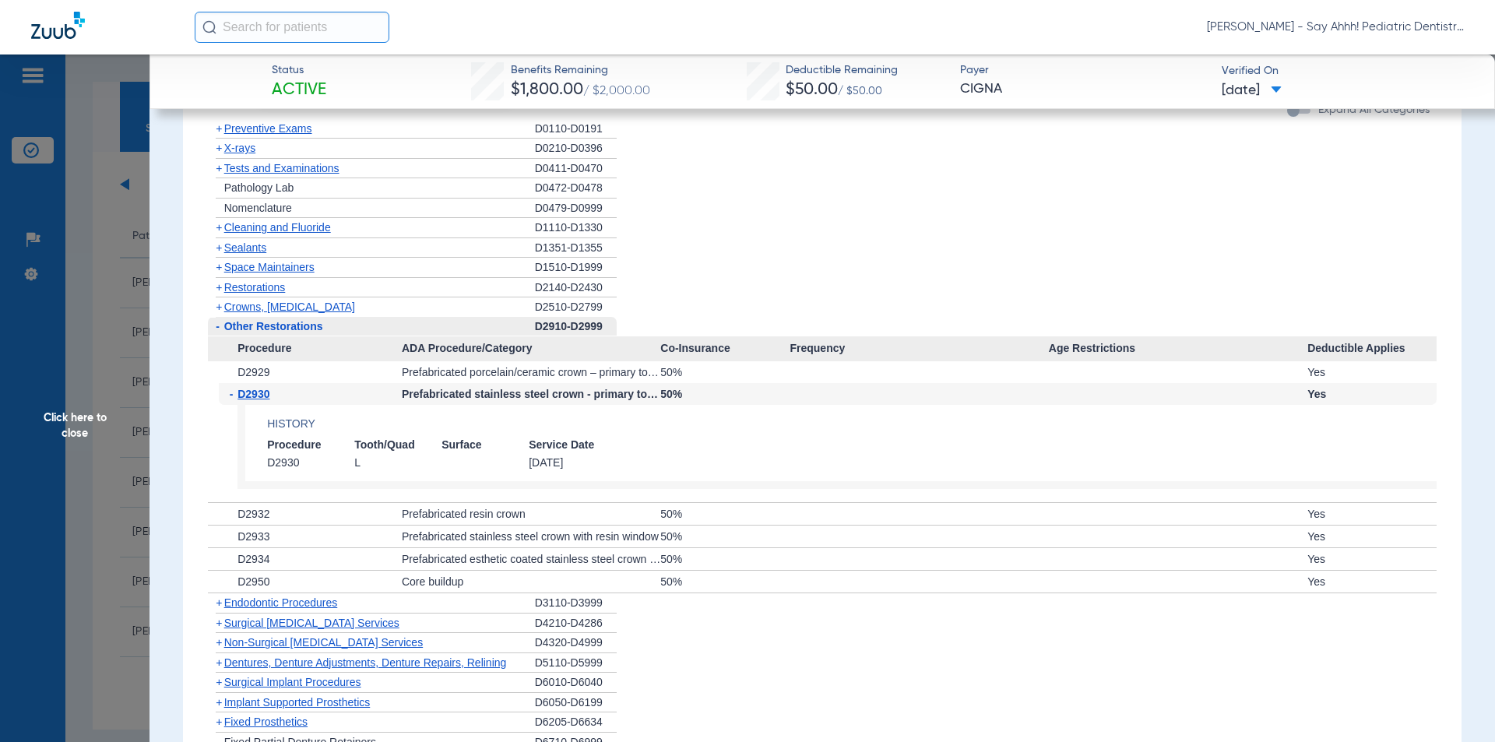
click at [226, 405] on div "- D2930" at bounding box center [310, 394] width 183 height 22
click at [234, 405] on span "-" at bounding box center [234, 394] width 9 height 22
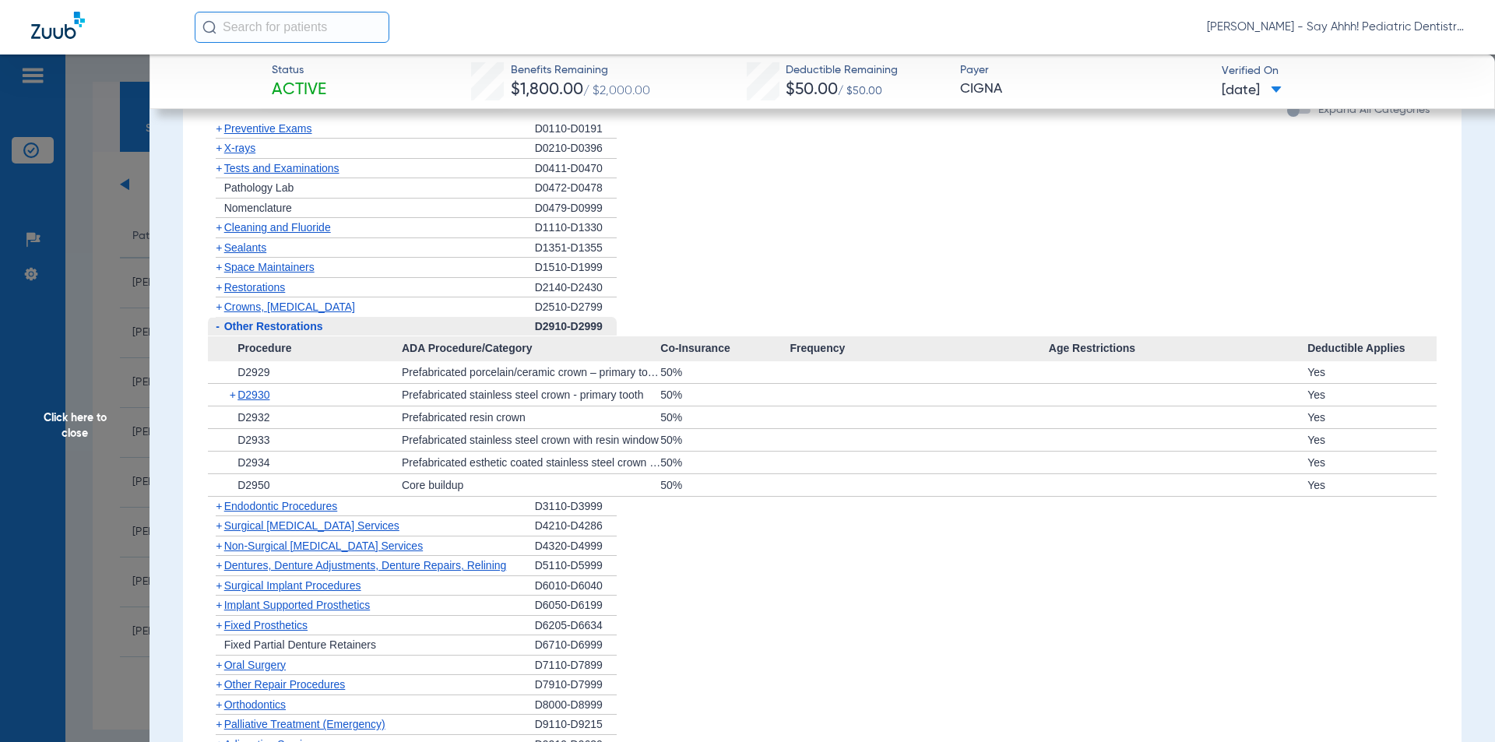
click at [217, 333] on span "-" at bounding box center [218, 326] width 4 height 12
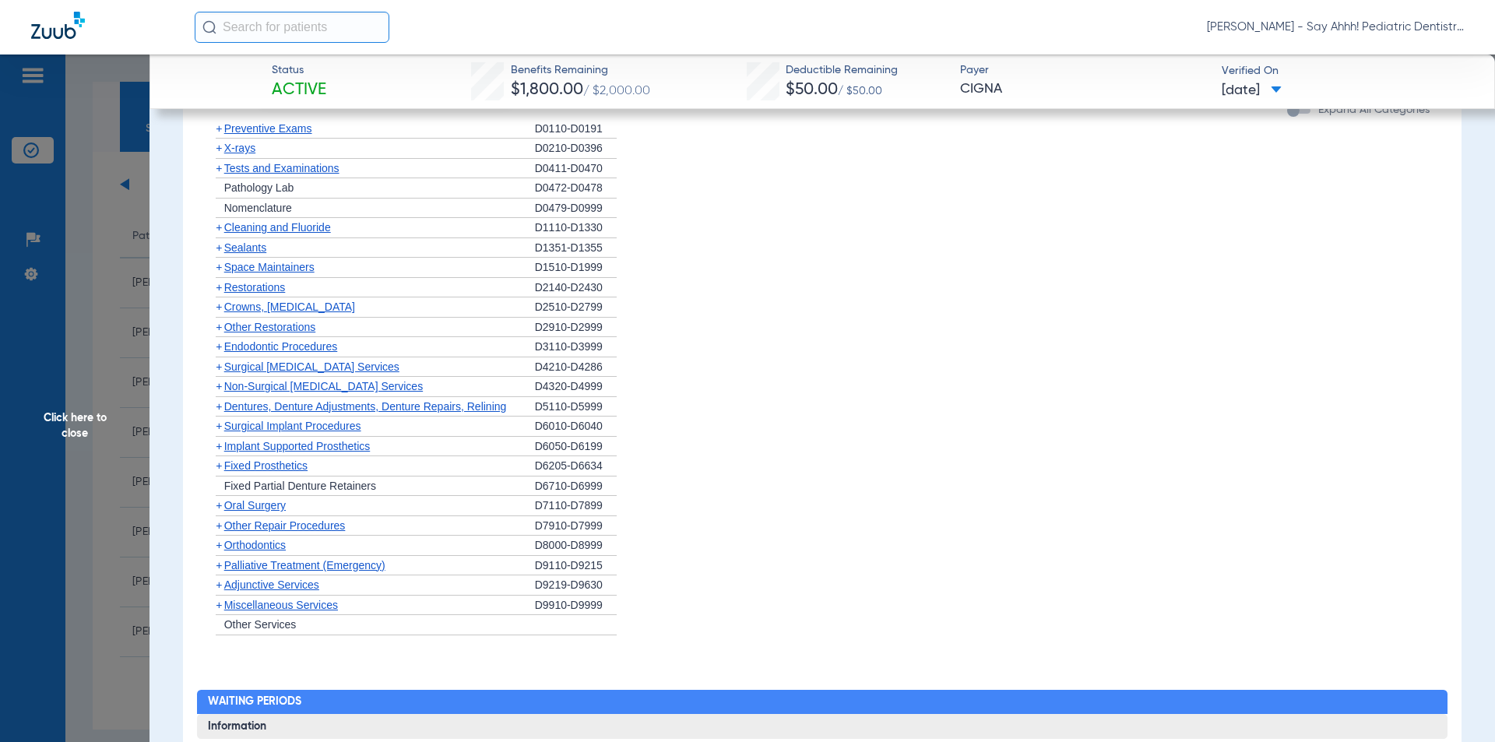
click at [72, 331] on span "Click here to close" at bounding box center [75, 426] width 150 height 742
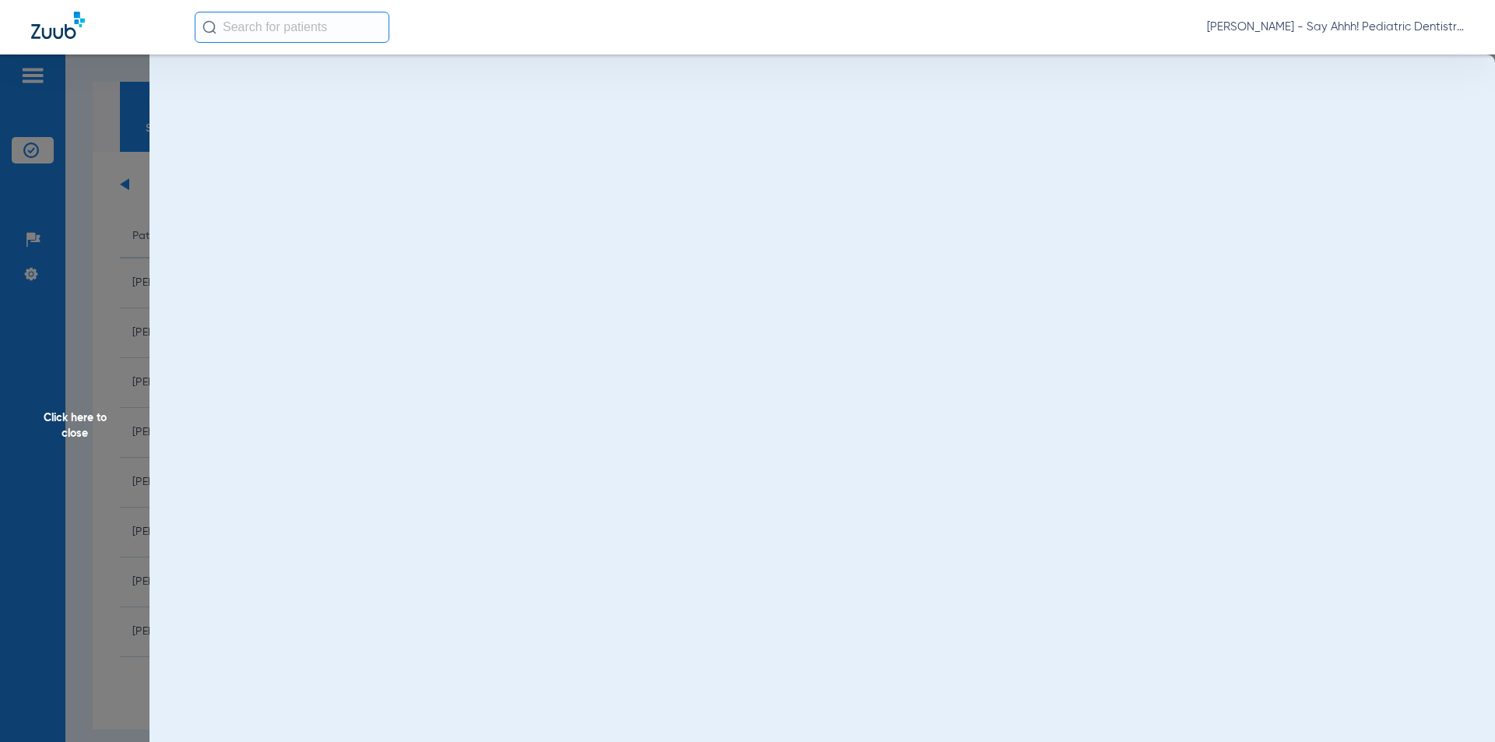
scroll to position [0, 0]
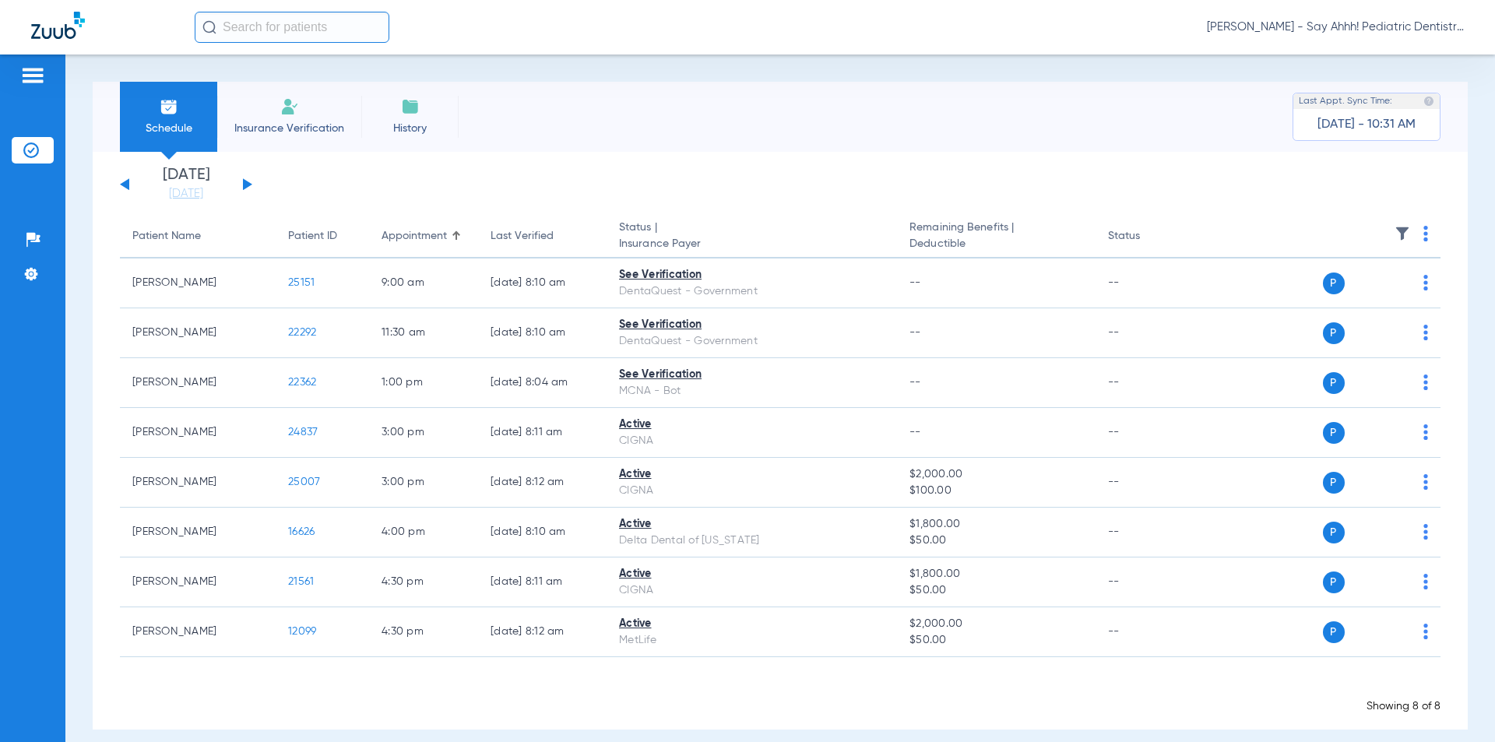
click at [244, 185] on button at bounding box center [247, 184] width 9 height 12
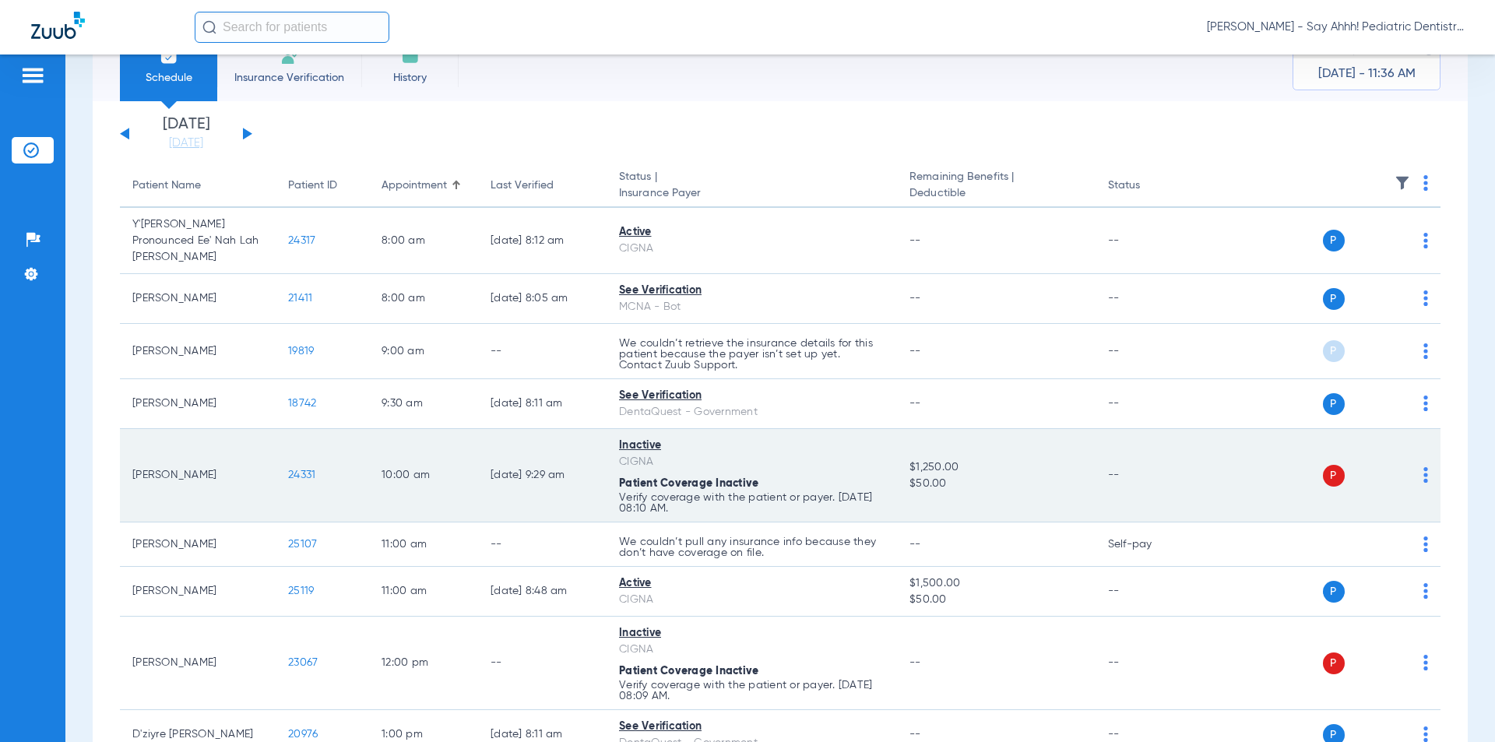
scroll to position [156, 0]
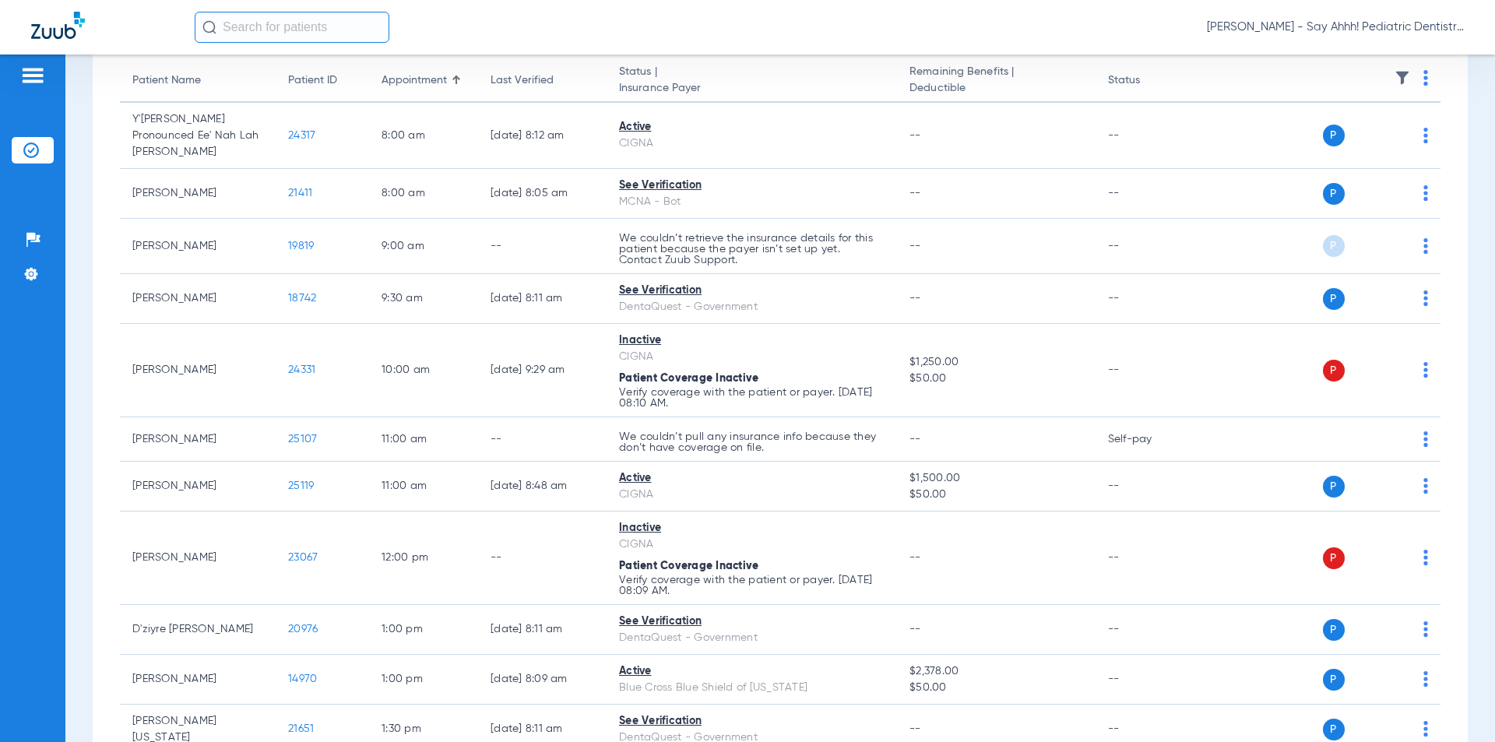
click at [35, 160] on li "Insurance Verification" at bounding box center [33, 150] width 42 height 26
click at [35, 153] on img at bounding box center [31, 151] width 16 height 16
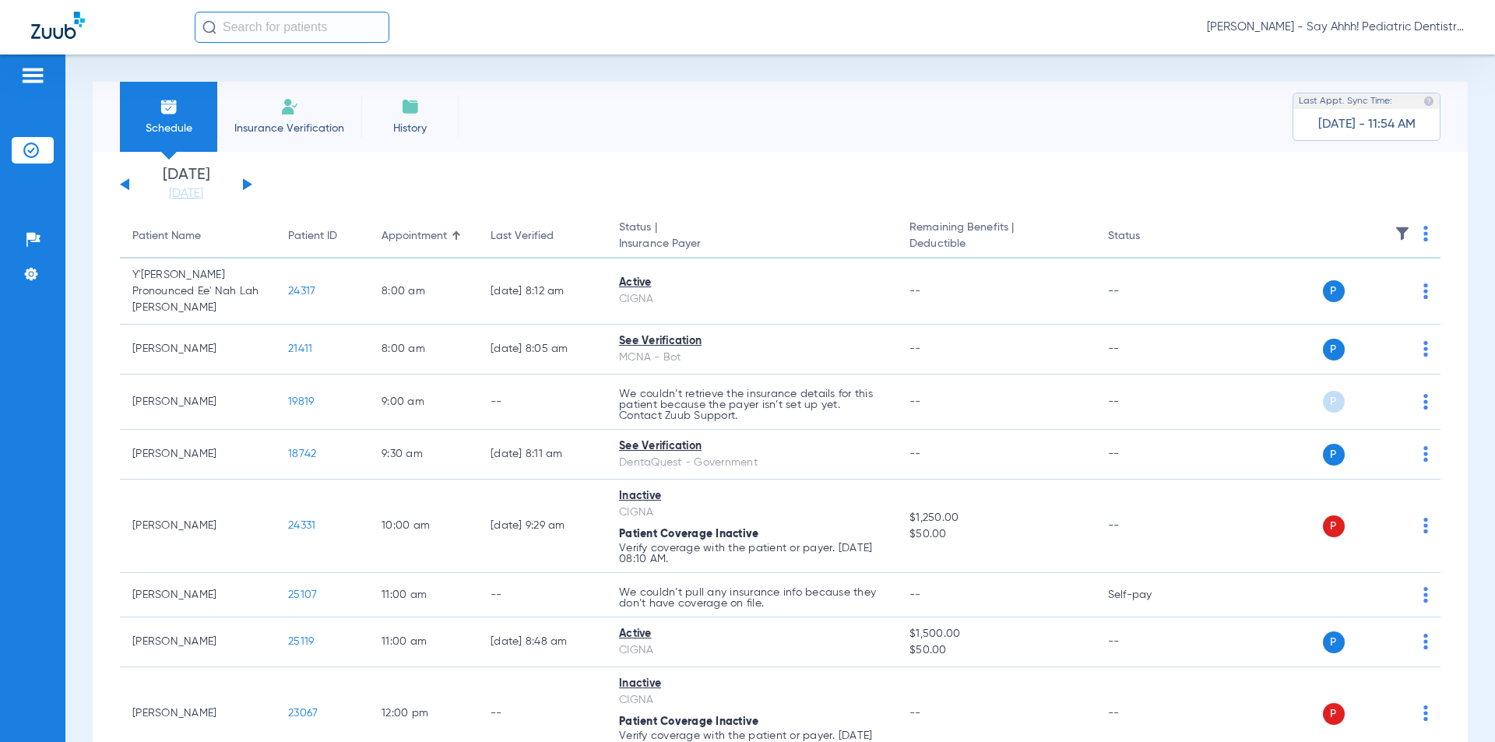
click at [247, 185] on button at bounding box center [247, 184] width 9 height 12
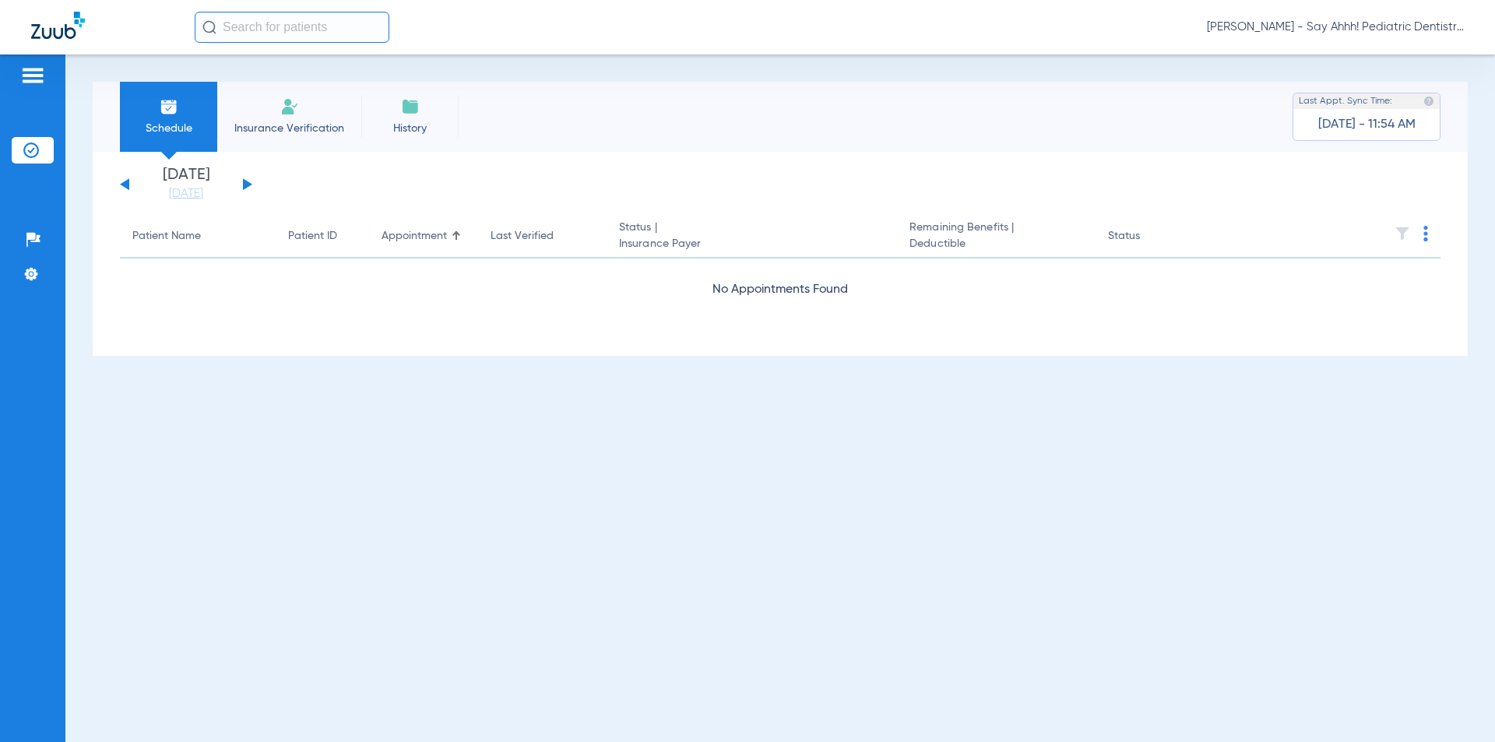
click at [132, 187] on div "Monday 06-09-2025 Tuesday 06-10-2025 Wednesday 06-11-2025 Thursday 06-12-2025 F…" at bounding box center [186, 184] width 132 height 34
click at [123, 187] on div "Monday 06-09-2025 Tuesday 06-10-2025 Wednesday 06-11-2025 Thursday 06-12-2025 F…" at bounding box center [186, 184] width 132 height 34
click at [125, 187] on button at bounding box center [124, 184] width 9 height 12
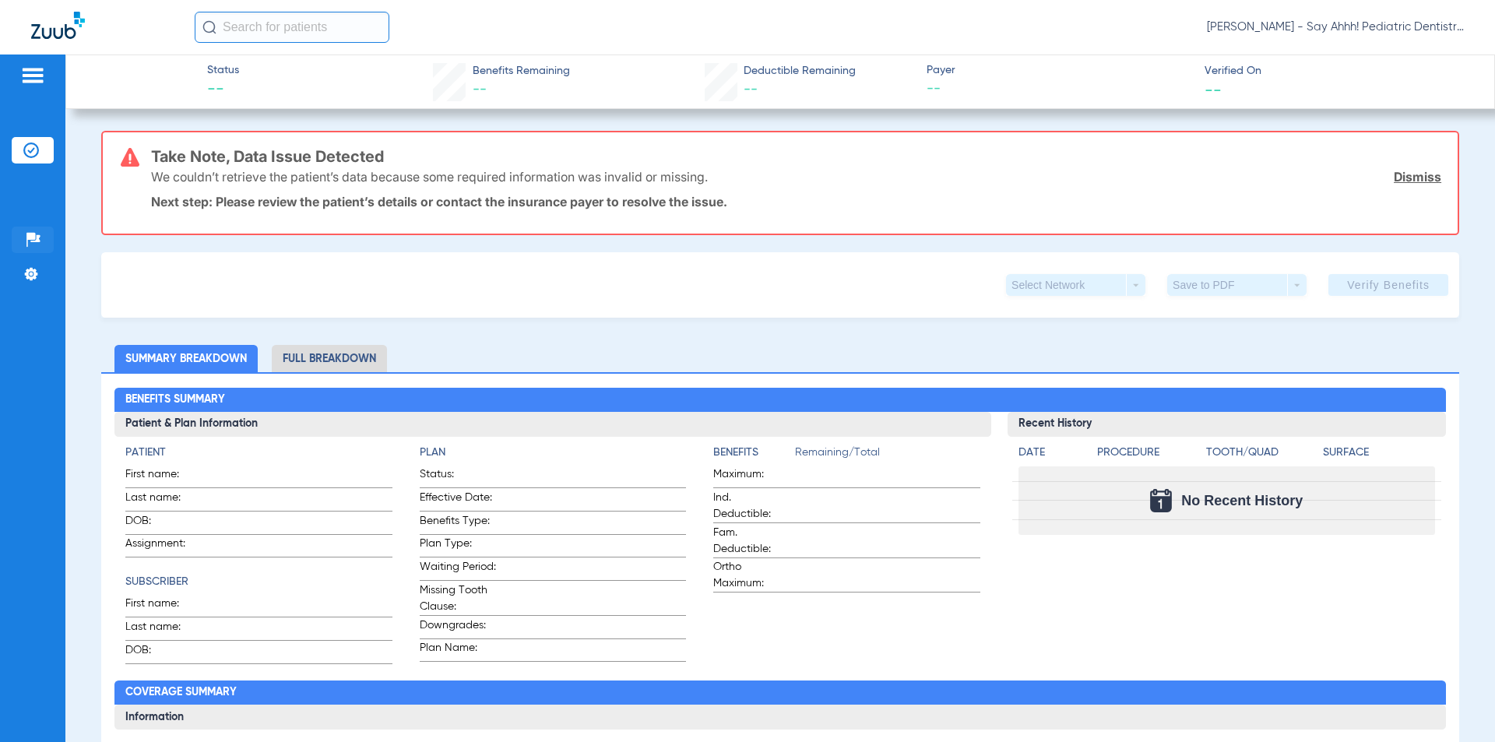
click at [32, 235] on img at bounding box center [34, 240] width 16 height 16
click at [30, 211] on div "Patients Insurance Verification Setup Help Center Settings" at bounding box center [32, 426] width 65 height 742
click at [33, 174] on ul "Insurance Verification" at bounding box center [33, 158] width 42 height 42
click at [33, 141] on li "Insurance Verification" at bounding box center [33, 150] width 42 height 26
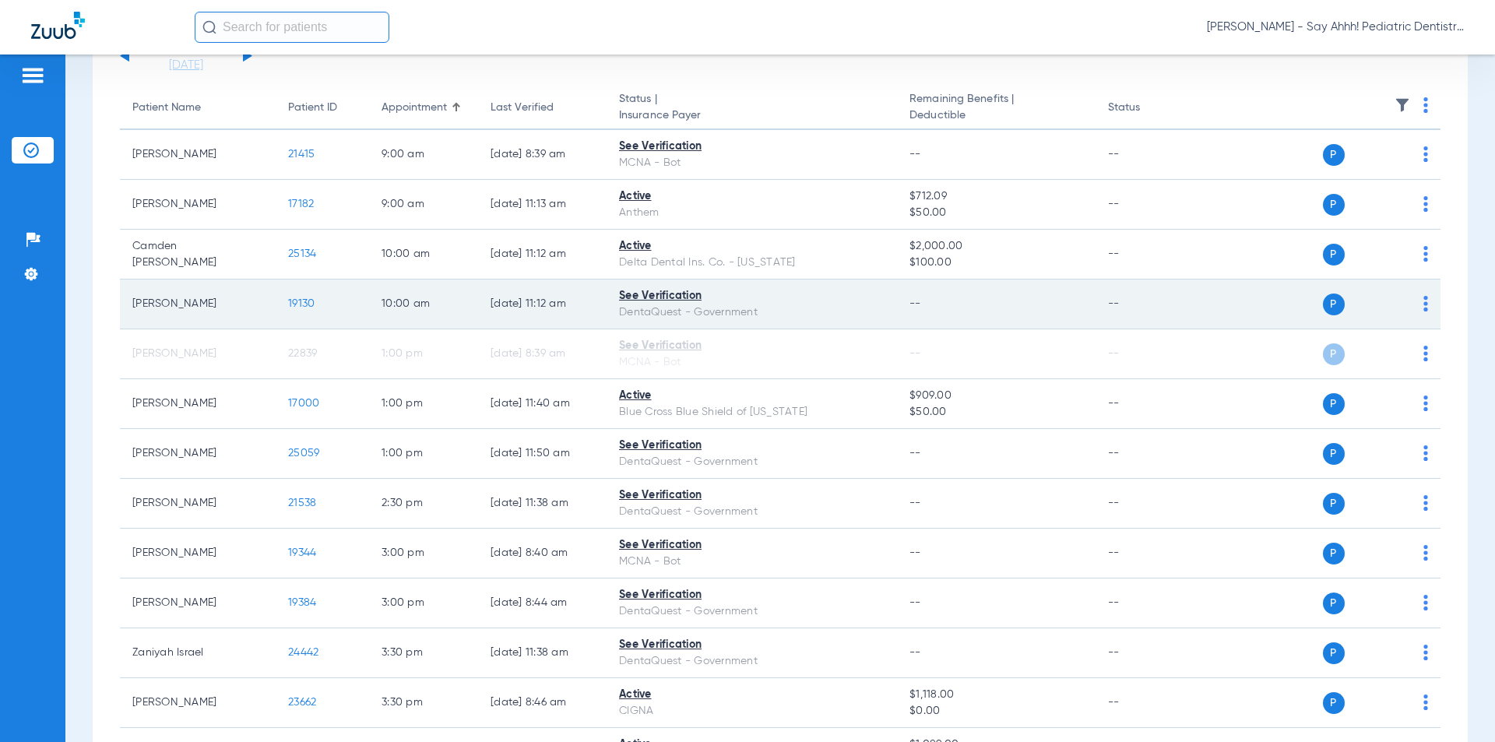
scroll to position [156, 0]
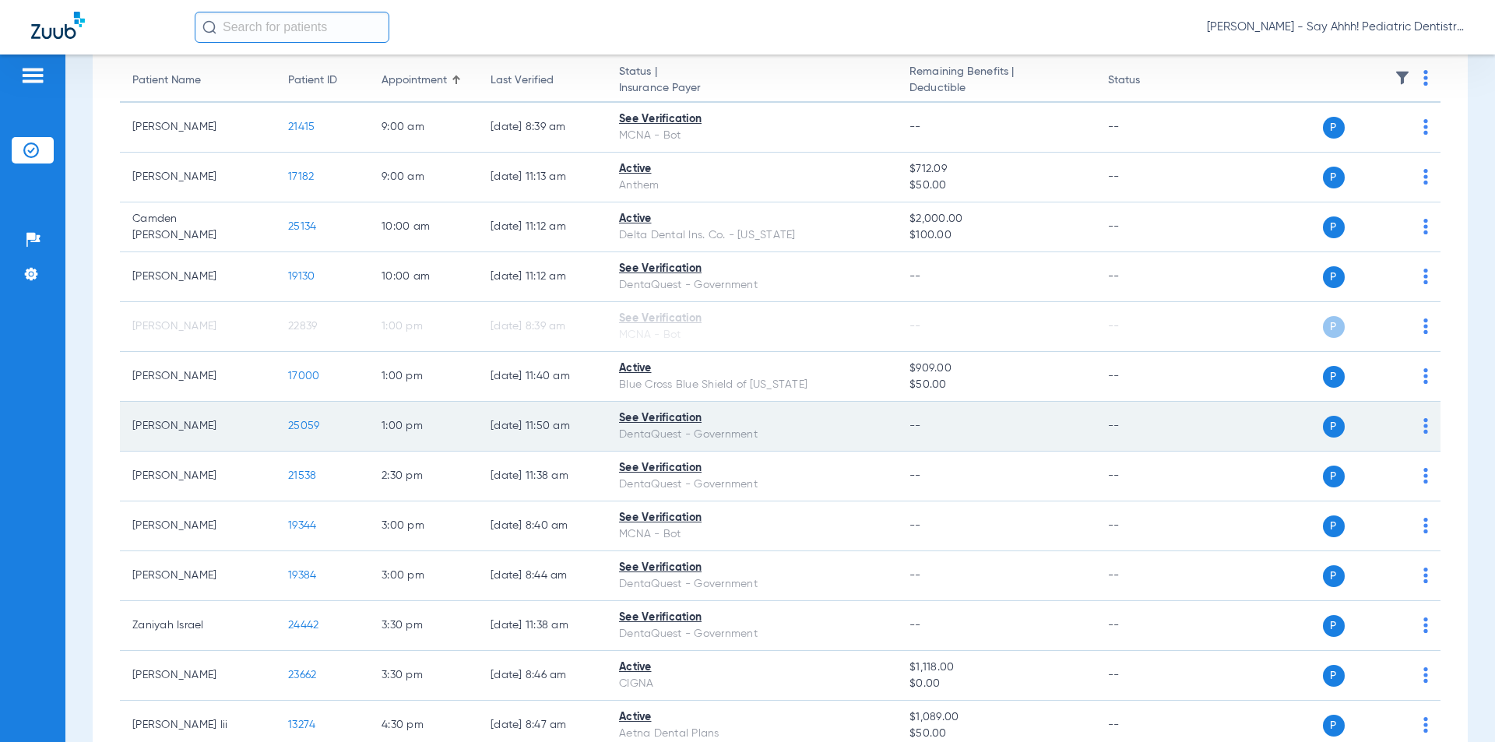
click at [307, 429] on span "25059" at bounding box center [303, 426] width 31 height 11
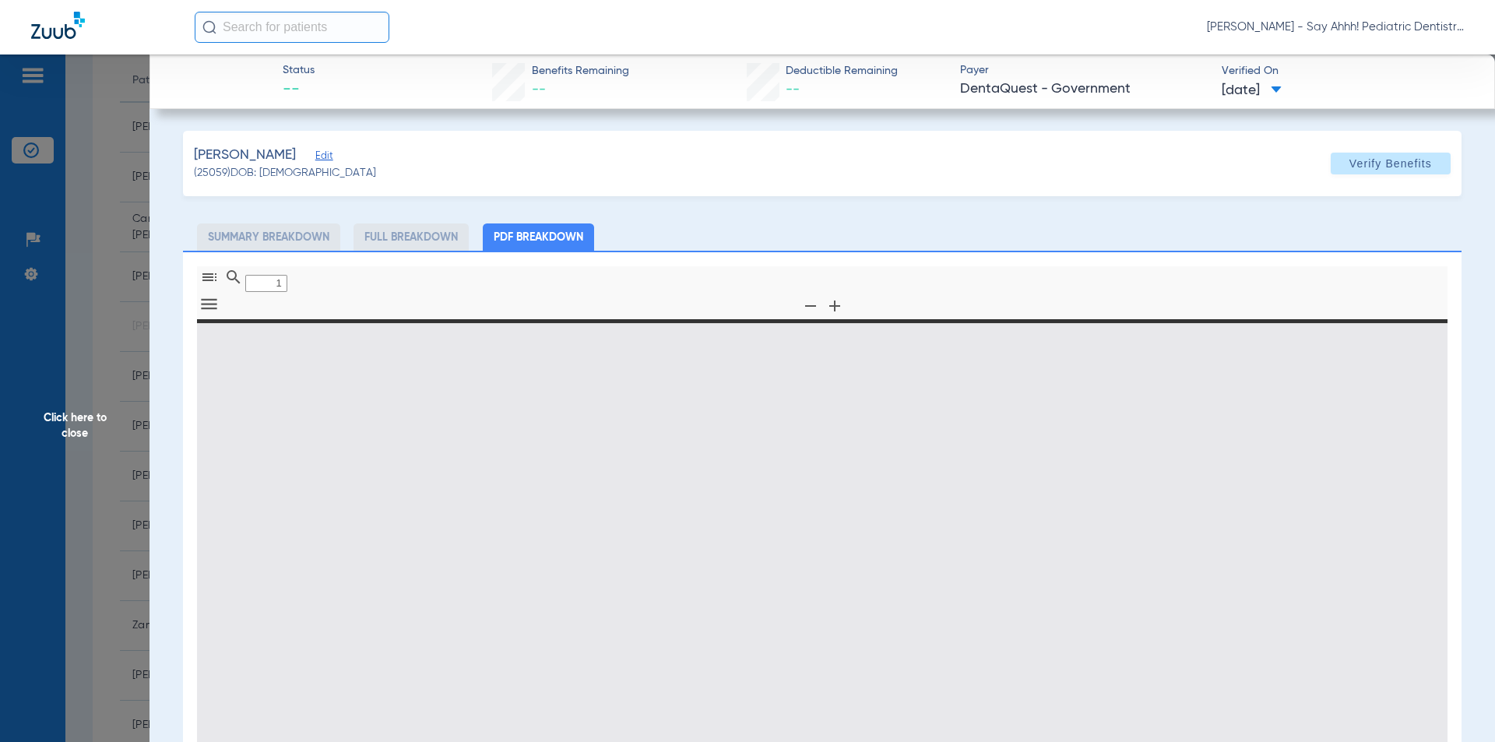
type input "0"
select select "page-width"
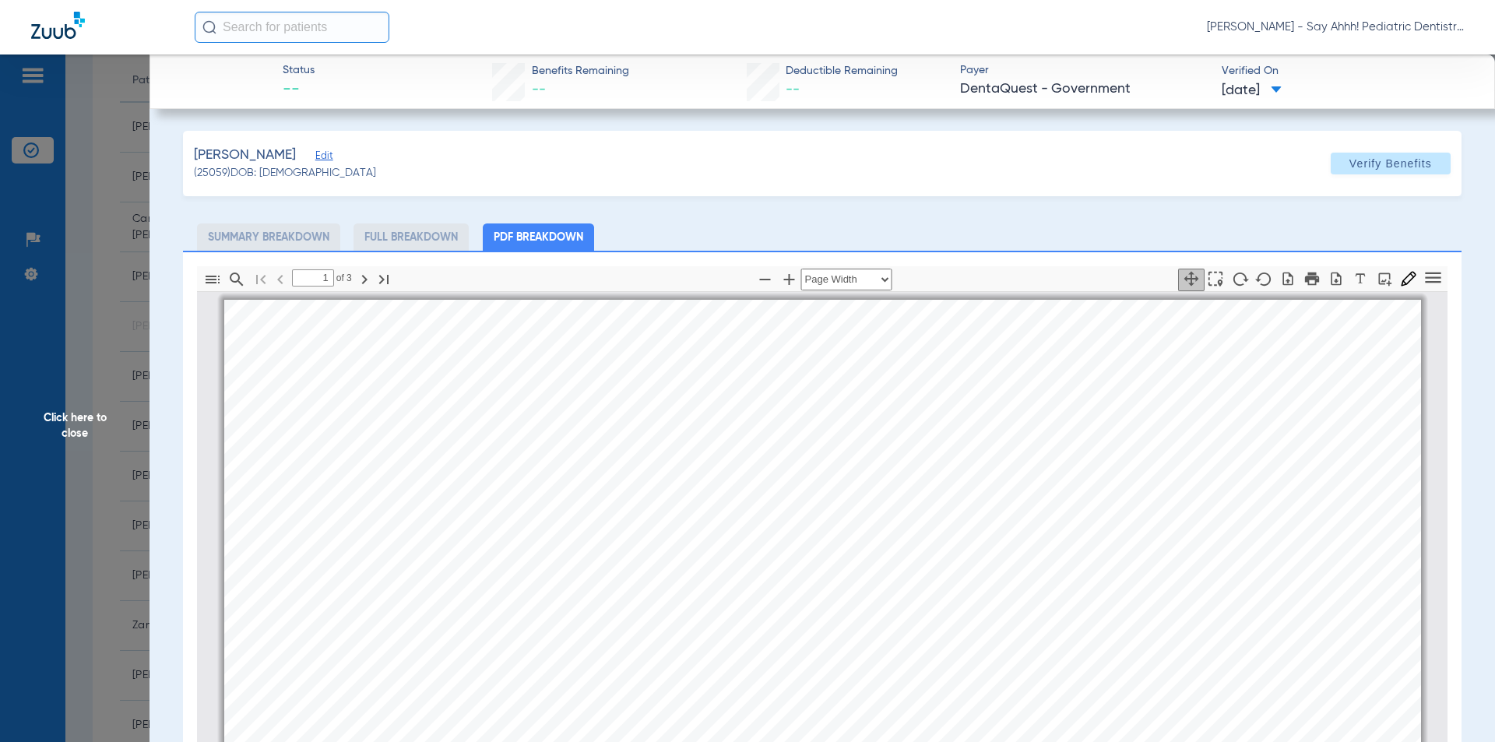
scroll to position [8, 0]
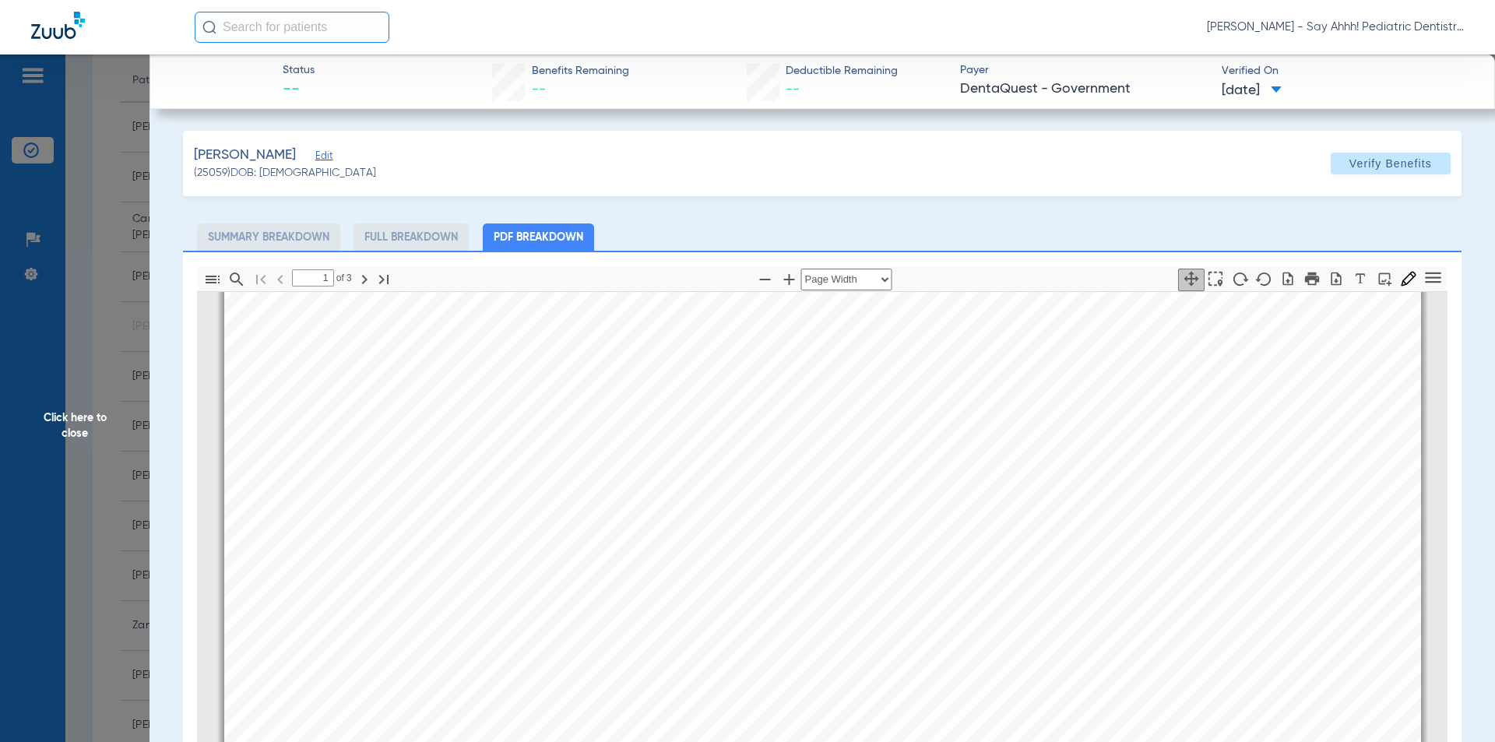
type input "2"
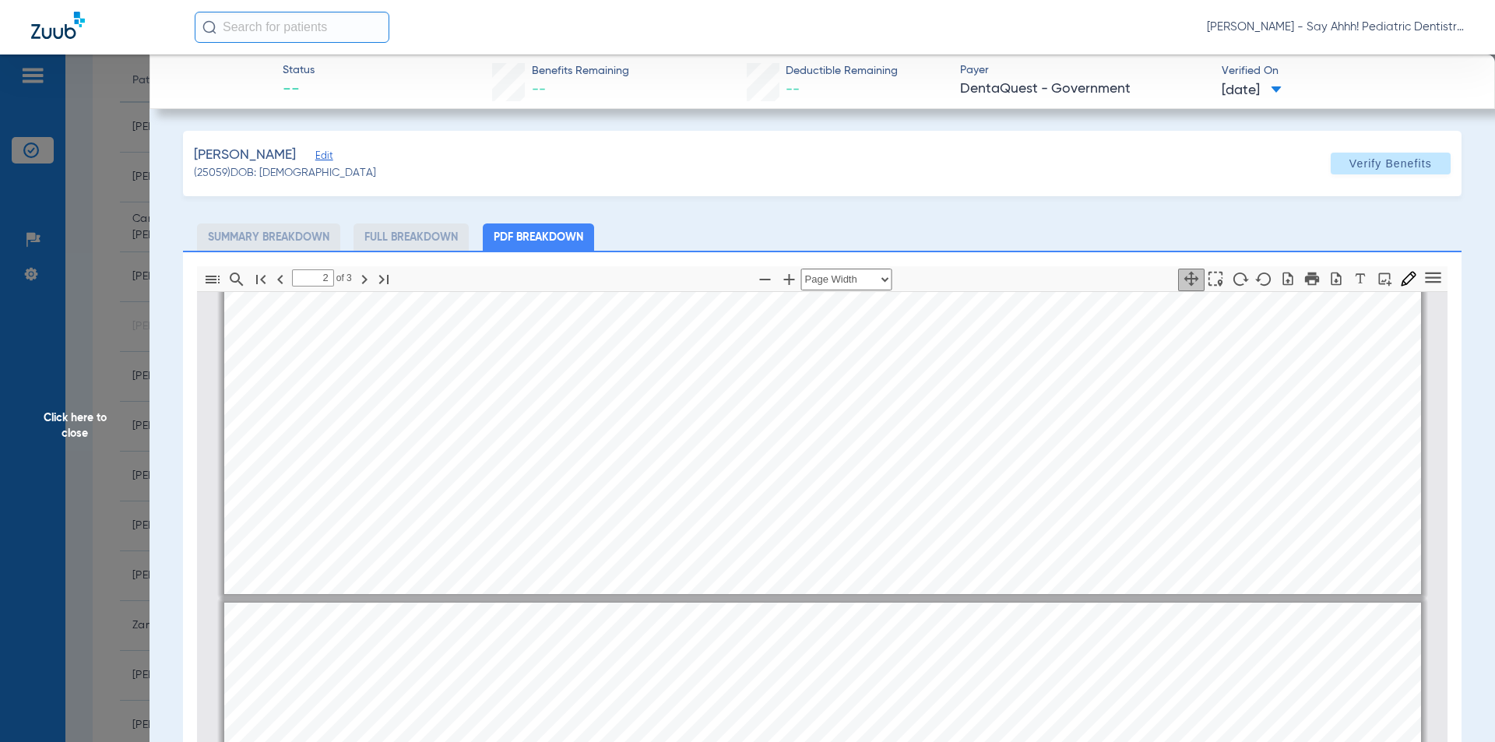
scroll to position [942, 0]
